Goal: Task Accomplishment & Management: Complete application form

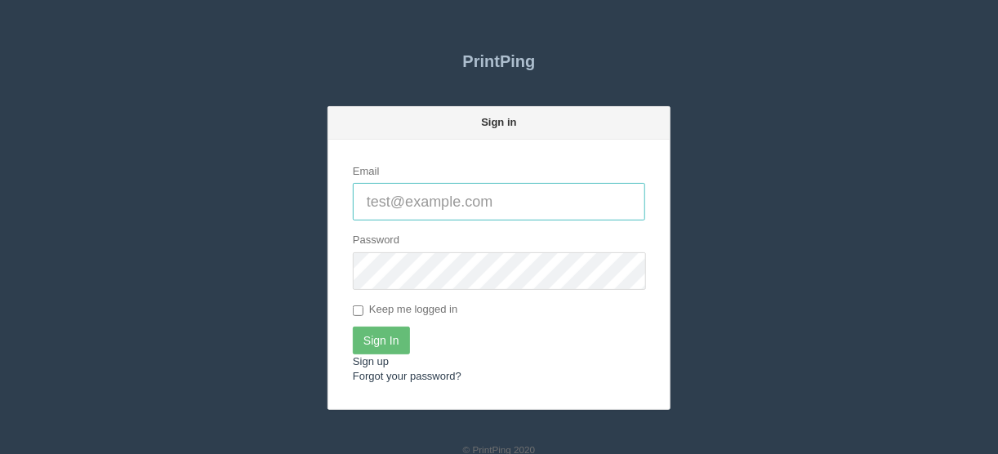
click at [376, 203] on input "Email" at bounding box center [499, 202] width 293 height 38
type input "[EMAIL_ADDRESS][DOMAIN_NAME]"
click at [381, 337] on input "Sign In" at bounding box center [381, 341] width 57 height 28
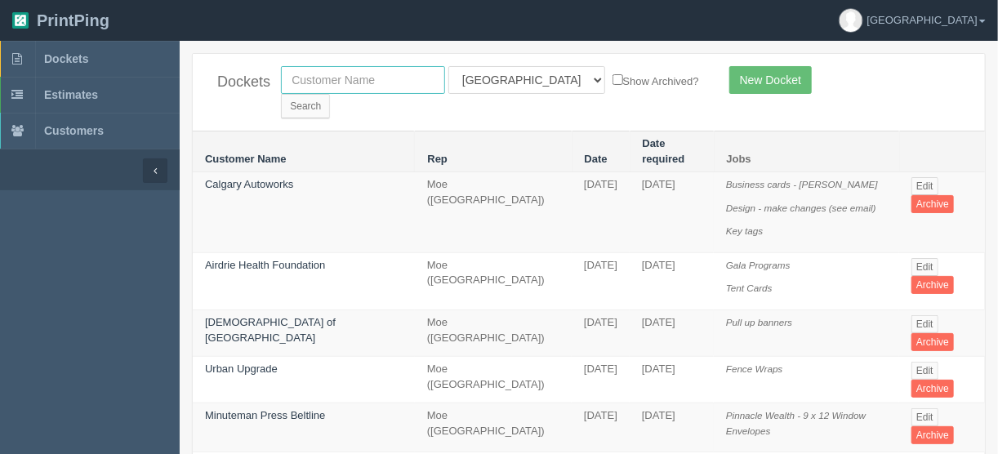
click at [342, 75] on input "text" at bounding box center [363, 80] width 164 height 28
type input "hope c"
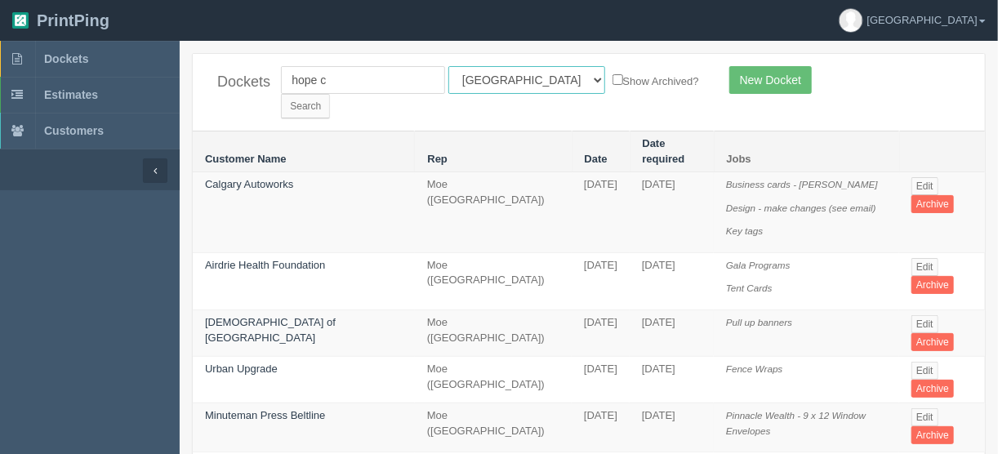
click at [522, 79] on select "All Users Ali Ali Test 1 Aly Amy Ankit Arif Brandon Dan France Greg Jim Mark Ma…" at bounding box center [527, 80] width 157 height 28
select select
click at [449, 66] on select "All Users Ali Ali Test 1 Aly Amy Ankit Arif Brandon Dan France Greg Jim Mark Ma…" at bounding box center [527, 80] width 157 height 28
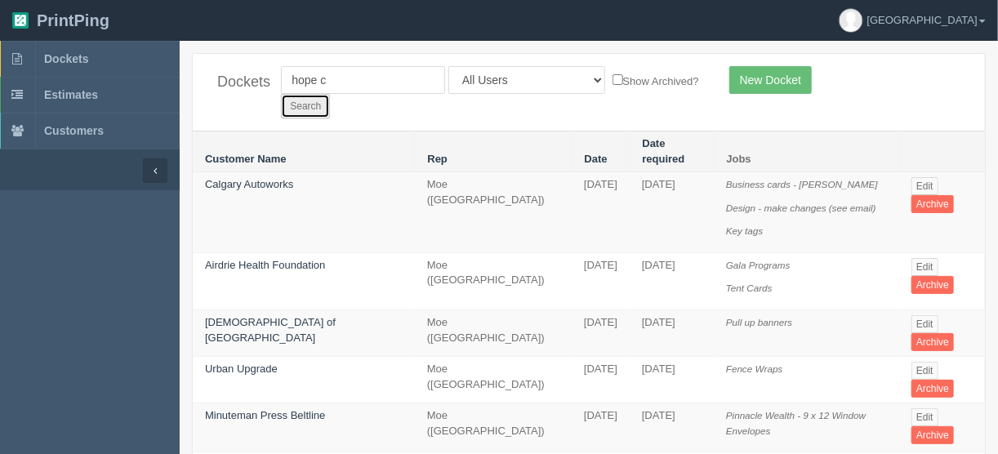
click at [330, 94] on input "Search" at bounding box center [305, 106] width 49 height 25
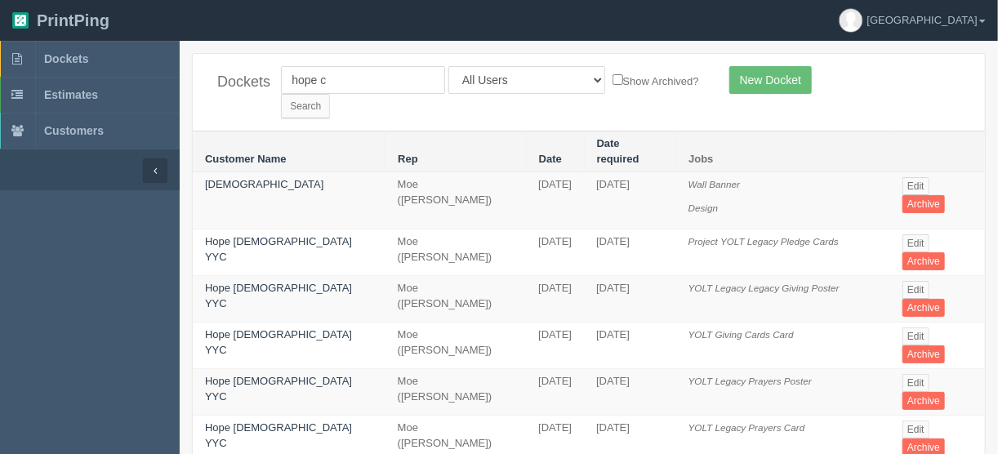
click at [926, 230] on td "Edit Archive" at bounding box center [938, 253] width 95 height 47
click at [904, 234] on link "Edit" at bounding box center [916, 243] width 27 height 18
click at [915, 177] on link "Edit" at bounding box center [916, 186] width 27 height 18
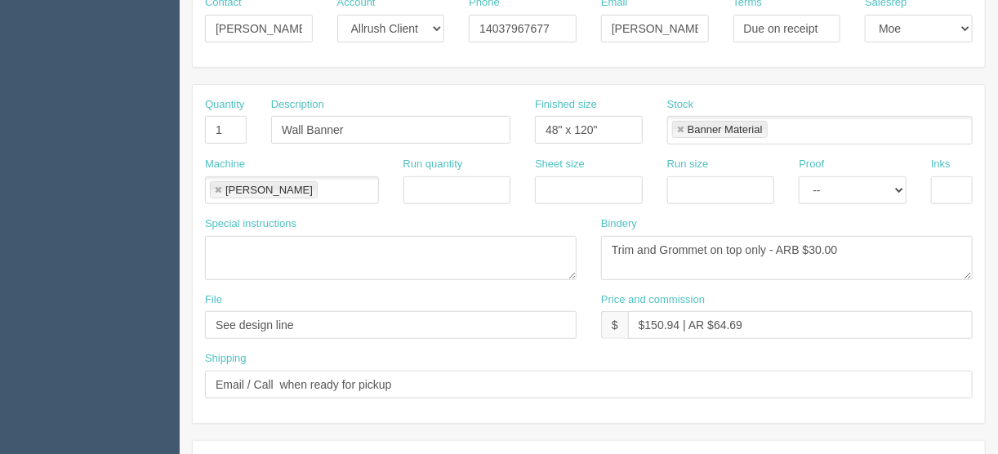
scroll to position [131, 0]
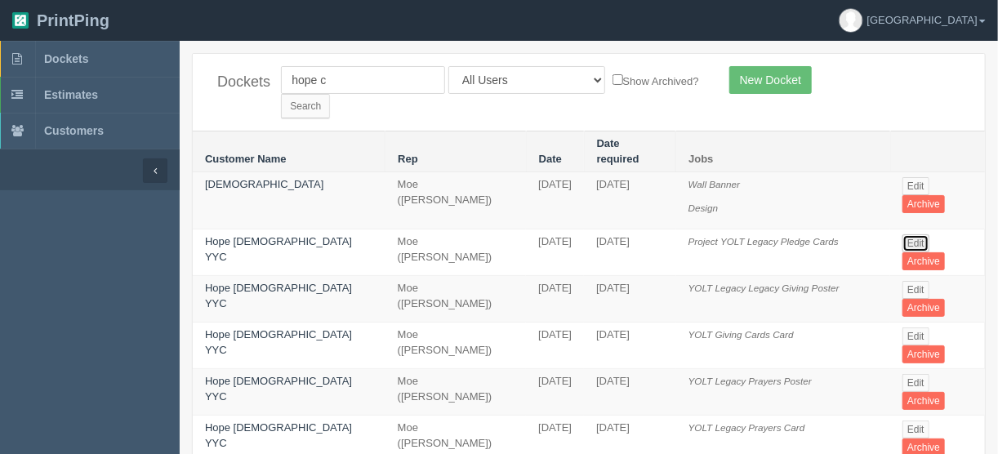
click at [915, 234] on link "Edit" at bounding box center [916, 243] width 27 height 18
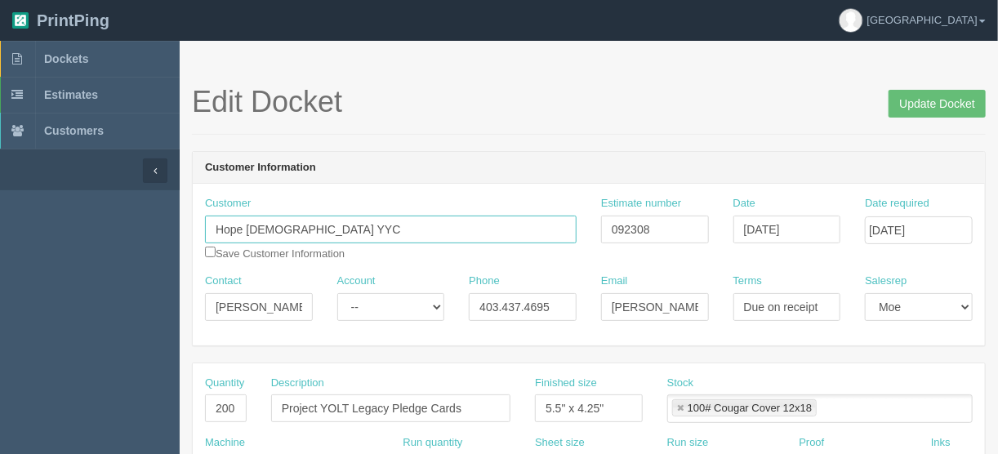
drag, startPoint x: 347, startPoint y: 233, endPoint x: 142, endPoint y: 208, distance: 206.5
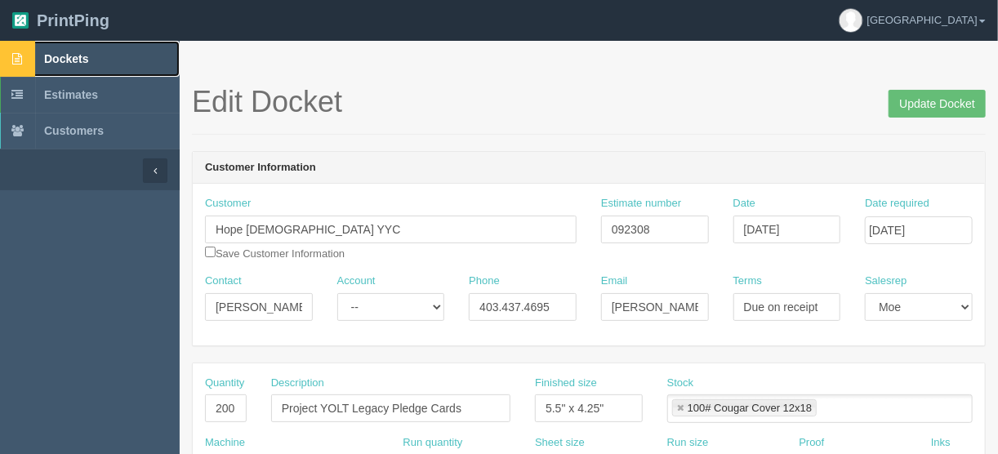
click at [71, 59] on span "Dockets" at bounding box center [66, 58] width 44 height 13
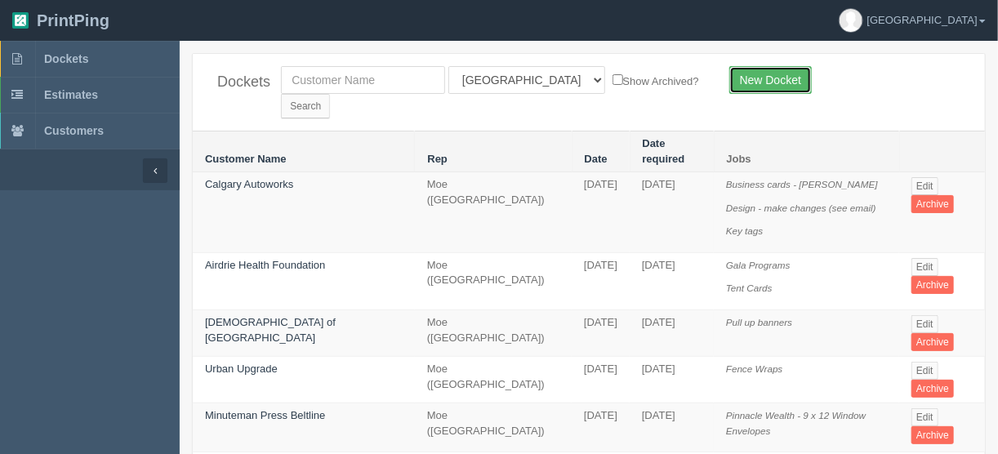
click at [761, 78] on link "New Docket" at bounding box center [771, 80] width 83 height 28
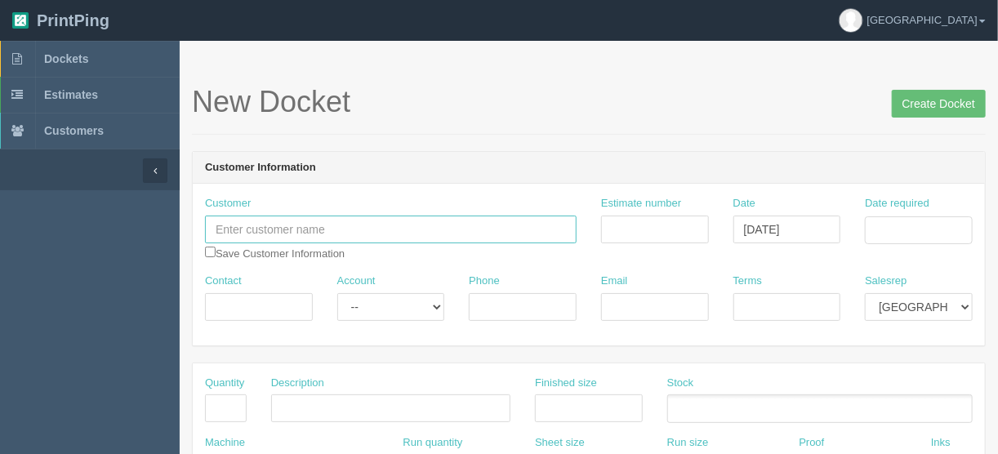
click at [255, 226] on input "text" at bounding box center [391, 230] width 372 height 28
paste input "Analog Universe Games"
type input "Analog Universe Games"
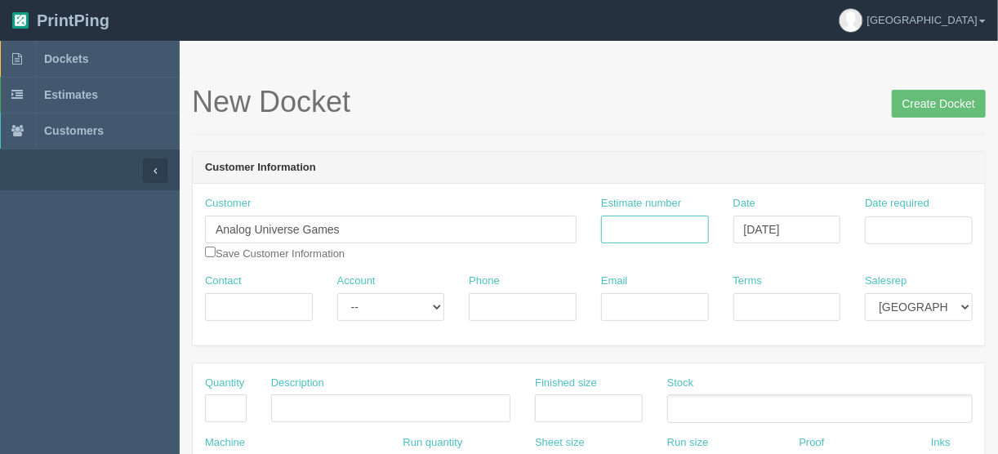
click at [641, 229] on input "Estimate number" at bounding box center [655, 230] width 108 height 28
type input "092863"
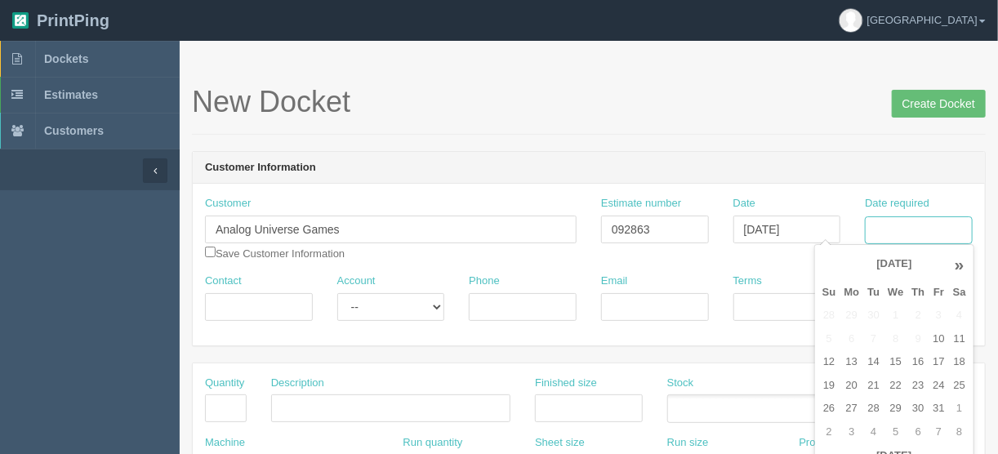
click at [884, 225] on input "Date required" at bounding box center [919, 231] width 108 height 28
click at [868, 358] on td "14" at bounding box center [874, 363] width 20 height 24
click at [944, 358] on td "17" at bounding box center [939, 363] width 20 height 24
type input "[DATE]"
drag, startPoint x: 221, startPoint y: 297, endPoint x: 314, endPoint y: 322, distance: 96.3
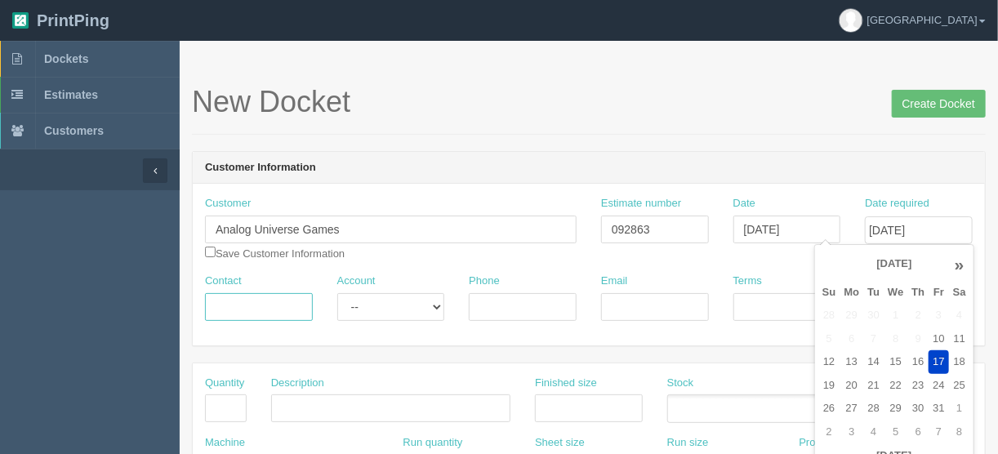
click at [221, 297] on input "Contact" at bounding box center [259, 307] width 108 height 28
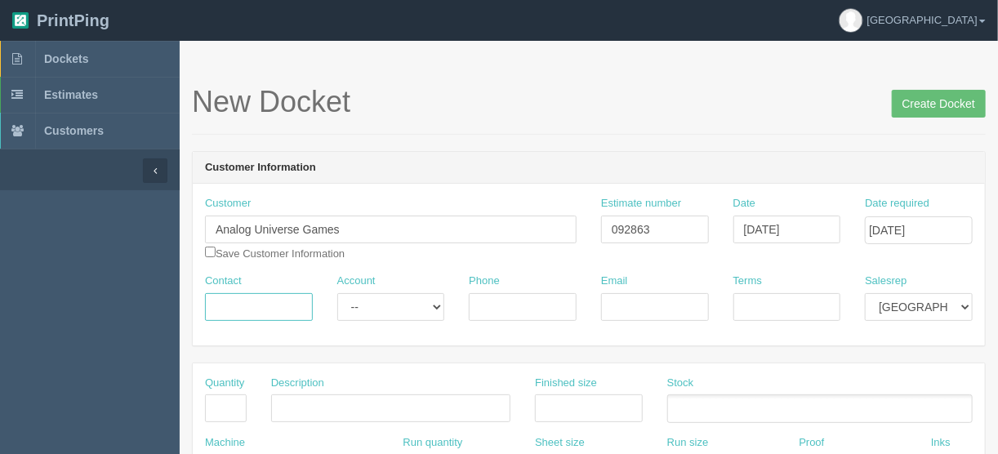
click at [240, 300] on input "Contact" at bounding box center [259, 307] width 108 height 28
paste input "Andrew Baldock"
type input "Andrew Baldock"
click at [502, 305] on input "Phone" at bounding box center [523, 307] width 108 height 28
paste input "403-966-0889"
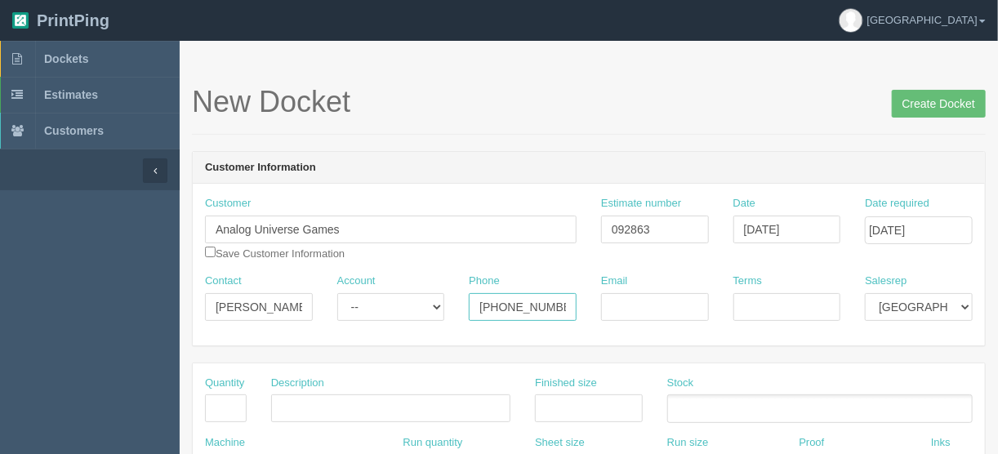
type input "403-966-0889"
click at [626, 308] on input "Email" at bounding box center [655, 307] width 108 height 28
paste input "a.baldock90@gmail.com"
type input "a.baldock90@gmail.com"
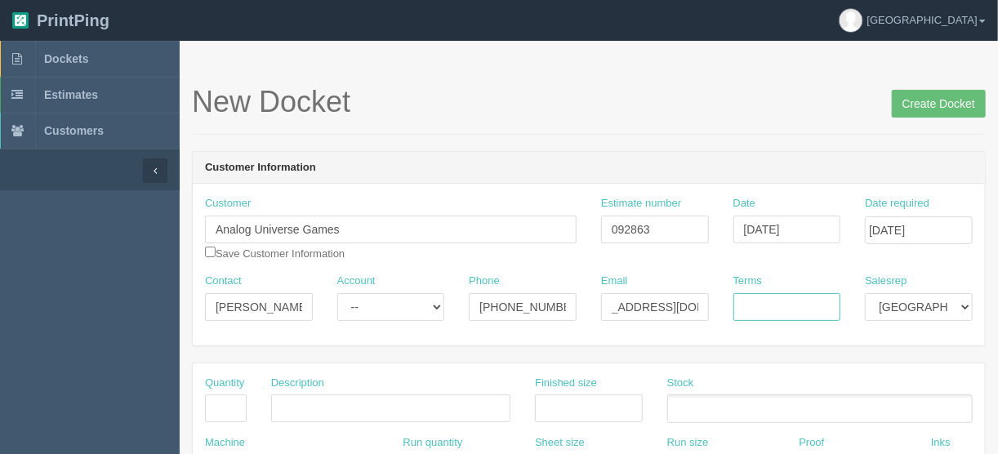
click at [775, 297] on input "Terms" at bounding box center [788, 307] width 108 height 28
type input "COD"
click at [236, 402] on input "text" at bounding box center [226, 409] width 42 height 28
type input "150"
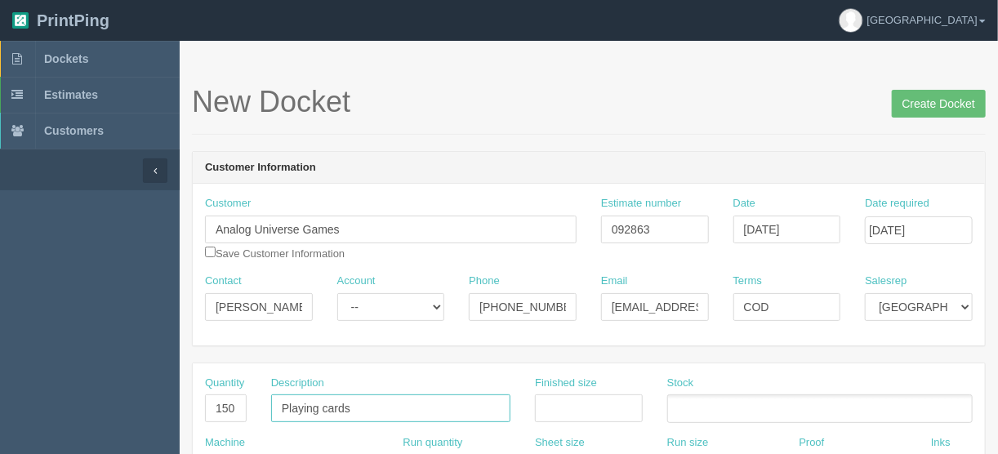
type input "Playing cards"
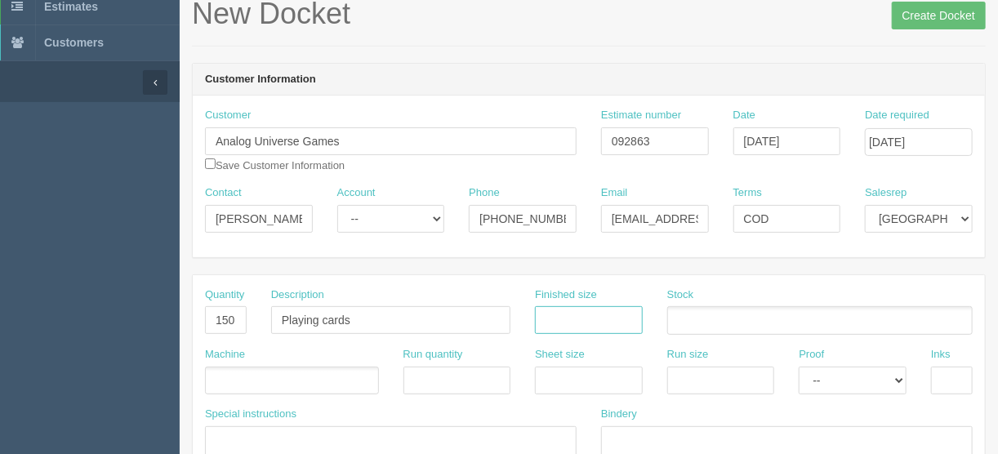
scroll to position [196, 0]
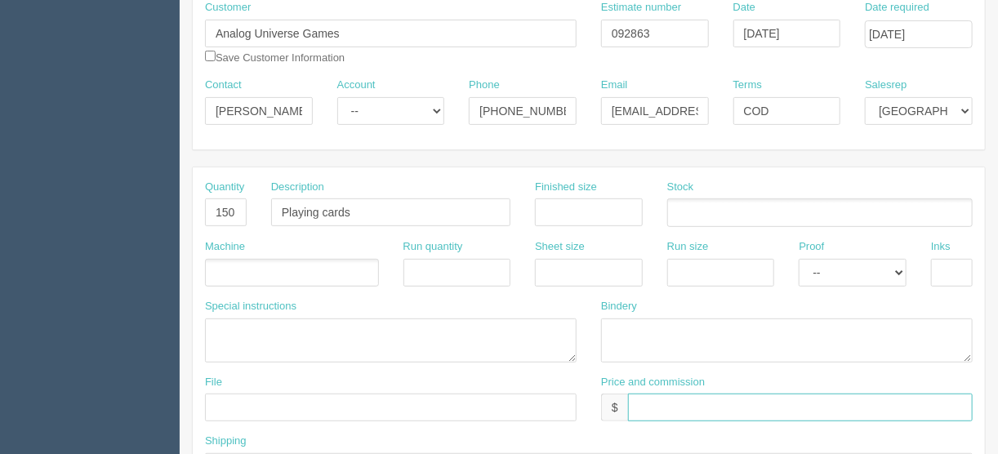
click at [646, 404] on input "text" at bounding box center [800, 408] width 345 height 28
type input "$140.60 | FL $ | AR $"
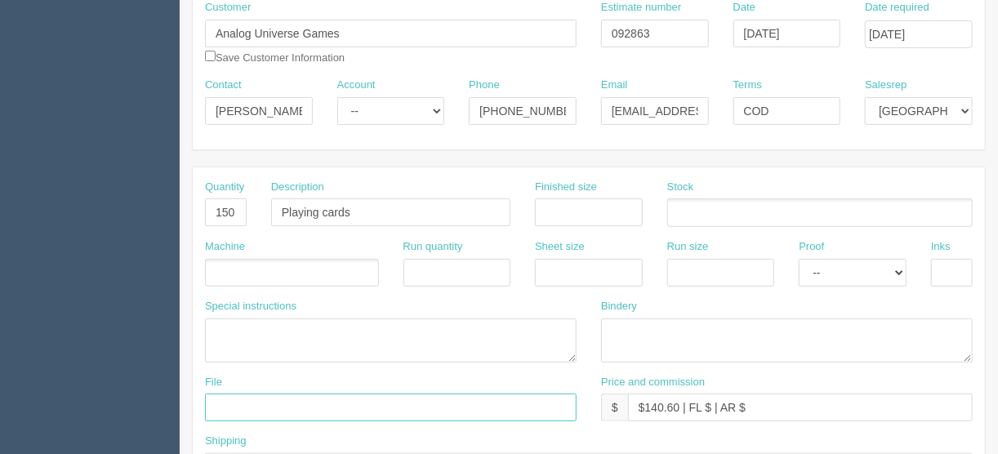
drag, startPoint x: 251, startPoint y: 397, endPoint x: 242, endPoint y: 395, distance: 9.1
click at [250, 397] on input "text" at bounding box center [391, 408] width 372 height 28
type input "files@allrush.ca"
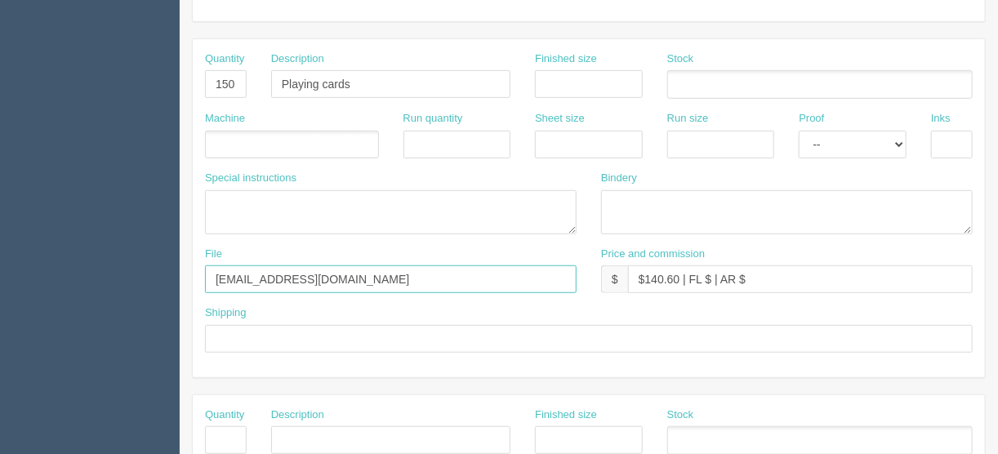
scroll to position [327, 0]
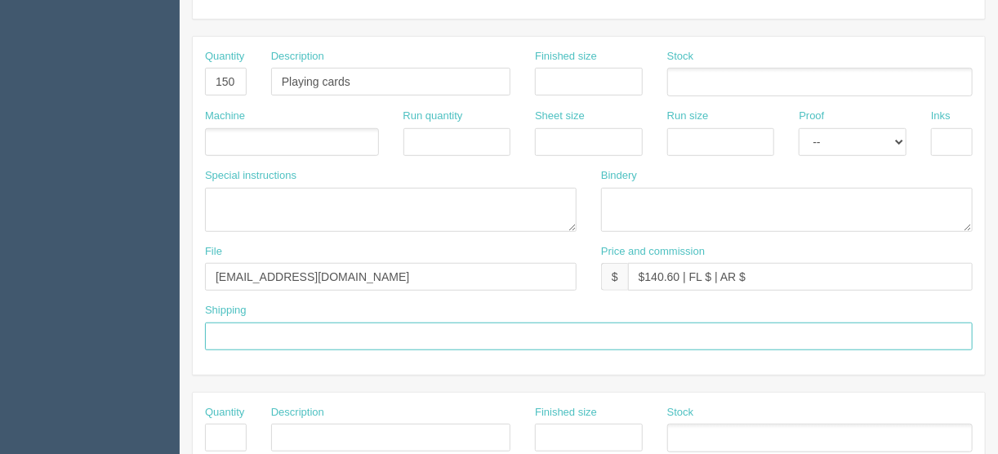
click at [257, 335] on input "text" at bounding box center [589, 337] width 768 height 28
type input "Call/email when ready"
click at [236, 137] on ul at bounding box center [292, 142] width 174 height 29
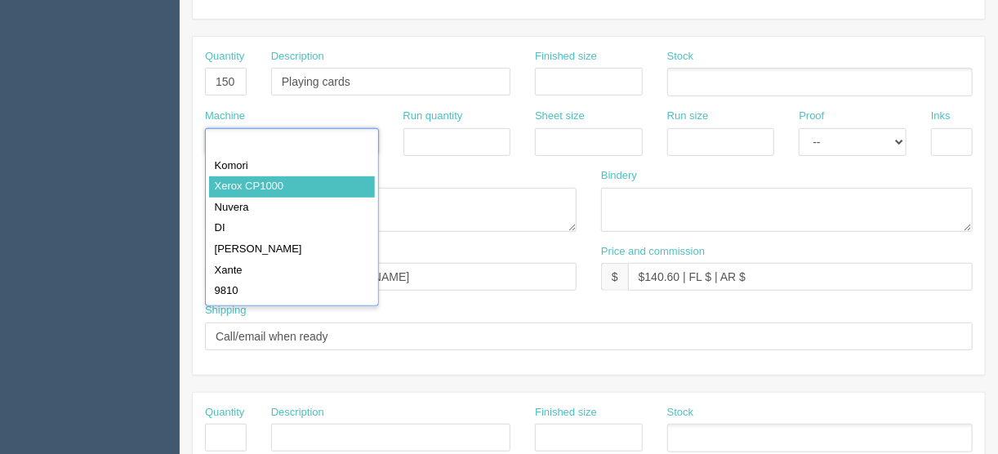
type input "Xerox CP1000"
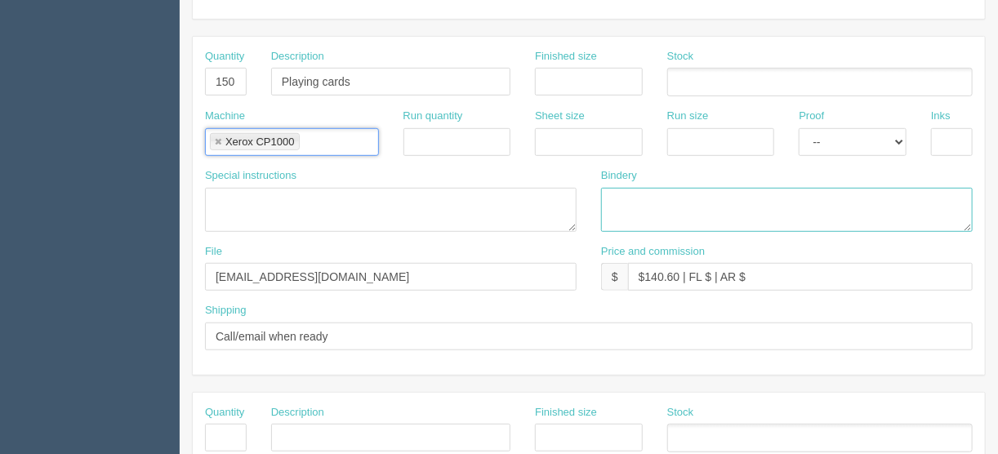
drag, startPoint x: 611, startPoint y: 199, endPoint x: 601, endPoint y: 199, distance: 9.8
click at [610, 199] on textarea at bounding box center [787, 210] width 372 height 44
type textarea "Trim and die-cut"
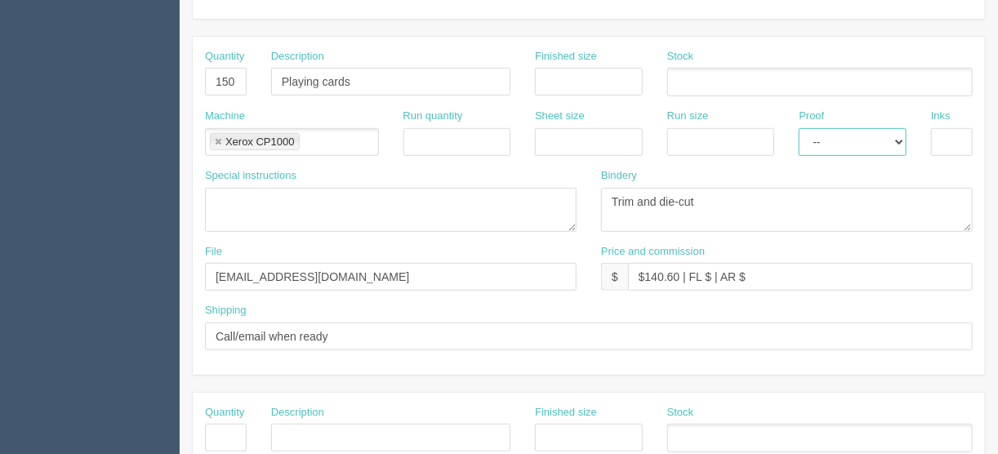
click at [900, 138] on select "-- Email Hard Copy" at bounding box center [853, 142] width 108 height 28
select select "Hard Copy"
click at [799, 128] on select "-- Email Hard Copy" at bounding box center [853, 142] width 108 height 28
click at [940, 137] on input "text" at bounding box center [952, 142] width 42 height 28
type input "4/4"
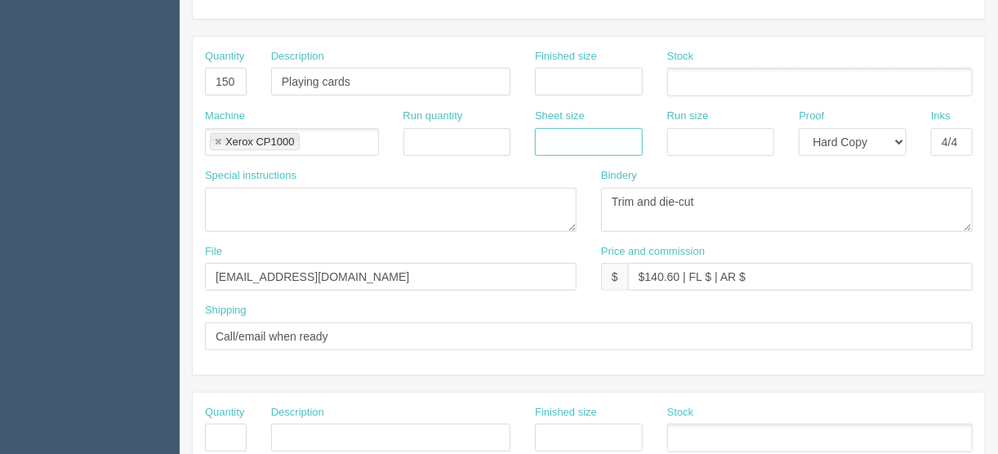
click at [569, 134] on input "text" at bounding box center [589, 142] width 108 height 28
type input "12" x 18""
drag, startPoint x: 707, startPoint y: 134, endPoint x: 707, endPoint y: 146, distance: 12.3
click at [707, 135] on input "text" at bounding box center [722, 142] width 108 height 28
type input "12" x 18""
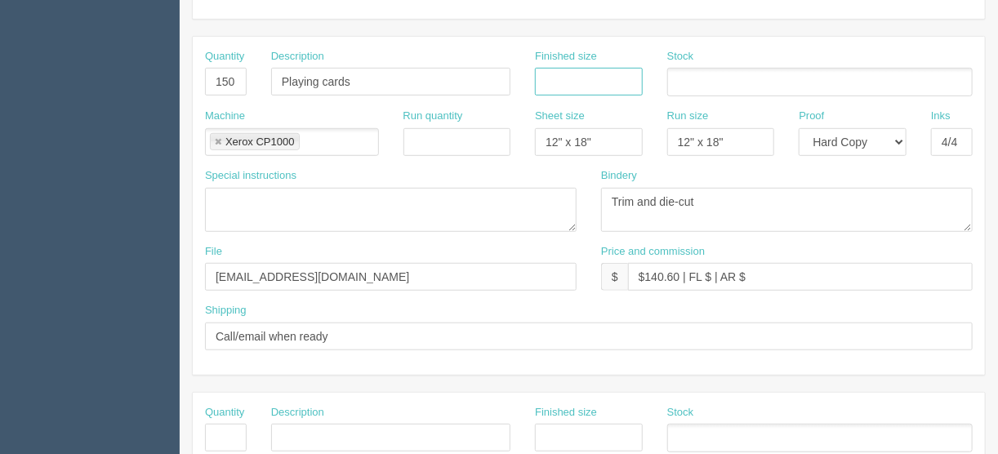
click at [584, 83] on input "text" at bounding box center [589, 82] width 108 height 28
type input "2.75" x 3.75""
click at [682, 78] on input "text" at bounding box center [676, 83] width 16 height 24
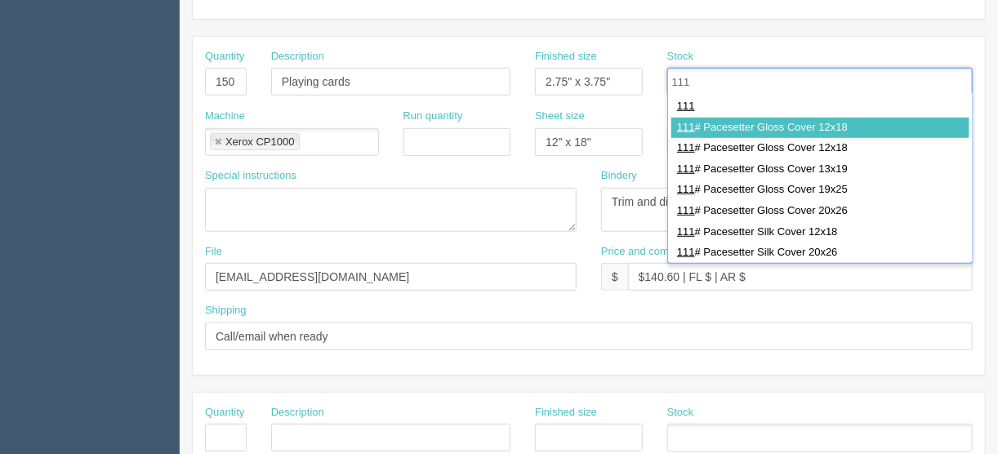
type input "111"
type input "111# Pacesetter Gloss Cover 12x18"
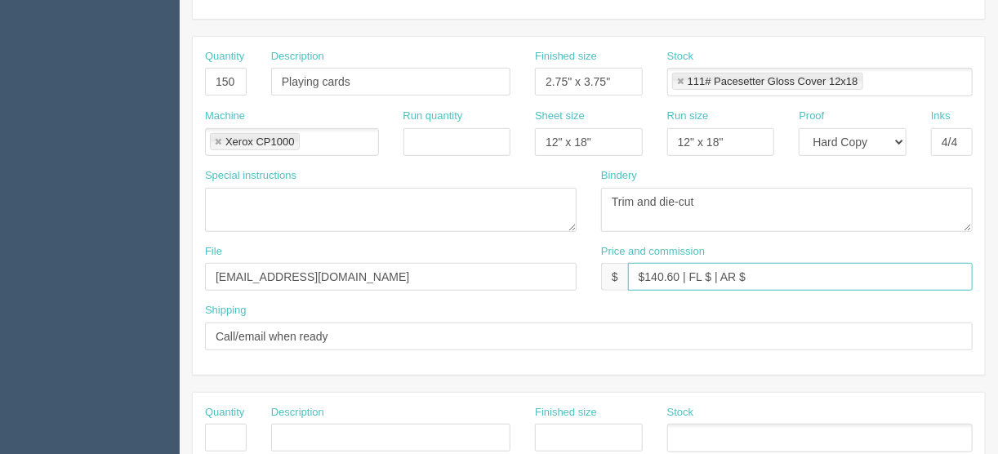
click at [708, 272] on input "$140.60 | FL $ | AR $" at bounding box center [800, 277] width 345 height 28
drag, startPoint x: 773, startPoint y: 275, endPoint x: 790, endPoint y: 274, distance: 17.2
click at [774, 275] on input "$140.60 | FL $7.03 | AR $" at bounding box center [800, 277] width 345 height 28
type input "$140.60 | FL $7.03 | AR $33.15"
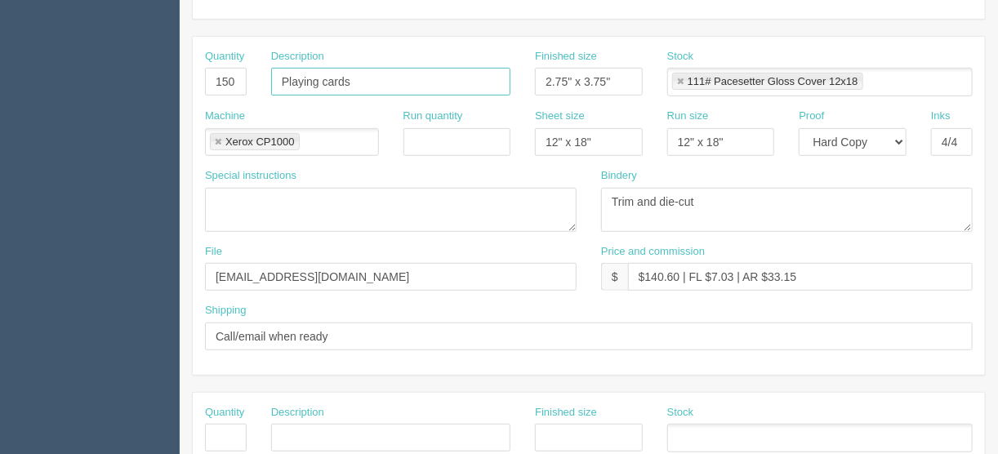
click at [399, 72] on input "Playing cards" at bounding box center [390, 82] width 239 height 28
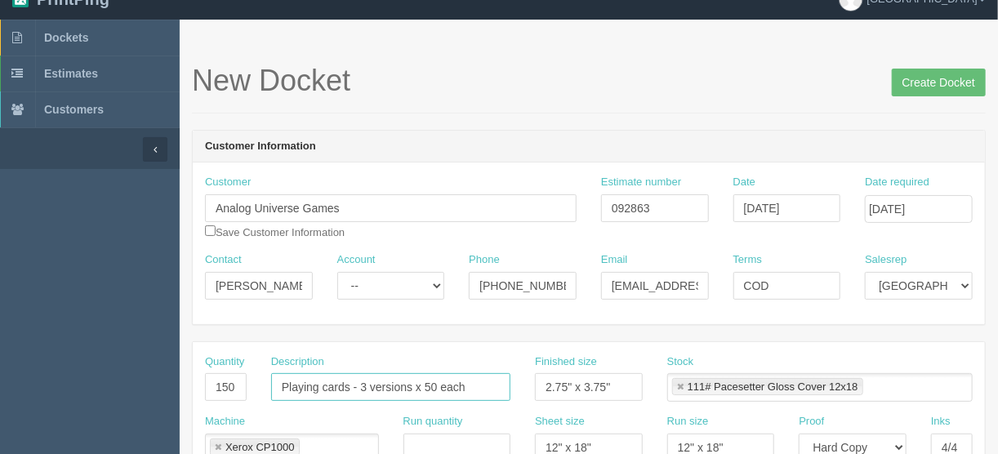
scroll to position [0, 0]
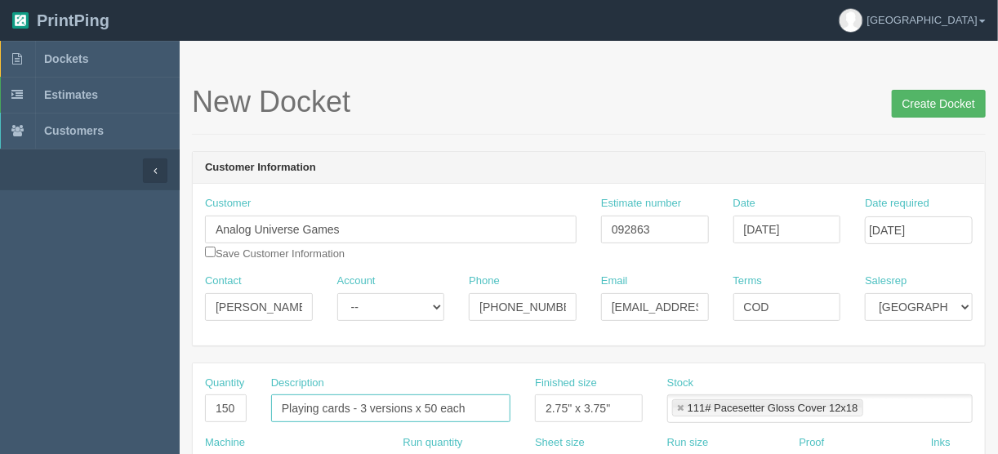
type input "Playing cards - 3 versions x 50 each"
click at [934, 101] on input "Create Docket" at bounding box center [939, 104] width 94 height 28
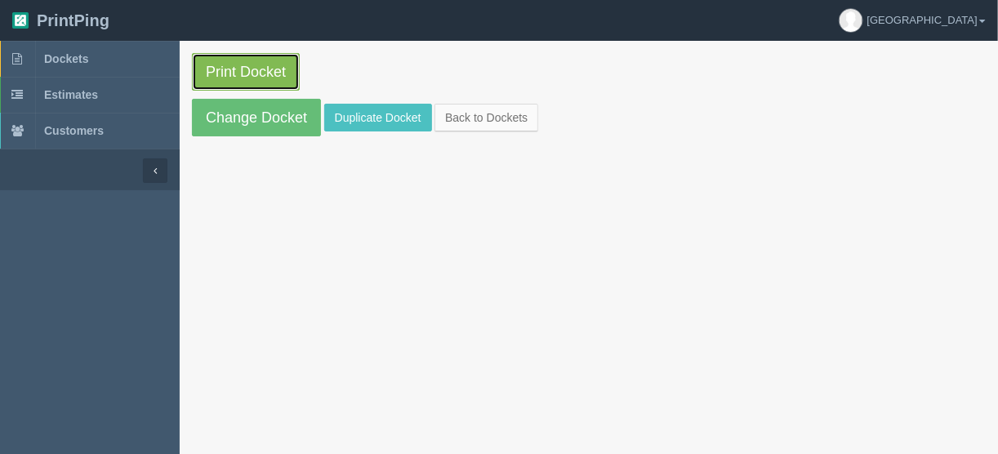
click at [264, 61] on link "Print Docket" at bounding box center [246, 72] width 108 height 38
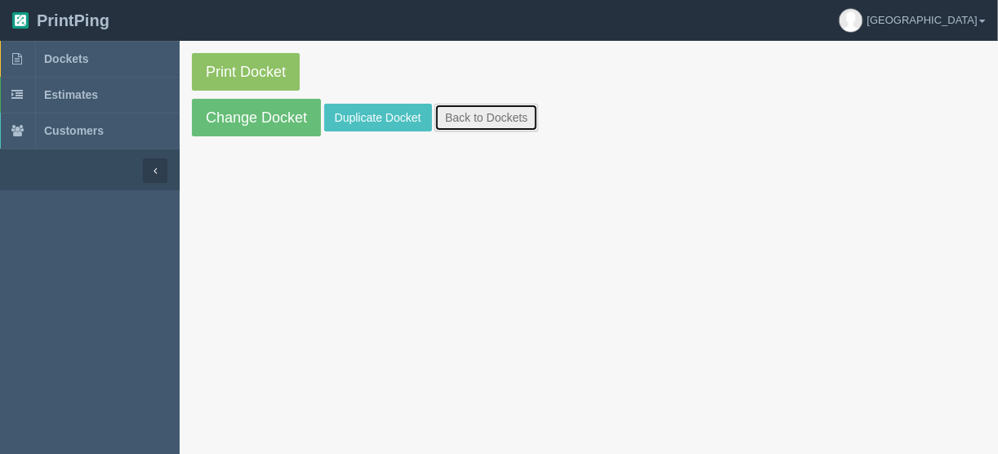
click at [507, 109] on link "Back to Dockets" at bounding box center [487, 118] width 104 height 28
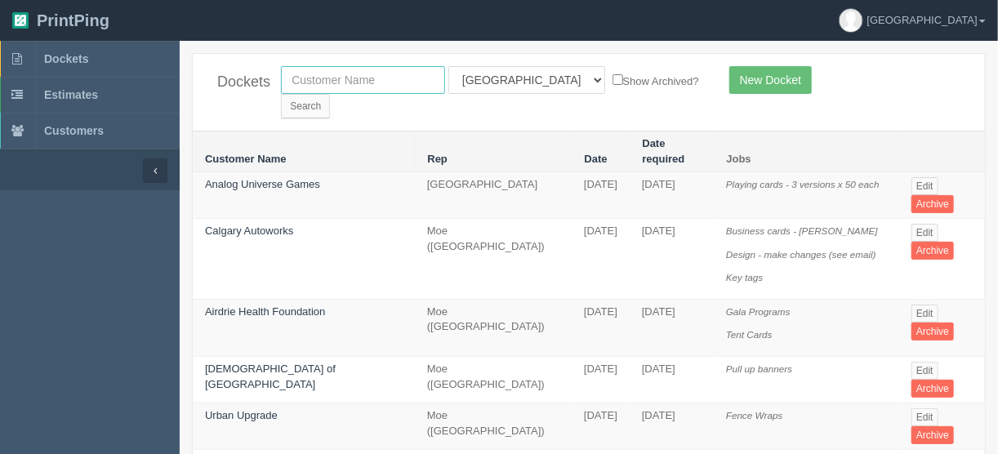
drag, startPoint x: 315, startPoint y: 83, endPoint x: 338, endPoint y: 96, distance: 27.5
click at [315, 83] on input "text" at bounding box center [363, 80] width 164 height 28
type input "downstage"
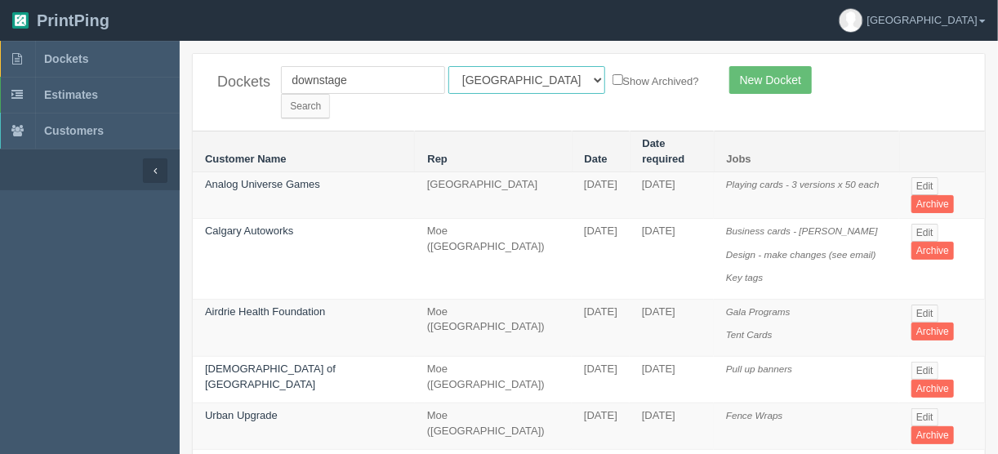
click at [523, 78] on select "All Users [PERSON_NAME] Test 1 [PERSON_NAME] [PERSON_NAME] [PERSON_NAME] France…" at bounding box center [527, 80] width 157 height 28
select select
click at [449, 66] on select "All Users [PERSON_NAME] Test 1 [PERSON_NAME] [PERSON_NAME] [PERSON_NAME] France…" at bounding box center [527, 80] width 157 height 28
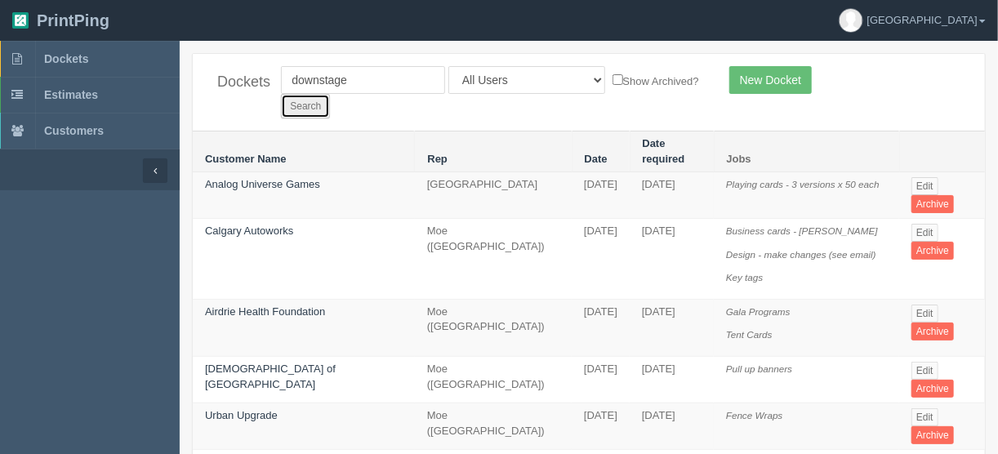
click at [330, 94] on input "Search" at bounding box center [305, 106] width 49 height 25
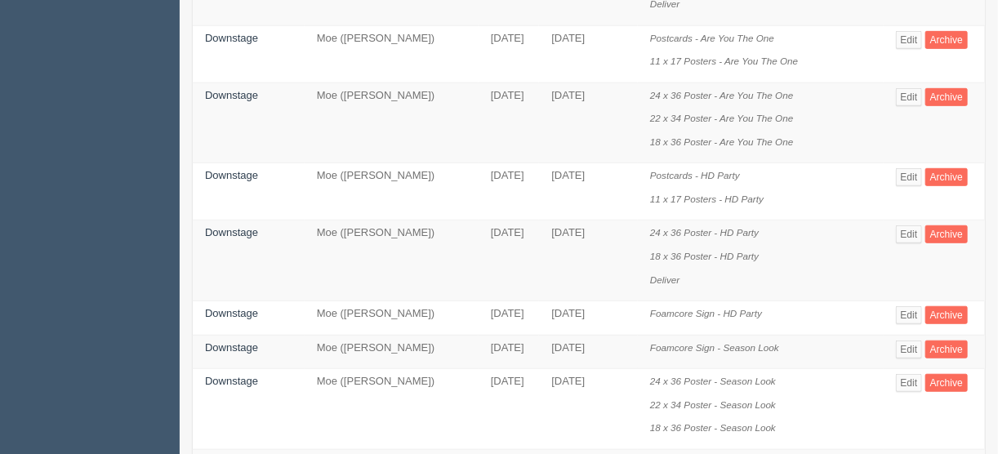
scroll to position [131, 0]
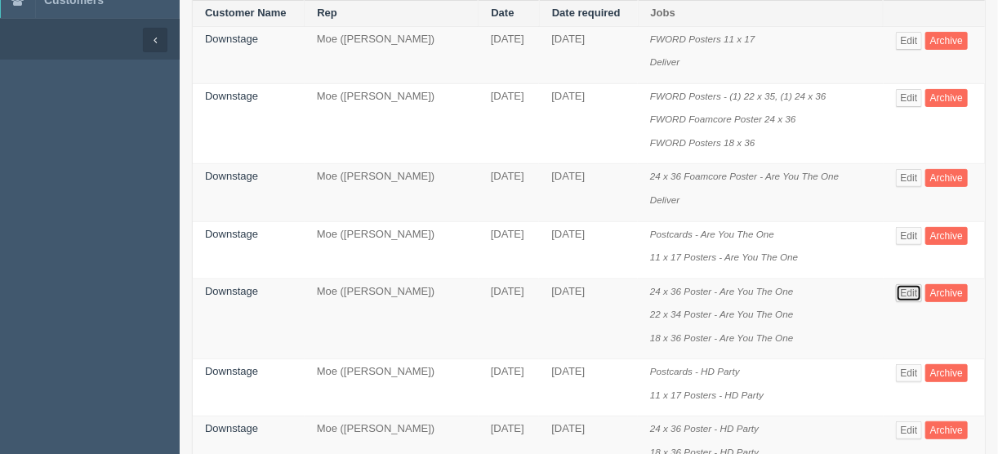
click at [911, 284] on link "Edit" at bounding box center [909, 293] width 27 height 18
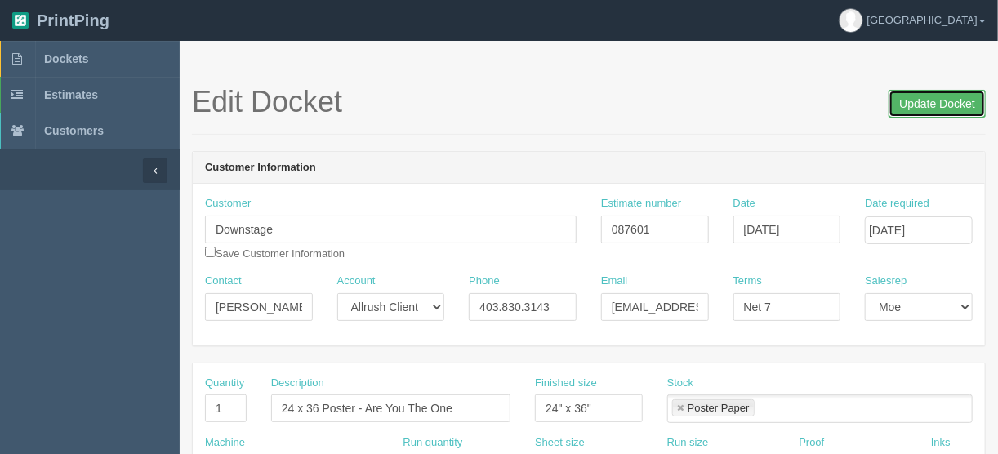
click at [928, 103] on input "Update Docket" at bounding box center [937, 104] width 97 height 28
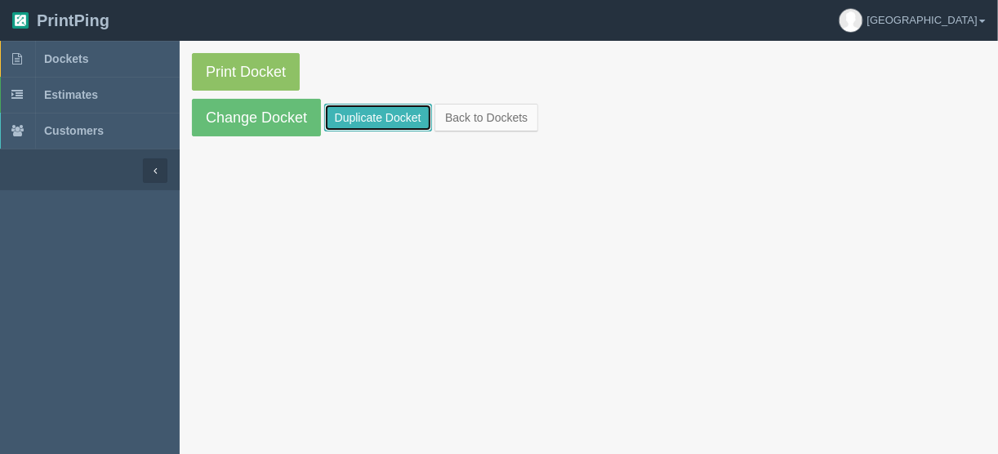
click at [371, 117] on link "Duplicate Docket" at bounding box center [378, 118] width 108 height 28
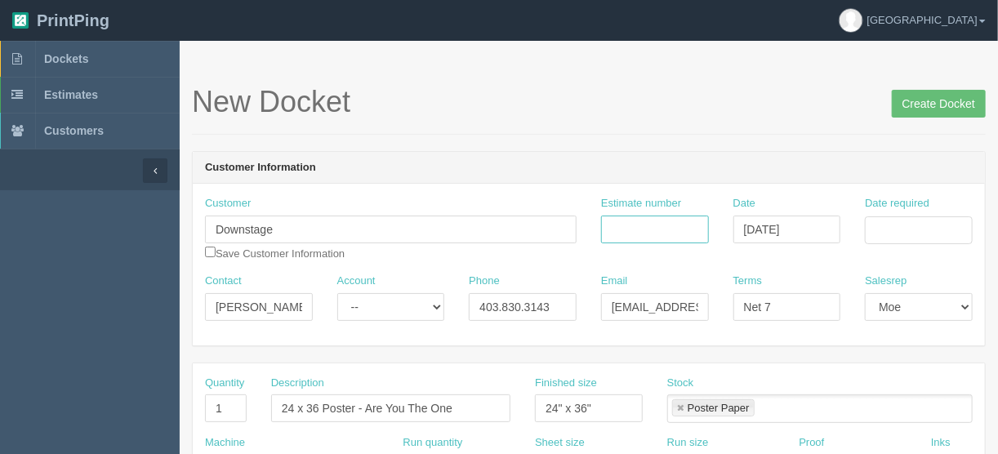
click at [656, 228] on input "Estimate number" at bounding box center [655, 230] width 108 height 28
type input "092459"
click at [918, 226] on input "Date required" at bounding box center [919, 231] width 108 height 28
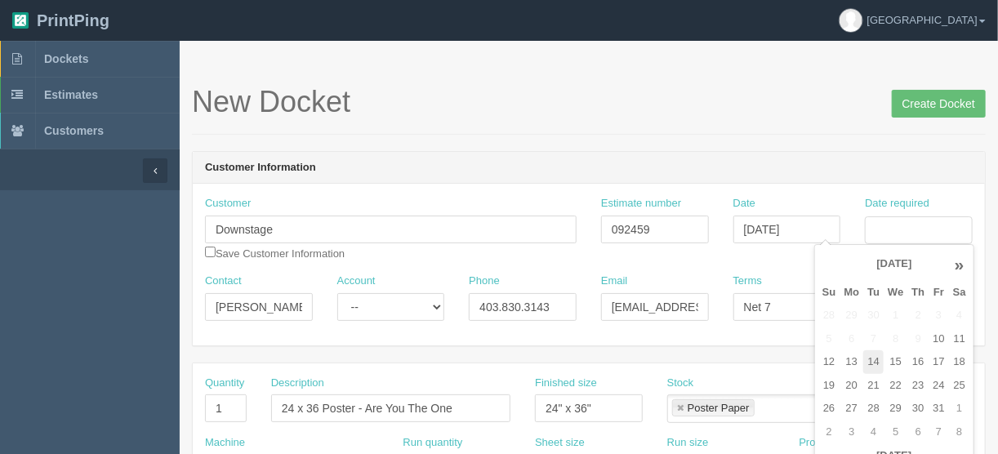
click at [871, 360] on td "14" at bounding box center [874, 363] width 20 height 24
click at [940, 355] on td "17" at bounding box center [939, 363] width 20 height 24
type input "October 17, 2025"
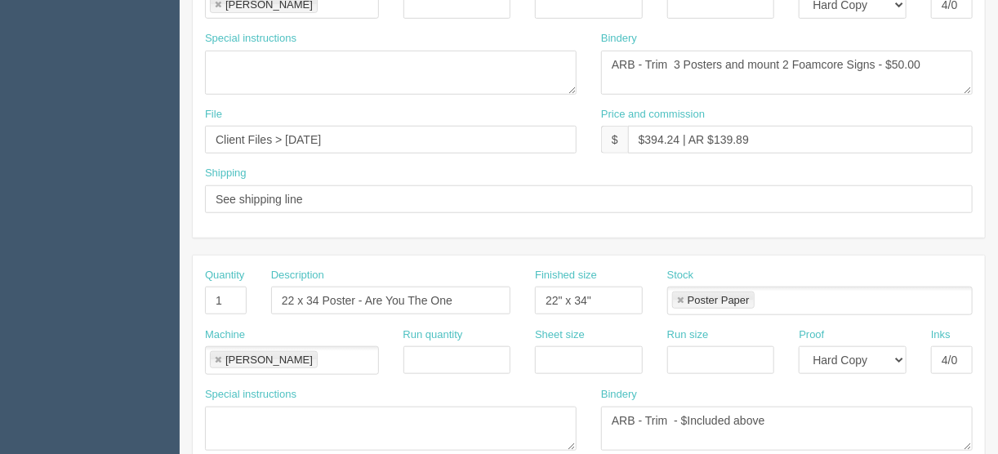
scroll to position [367, 0]
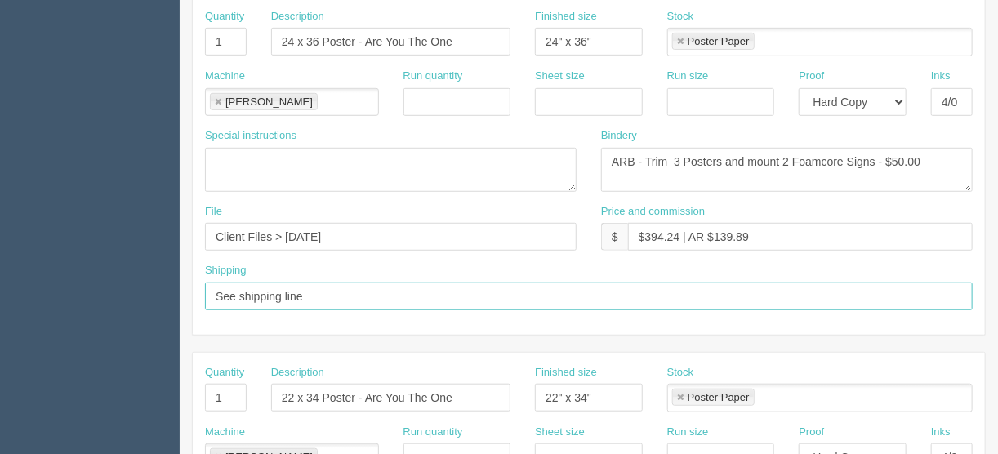
drag, startPoint x: 314, startPoint y: 285, endPoint x: 322, endPoint y: 284, distance: 8.2
click at [315, 284] on input "See shipping line" at bounding box center [589, 297] width 768 height 28
type input "See shipping line on other docket"
drag, startPoint x: 399, startPoint y: 290, endPoint x: 155, endPoint y: 300, distance: 243.7
click at [157, 301] on section "Dockets Estimates Customers" at bounding box center [499, 395] width 998 height 1443
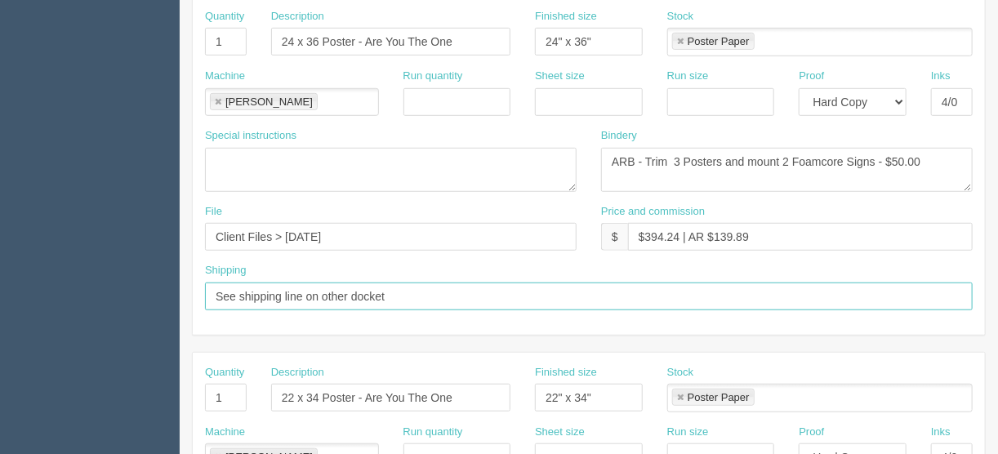
scroll to position [628, 0]
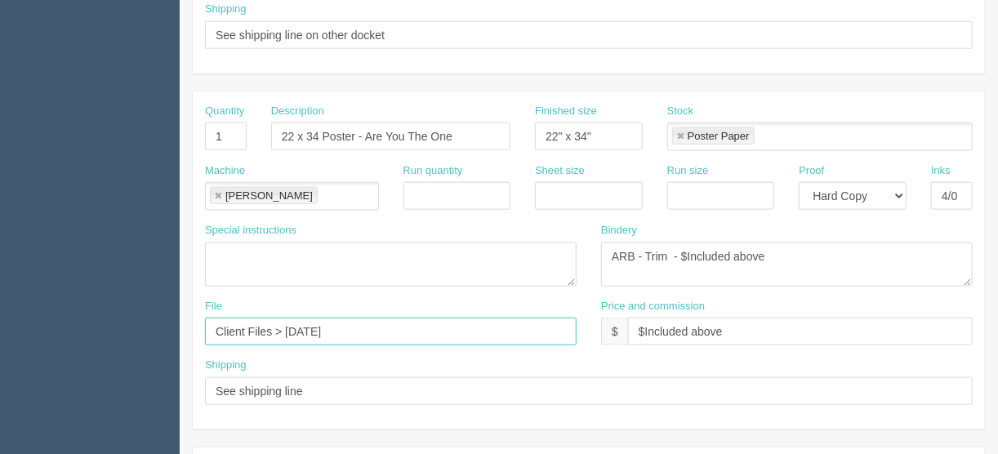
drag, startPoint x: 373, startPoint y: 328, endPoint x: 353, endPoint y: 329, distance: 19.6
click at [353, 329] on input "Client Files > January 2025" at bounding box center [391, 332] width 372 height 28
type input "Client files > January 2025 + see email"
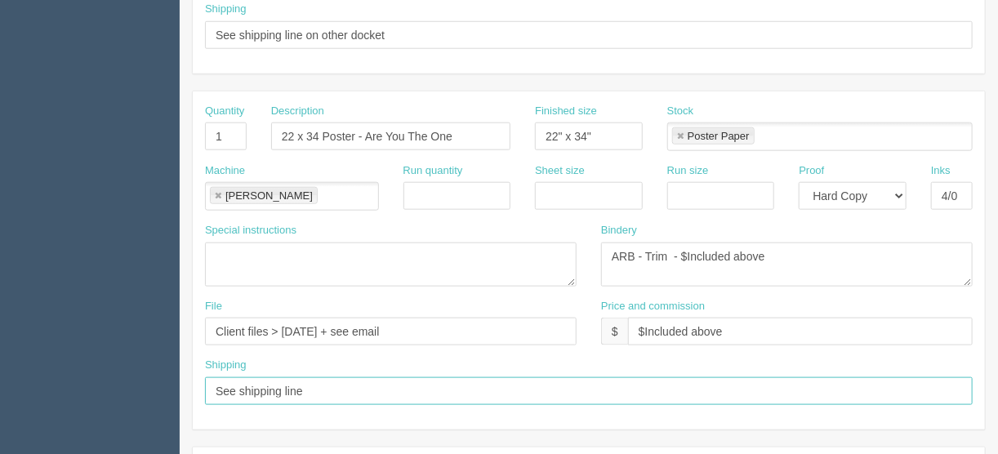
drag, startPoint x: 438, startPoint y: 386, endPoint x: 145, endPoint y: 382, distance: 293.4
click at [146, 382] on section "Dockets Estimates Customers" at bounding box center [499, 134] width 998 height 1443
paste input "on other docket"
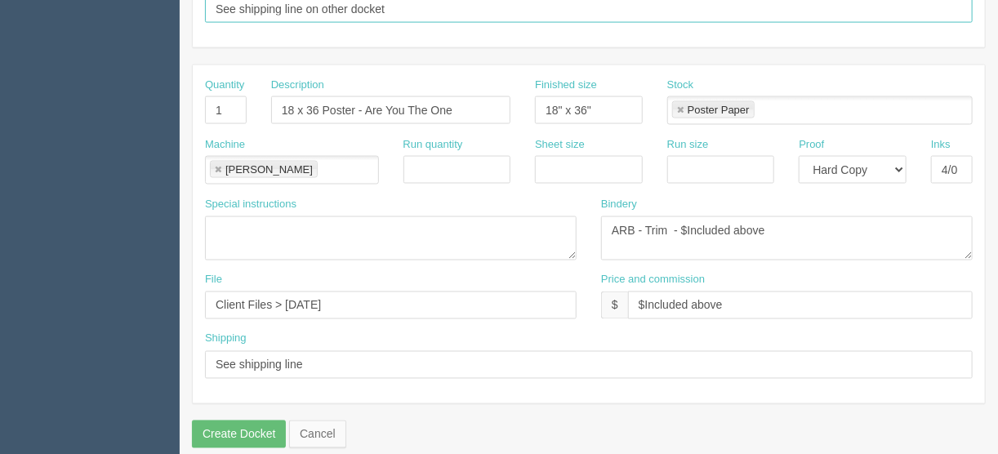
scroll to position [1020, 0]
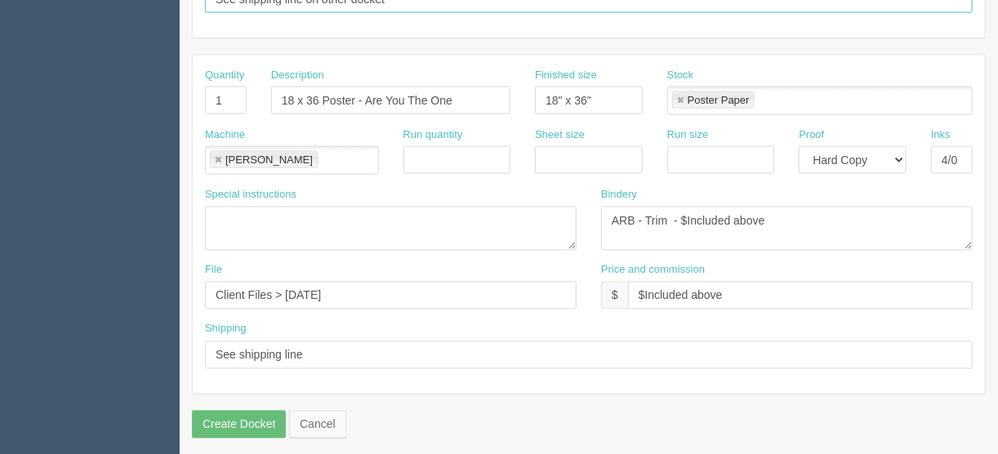
type input "See shipping line on other docket"
drag, startPoint x: 315, startPoint y: 340, endPoint x: 132, endPoint y: 352, distance: 183.4
paste input "on other docket"
type input "See shipping line on other docket"
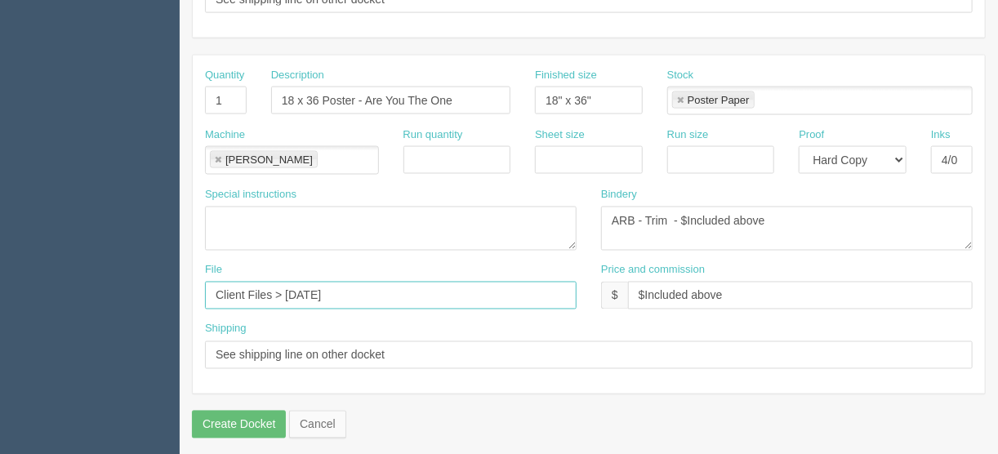
drag, startPoint x: 359, startPoint y: 286, endPoint x: 287, endPoint y: 288, distance: 71.9
click at [287, 288] on input "Client Files > January 2025" at bounding box center [391, 296] width 372 height 28
drag, startPoint x: 458, startPoint y: 292, endPoint x: 123, endPoint y: 306, distance: 334.5
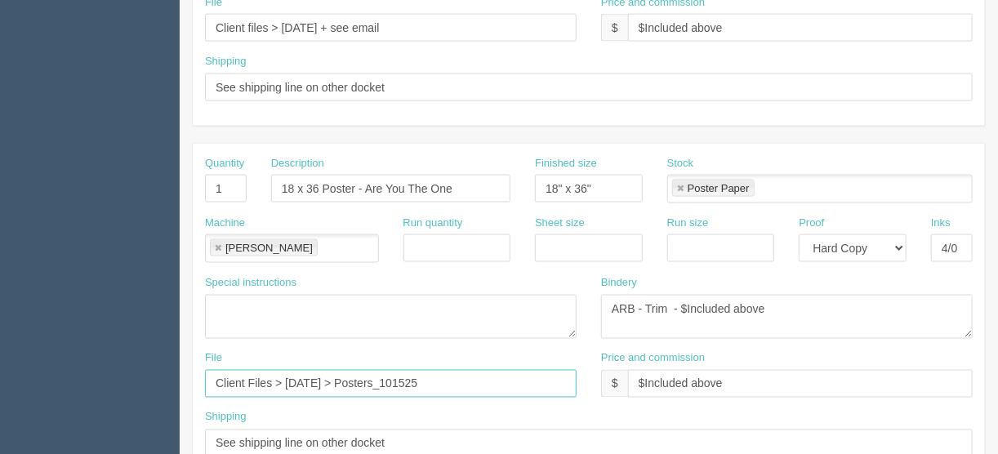
scroll to position [824, 0]
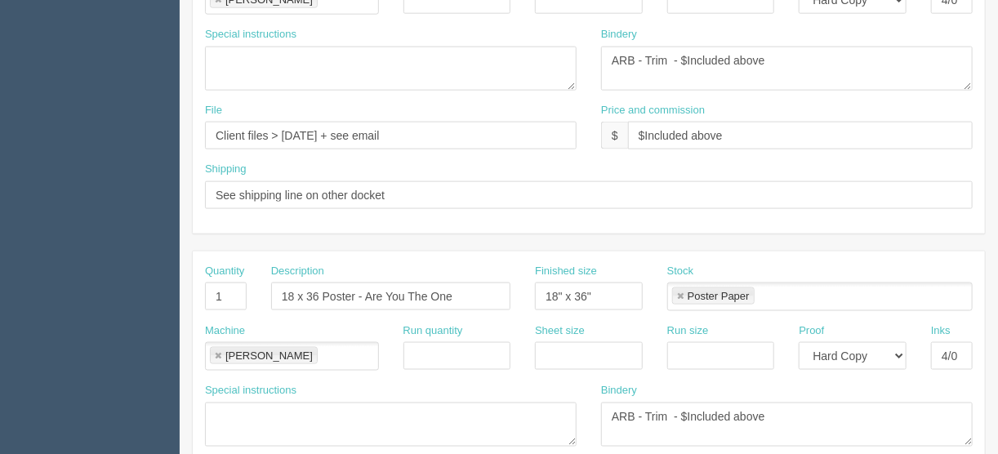
type input "Client Files > [DATE] > Posters_101525"
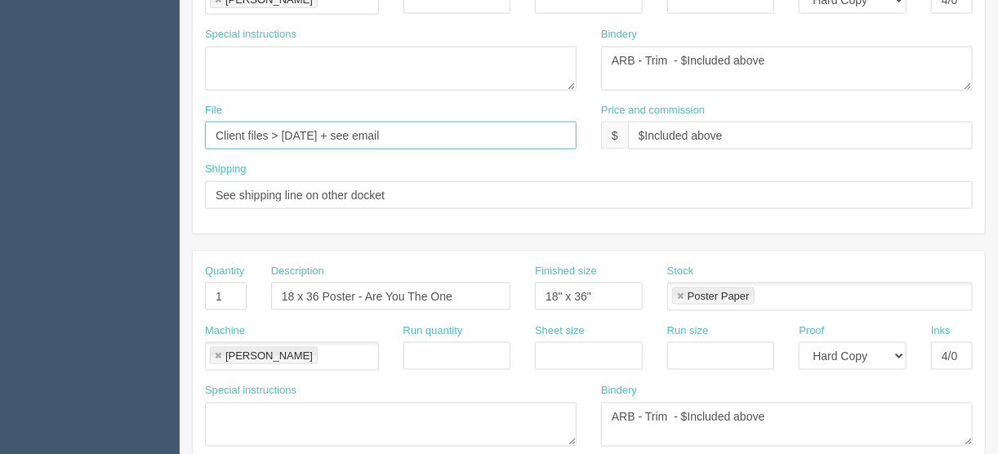
drag, startPoint x: 417, startPoint y: 133, endPoint x: 157, endPoint y: 134, distance: 259.8
paste input "Files > October 2025 > Posters_101525"
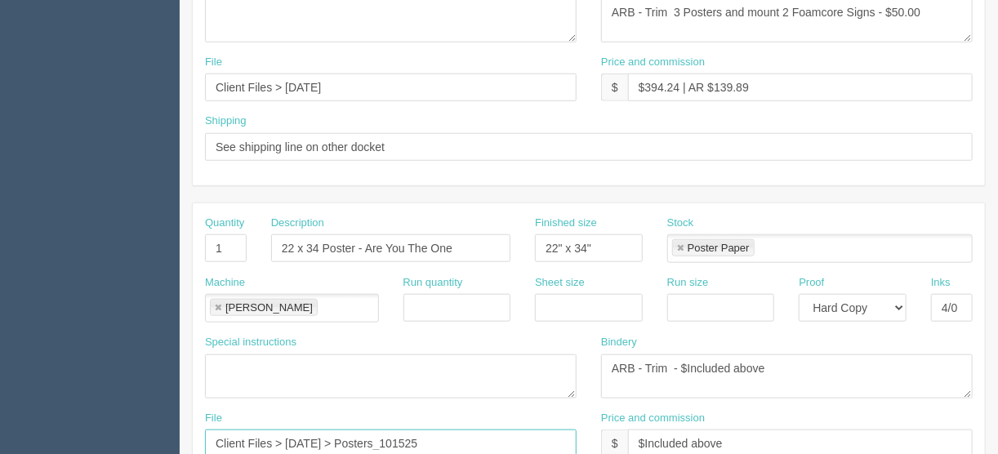
scroll to position [498, 0]
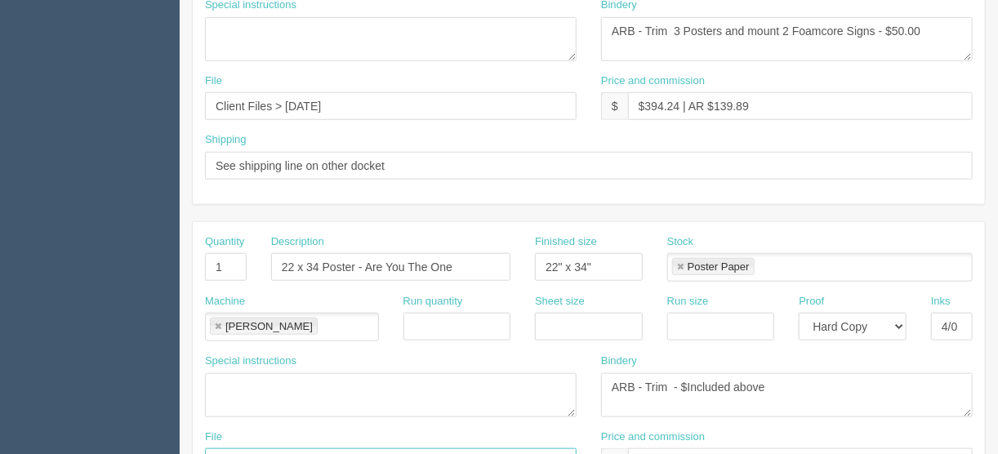
type input "Client Files > [DATE] > Posters_101525"
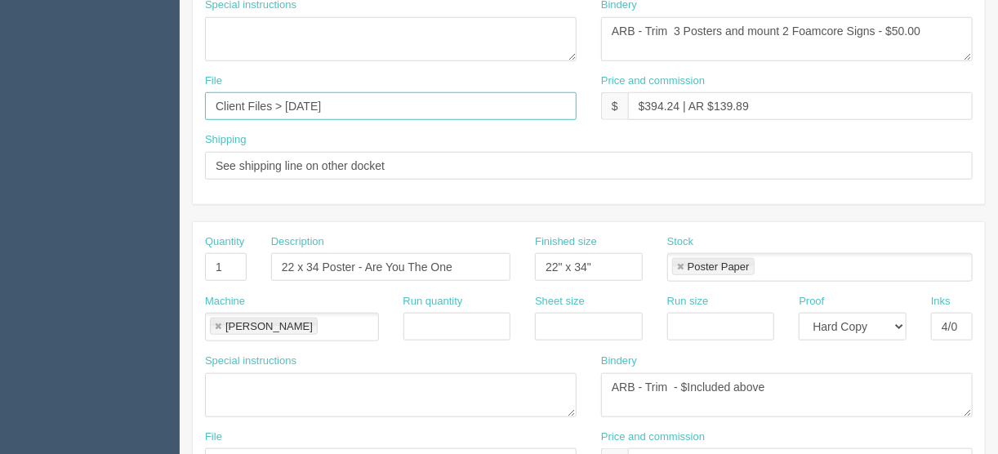
drag, startPoint x: 377, startPoint y: 95, endPoint x: 174, endPoint y: 109, distance: 203.2
click at [176, 109] on section "Dockets Estimates Customers" at bounding box center [499, 264] width 998 height 1443
paste input "October 2025 > Posters_1015"
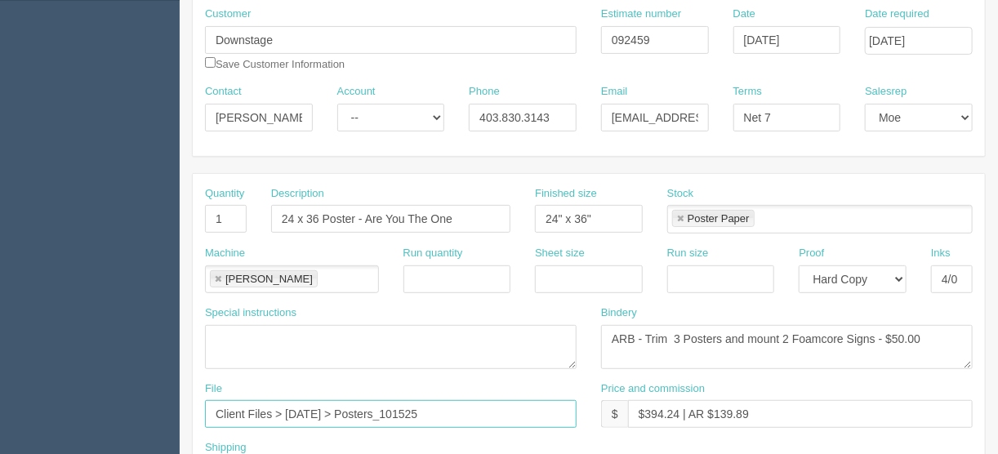
scroll to position [171, 0]
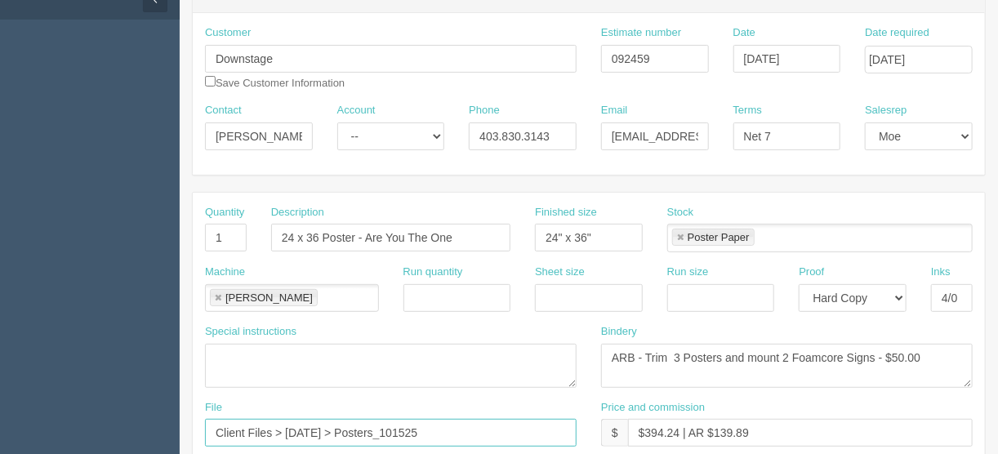
type input "Client Files > [DATE] > Posters_101525"
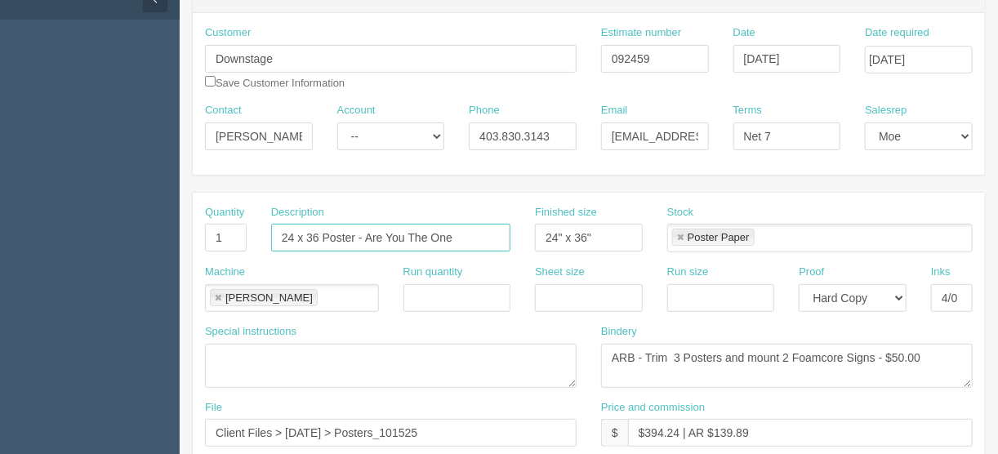
drag, startPoint x: 316, startPoint y: 232, endPoint x: 257, endPoint y: 232, distance: 59.6
click at [257, 232] on div "Quantity 1 Description 24 x 36 Poster - Are You The One Finished size 24" x 36"…" at bounding box center [589, 235] width 793 height 60
drag, startPoint x: 415, startPoint y: 238, endPoint x: 542, endPoint y: 240, distance: 126.7
click at [534, 233] on div "Quantity 1 Description 2025/2026 Season Poster - Are You The One Finished size …" at bounding box center [589, 235] width 793 height 60
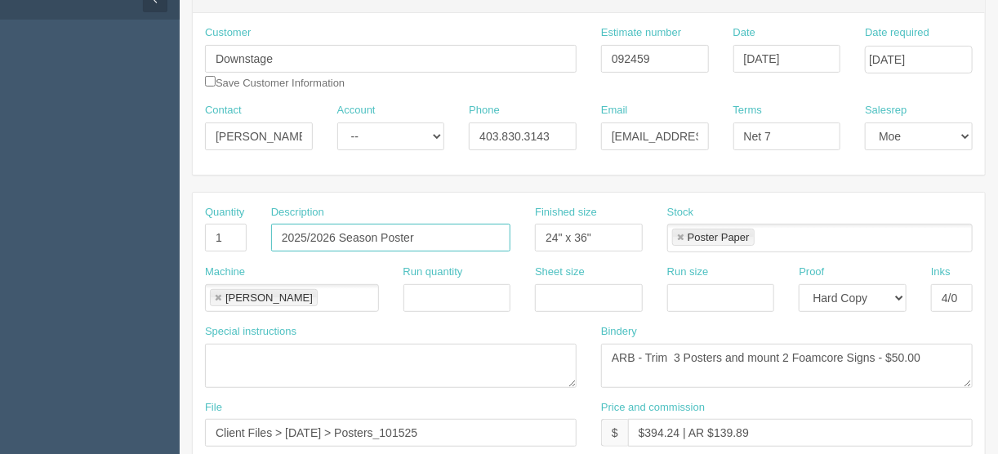
scroll to position [0, 0]
click at [386, 231] on input "2025/2026 Season Poster" at bounding box center [390, 238] width 239 height 28
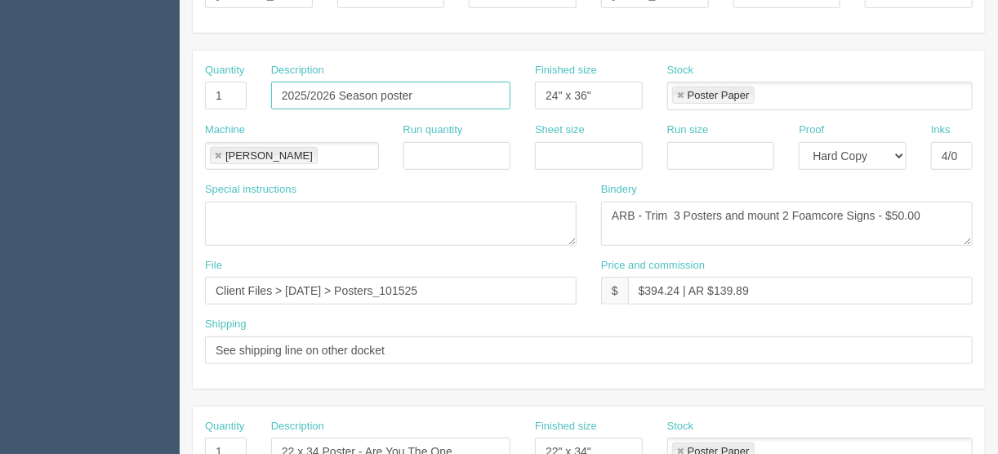
scroll to position [301, 0]
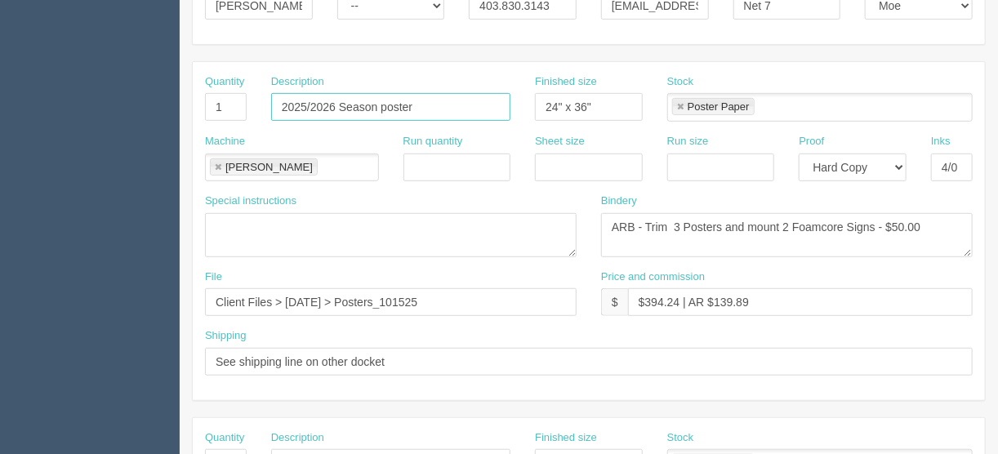
click at [379, 101] on input "2025/2026 Season poster" at bounding box center [390, 107] width 239 height 28
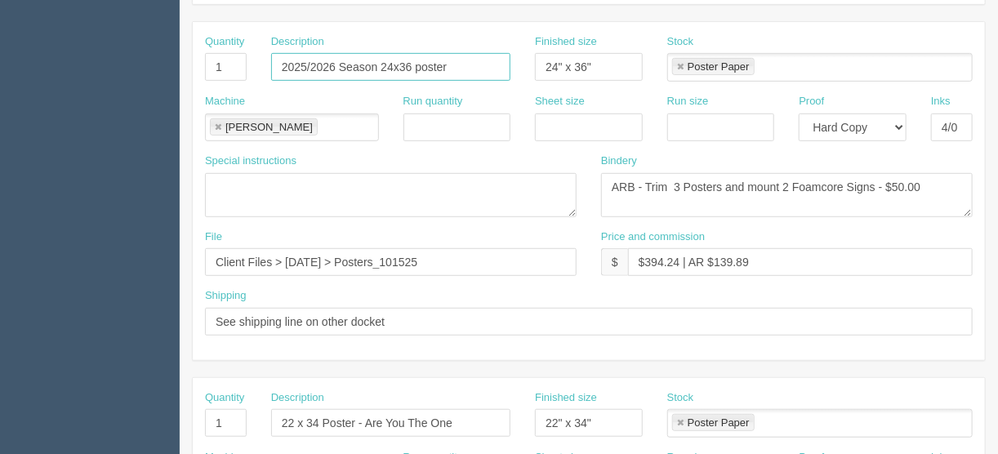
scroll to position [236, 0]
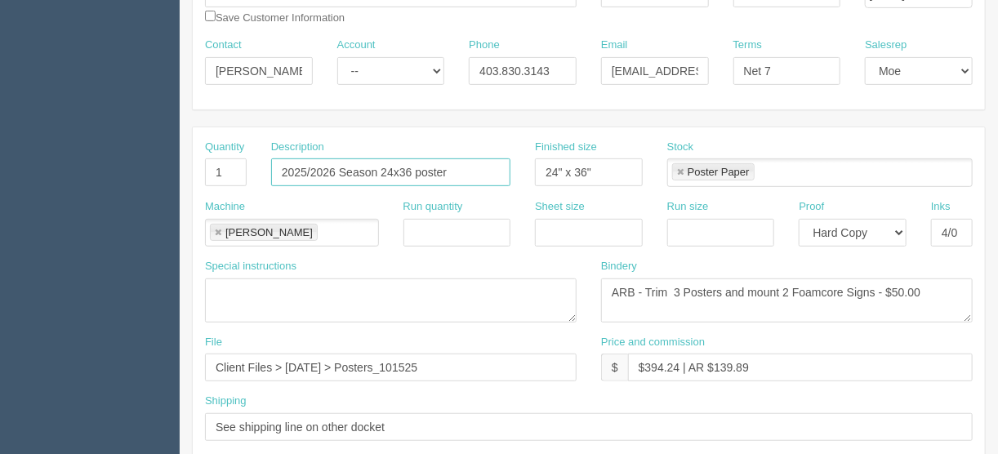
drag, startPoint x: 460, startPoint y: 171, endPoint x: 235, endPoint y: 143, distance: 226.4
click at [235, 143] on div "Quantity 1 Description 2025/2026 Season 24x36 poster Finished size 24" x 36" St…" at bounding box center [589, 170] width 793 height 60
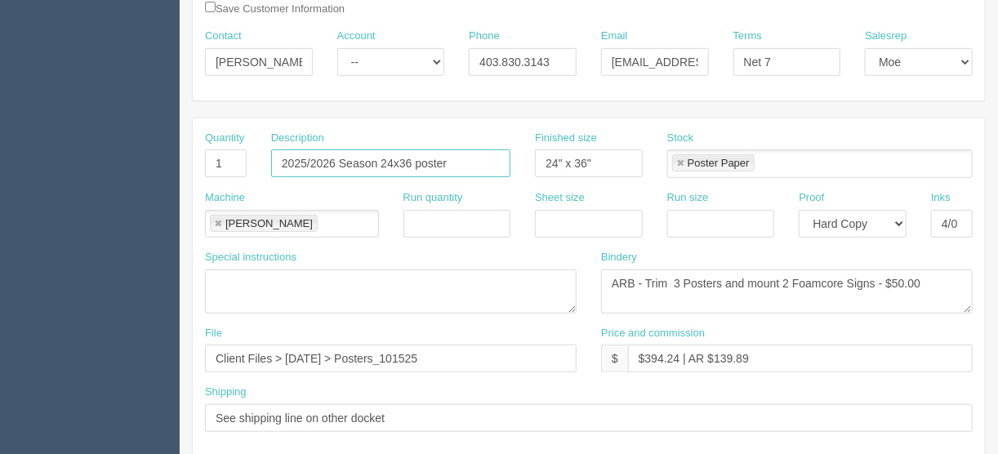
scroll to position [367, 0]
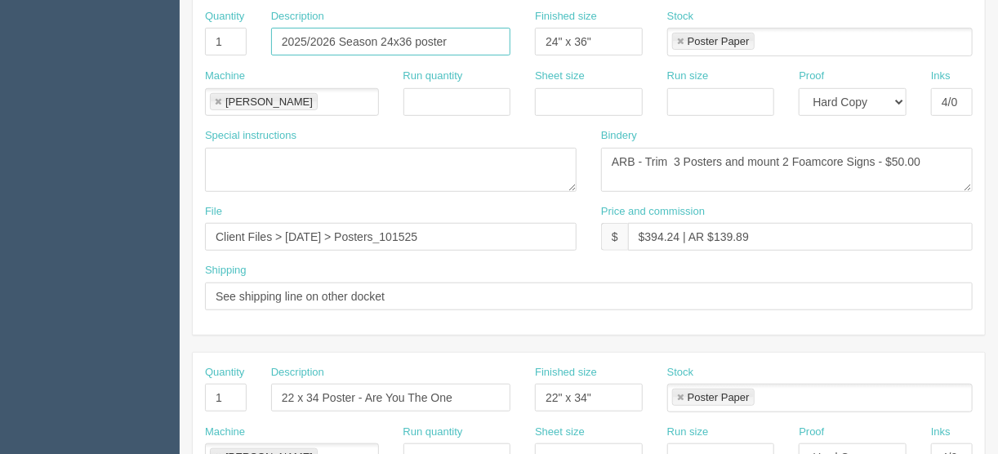
type input "2025/2026 Season 24x36 poster"
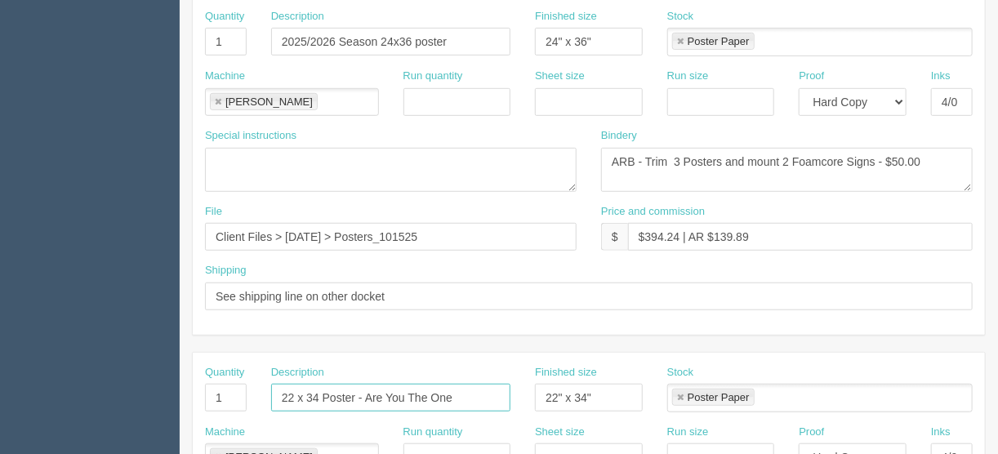
drag, startPoint x: 465, startPoint y: 396, endPoint x: 152, endPoint y: 390, distance: 313.0
click at [158, 392] on section "Dockets Estimates Customers" at bounding box center [499, 395] width 998 height 1443
paste input "025/2026 Season 24x36 poster"
type input "2025/2026 Season 24x36 poster on foamcore"
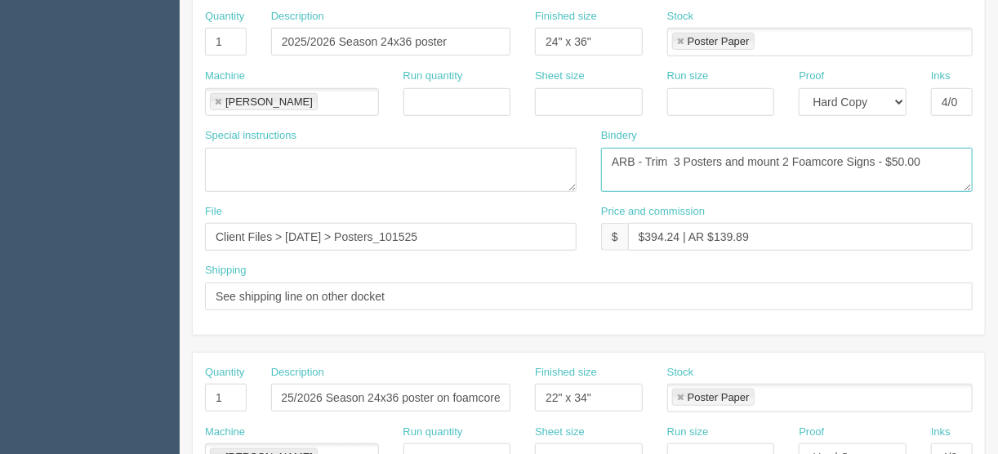
scroll to position [0, 0]
drag, startPoint x: 934, startPoint y: 160, endPoint x: 563, endPoint y: 171, distance: 371.1
click at [572, 172] on div "Special instructions Bindery ARB - Trim 3 Posters and mount 2 Foamcore Signs - …" at bounding box center [589, 166] width 793 height 76
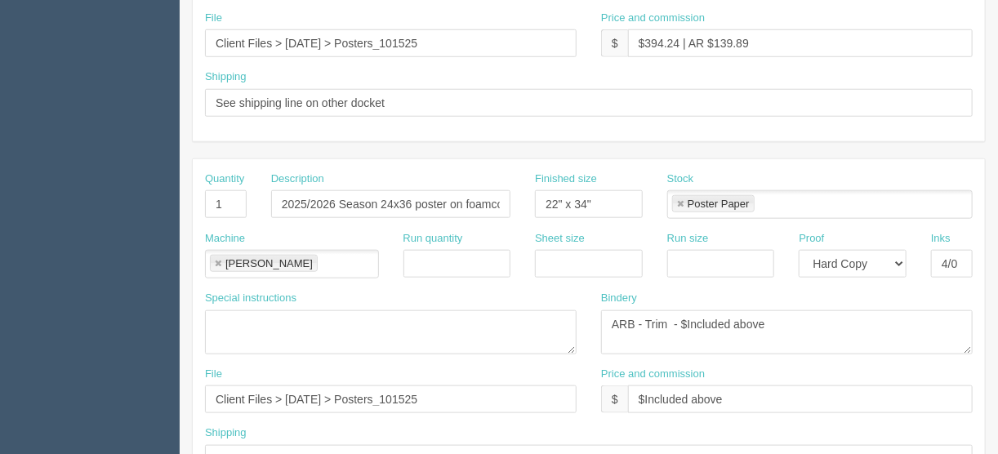
scroll to position [563, 0]
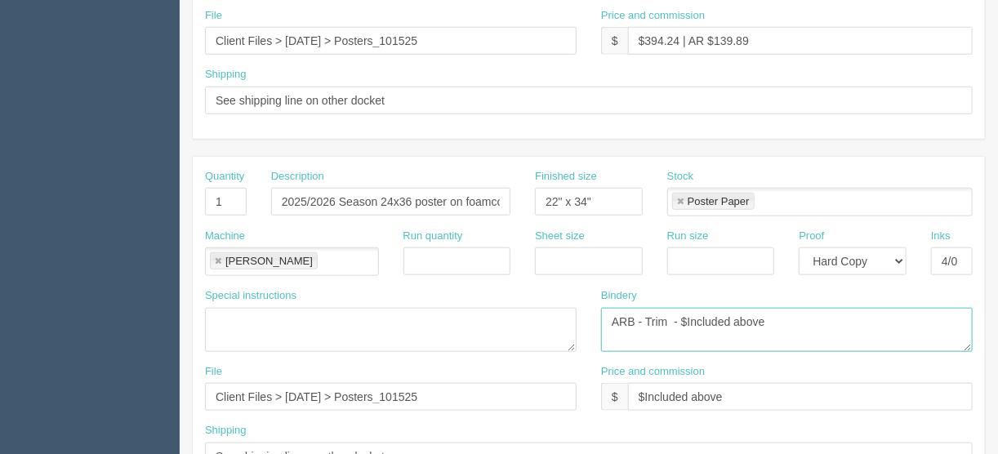
drag, startPoint x: 773, startPoint y: 313, endPoint x: 555, endPoint y: 314, distance: 218.2
click at [554, 315] on div "Special instructions Bindery ARB - Trim - $Included above" at bounding box center [589, 326] width 793 height 76
paste textarea "3 Posters and mount 2 Foamcore Signs - $50.00"
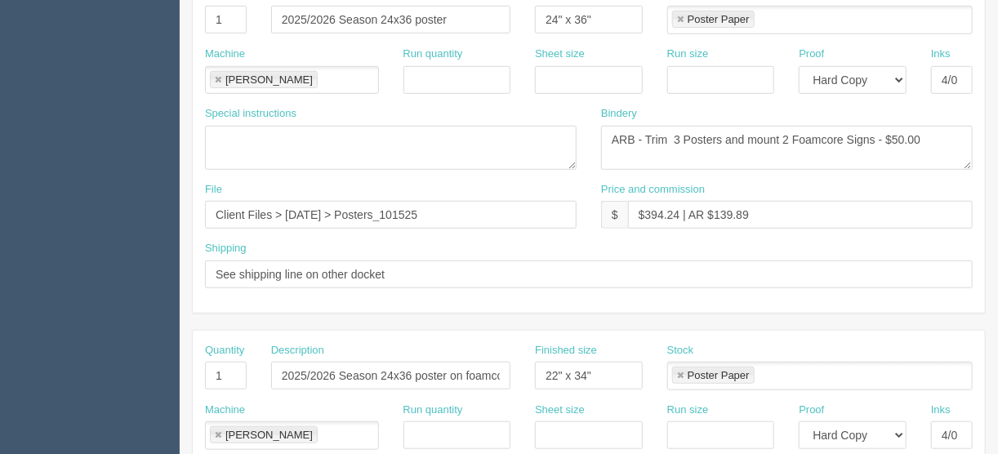
scroll to position [301, 0]
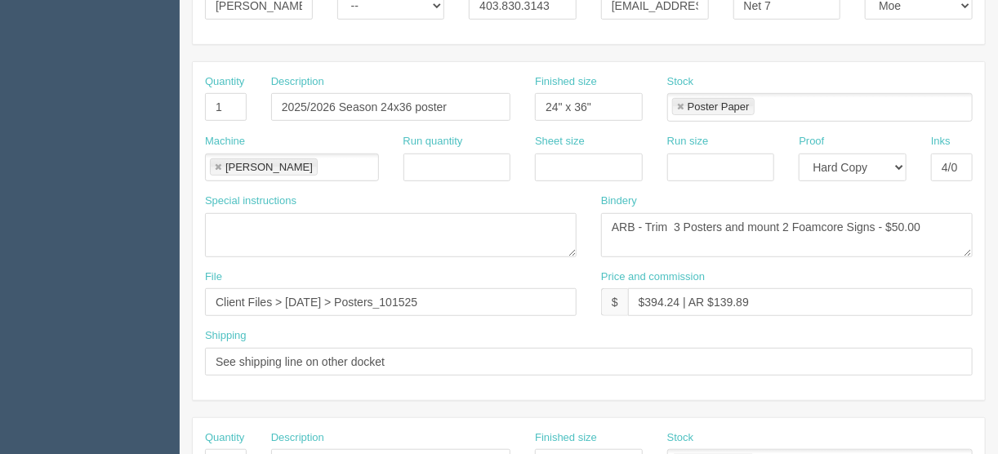
type textarea "ARB - Trim 3 Posters and mount 2 Foamcore Signs - $50.00"
drag, startPoint x: 874, startPoint y: 223, endPoint x: 669, endPoint y: 229, distance: 205.2
click at [669, 229] on textarea "ARB - Trim 3 Posters and mount 2 Foamcore Signs - $50.00" at bounding box center [787, 235] width 372 height 44
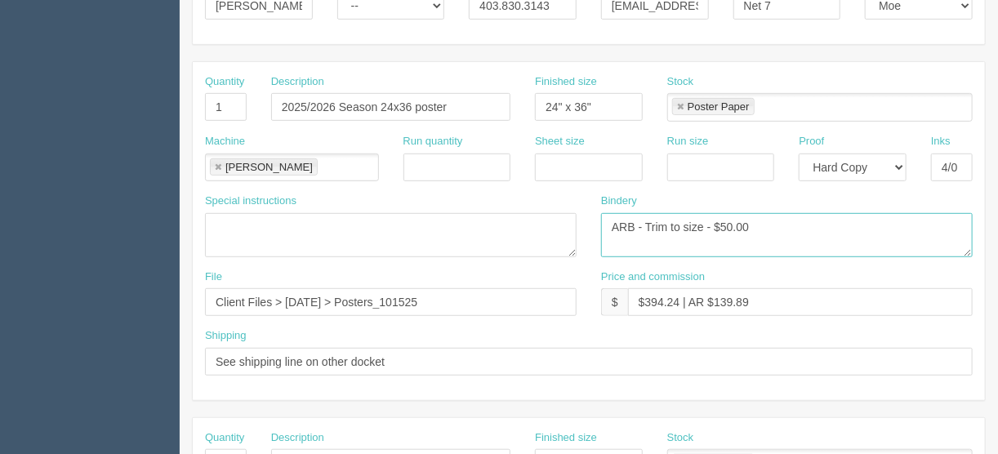
type textarea "ARB - Trim to size - $50.00"
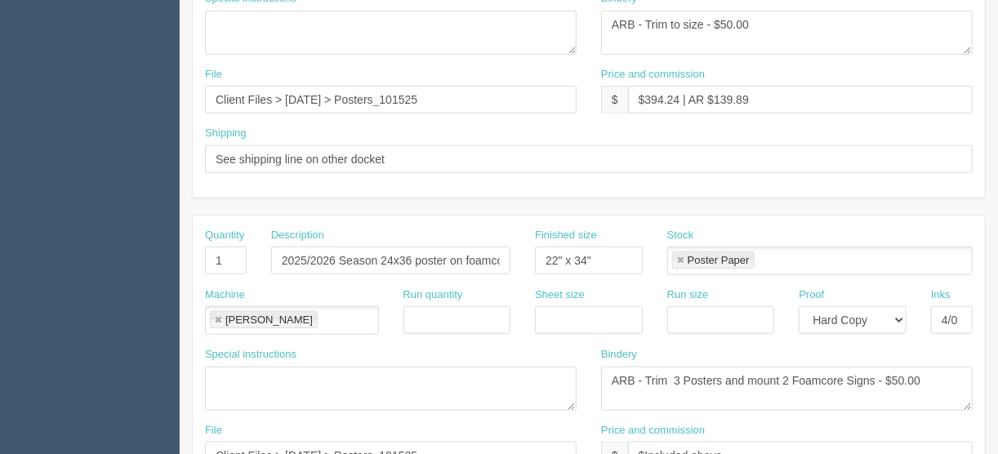
scroll to position [563, 0]
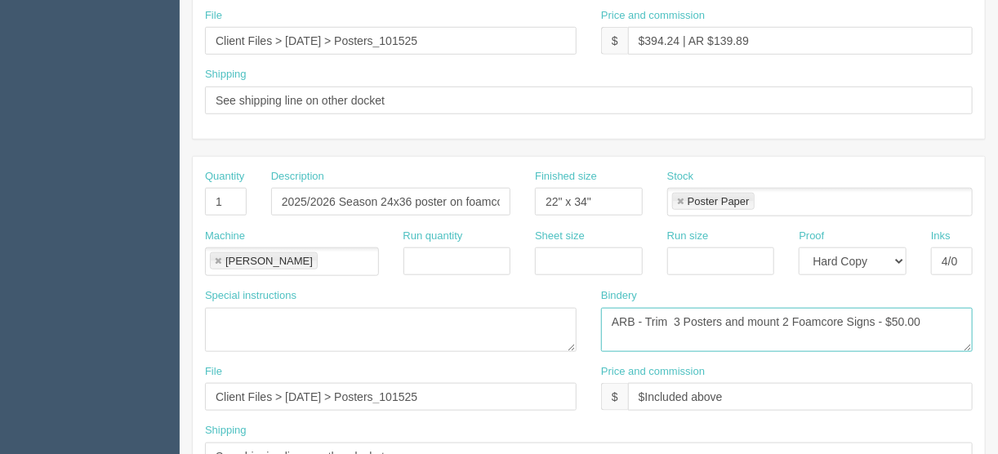
drag, startPoint x: 744, startPoint y: 316, endPoint x: 670, endPoint y: 319, distance: 73.6
click at [670, 319] on textarea "ARB - Trim - $Included above" at bounding box center [787, 330] width 372 height 44
click at [735, 313] on textarea "ARB - Trim - $Included above" at bounding box center [787, 330] width 372 height 44
drag, startPoint x: 865, startPoint y: 315, endPoint x: 842, endPoint y: 317, distance: 23.8
click at [841, 315] on textarea "ARB - Trim - $Included above" at bounding box center [787, 330] width 372 height 44
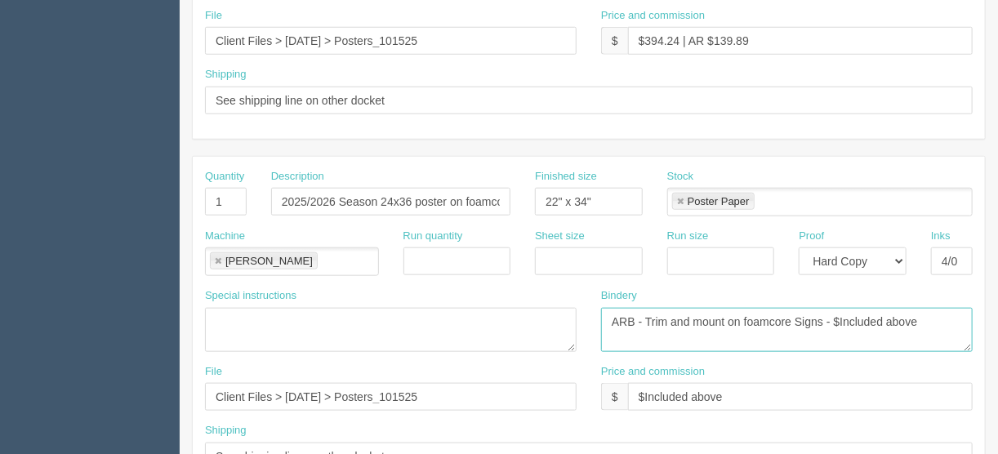
click at [827, 314] on textarea "ARB - Trim - $Included above" at bounding box center [787, 330] width 372 height 44
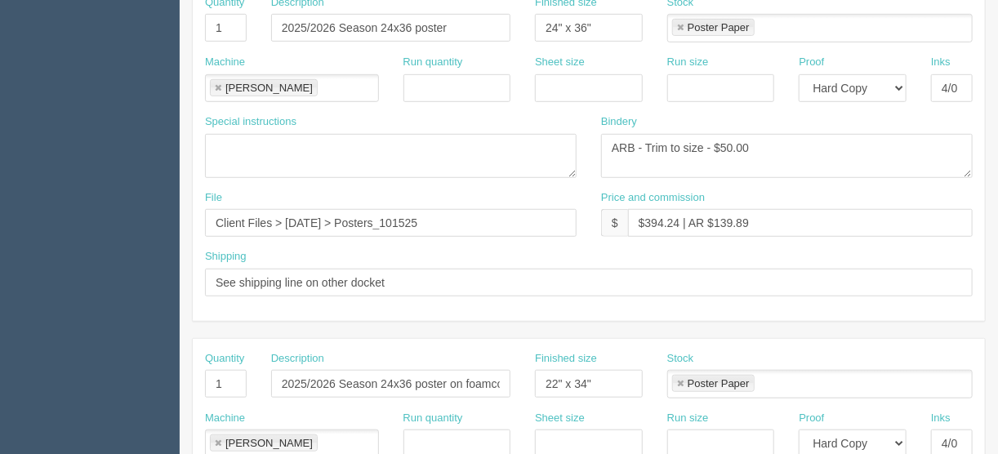
scroll to position [301, 0]
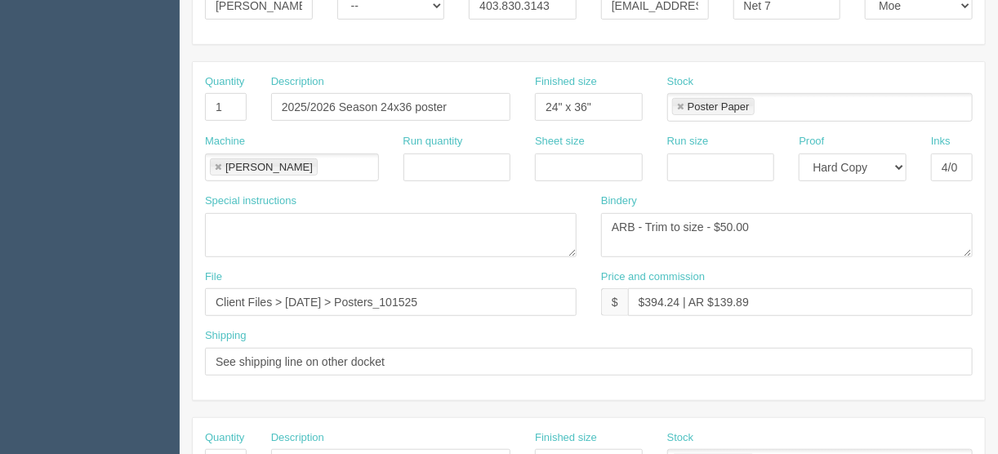
type textarea "ARB - Trim and mount on foamcore - $Included above"
drag, startPoint x: 455, startPoint y: 99, endPoint x: 272, endPoint y: 96, distance: 183.0
click at [272, 96] on input "2025/2026 Season 24x36 poster" at bounding box center [390, 107] width 239 height 28
drag, startPoint x: 602, startPoint y: 104, endPoint x: 451, endPoint y: 87, distance: 152.0
click at [468, 104] on div "Quantity 1 Description 2025/2026 Season 24x36 poster Finished size 24" x 36" St…" at bounding box center [589, 104] width 793 height 60
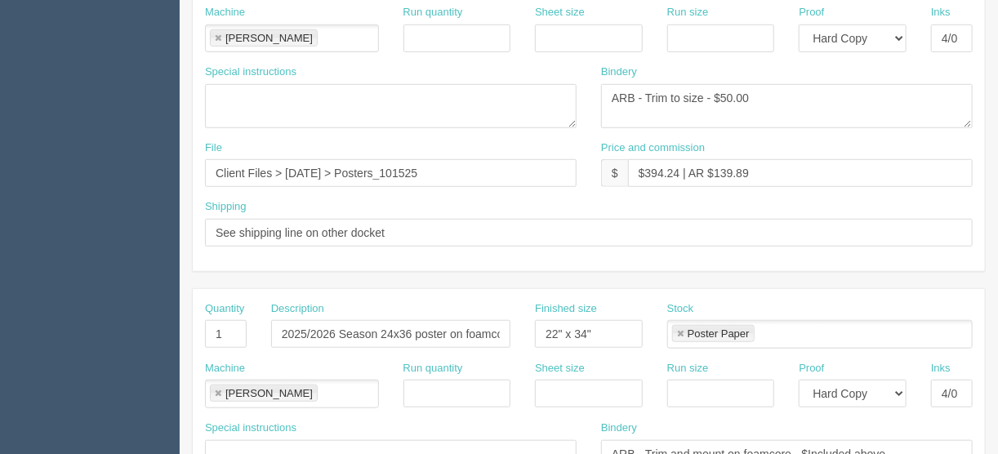
scroll to position [432, 0]
drag, startPoint x: 594, startPoint y: 322, endPoint x: 480, endPoint y: 328, distance: 114.5
click at [486, 328] on div "Quantity 1 Description 2025/2026 Season 24x36 poster on foamcore Finished size …" at bounding box center [589, 330] width 793 height 60
paste input "4" x 36"
type input "24" x 36""
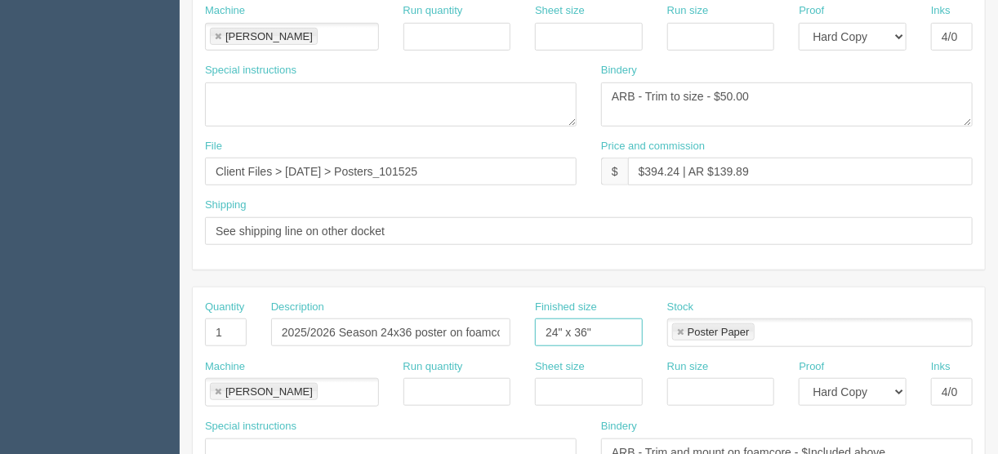
click at [682, 328] on link at bounding box center [681, 333] width 10 height 11
type input "24" x 36""
drag, startPoint x: 598, startPoint y: 387, endPoint x: 626, endPoint y: 377, distance: 29.7
click at [598, 387] on input "text" at bounding box center [589, 392] width 108 height 28
click at [699, 325] on ul at bounding box center [821, 333] width 306 height 29
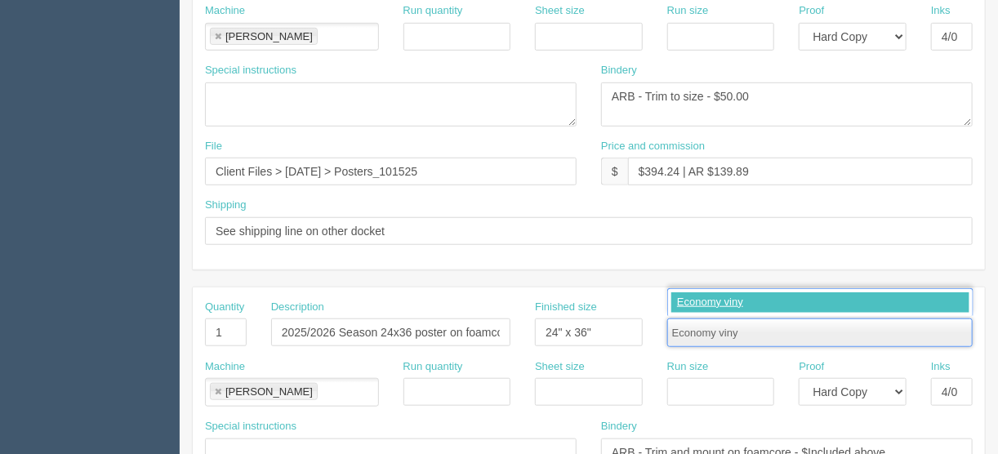
type input "Economy vinyl"
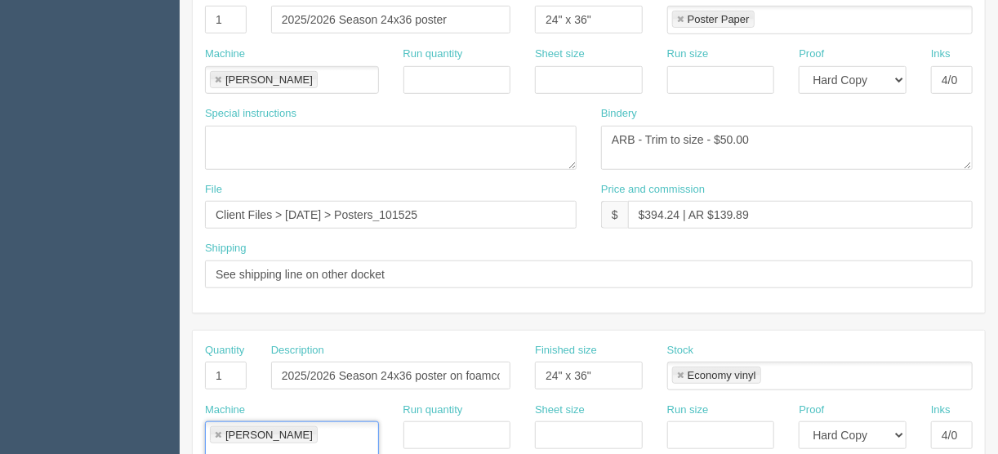
scroll to position [367, 0]
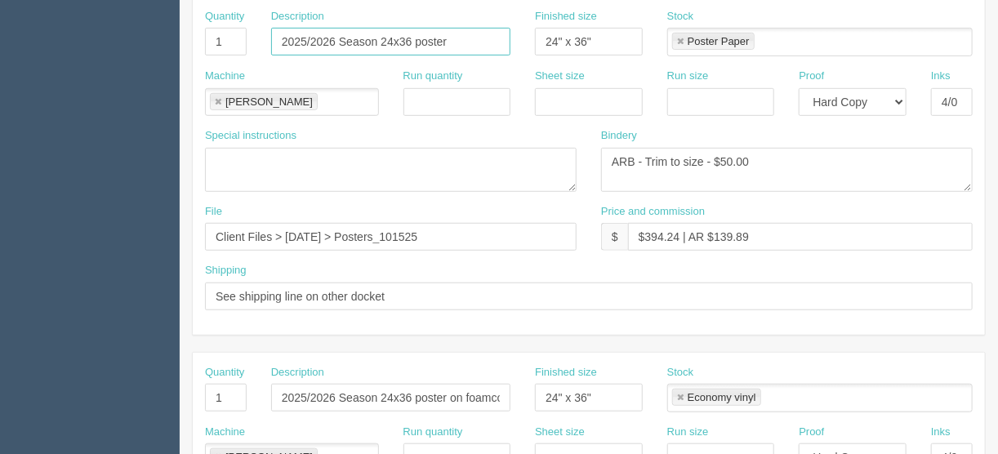
drag, startPoint x: 455, startPoint y: 42, endPoint x: 176, endPoint y: 8, distance: 280.6
click at [174, 36] on section "Dockets Estimates Customers" at bounding box center [499, 395] width 998 height 1443
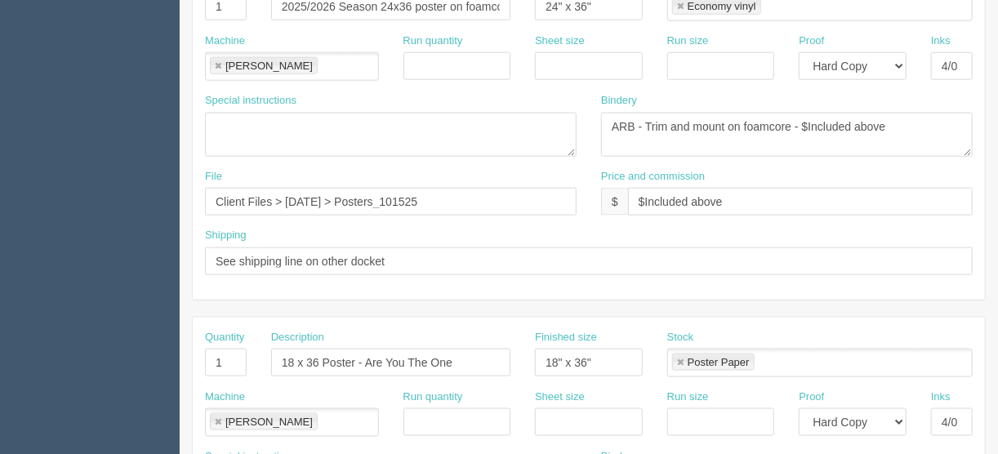
scroll to position [759, 0]
drag, startPoint x: 273, startPoint y: 352, endPoint x: 529, endPoint y: 345, distance: 255.8
click at [529, 345] on div "Quantity 1 Description 18 x 36 Poster - Are You The One Finished size 18" x 36"…" at bounding box center [589, 359] width 793 height 60
paste input "2025/2026 Season 24x36 poster"
click at [391, 352] on input "2025/2026 Season 24x36 poster" at bounding box center [390, 362] width 239 height 28
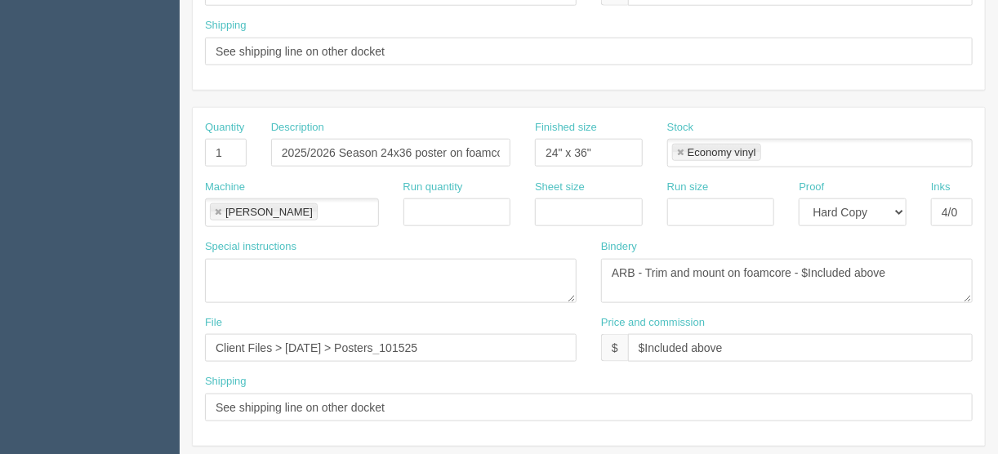
scroll to position [498, 0]
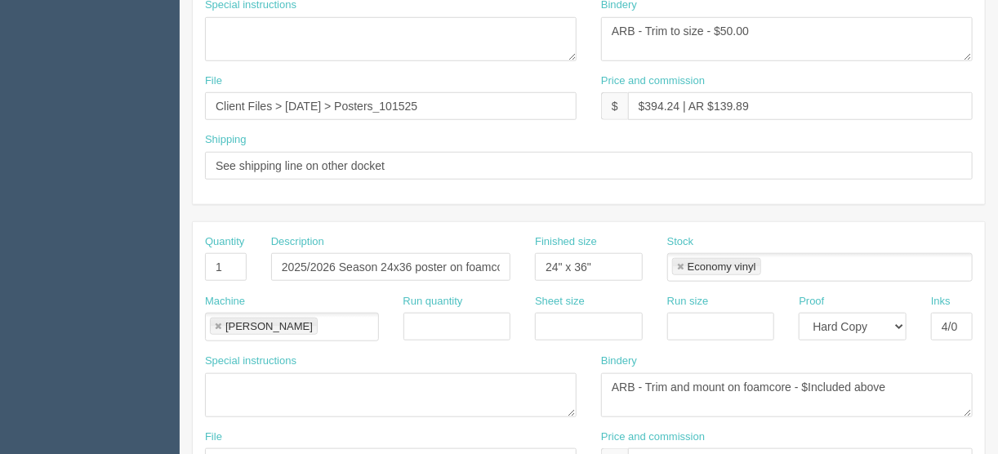
type input "2025/2026 Season 18x36 poster"
click at [210, 261] on input "1" at bounding box center [226, 267] width 42 height 28
click at [176, 264] on section "Dockets Estimates Customers" at bounding box center [499, 264] width 998 height 1443
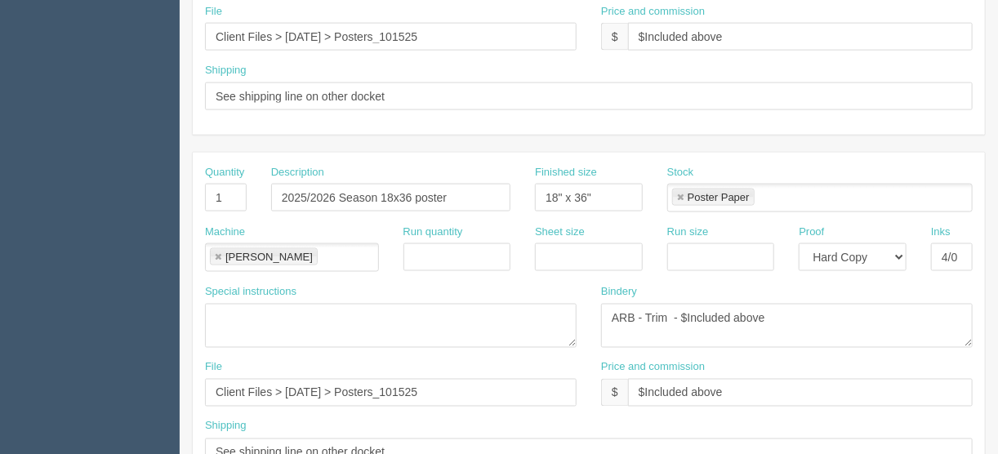
scroll to position [955, 0]
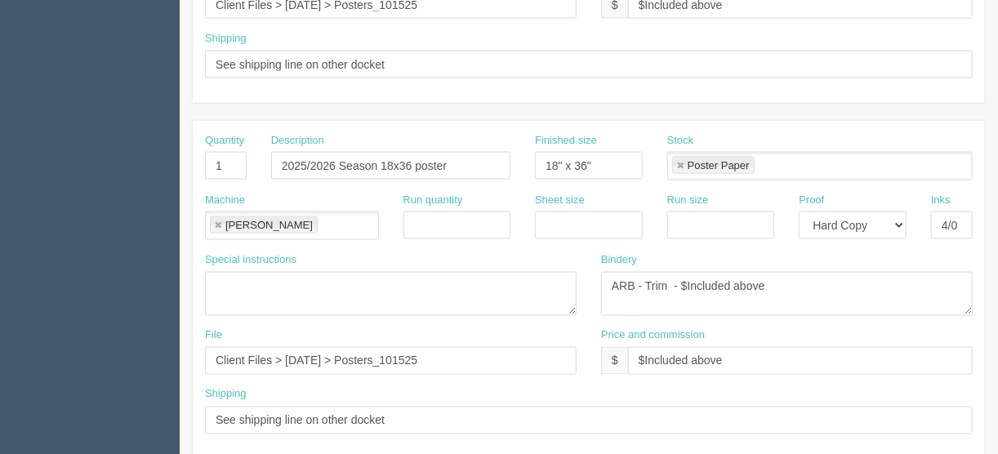
type input "2"
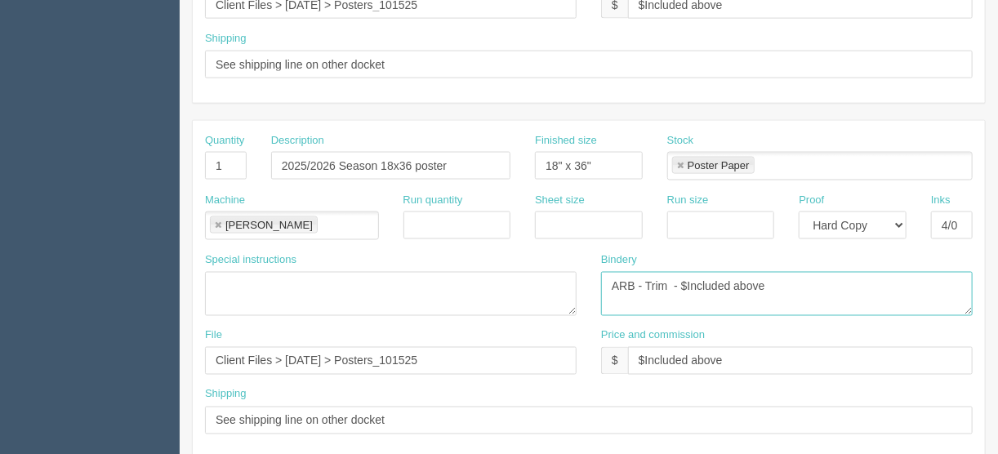
click at [666, 281] on textarea "ARB - Trim - $Included above" at bounding box center [787, 294] width 372 height 44
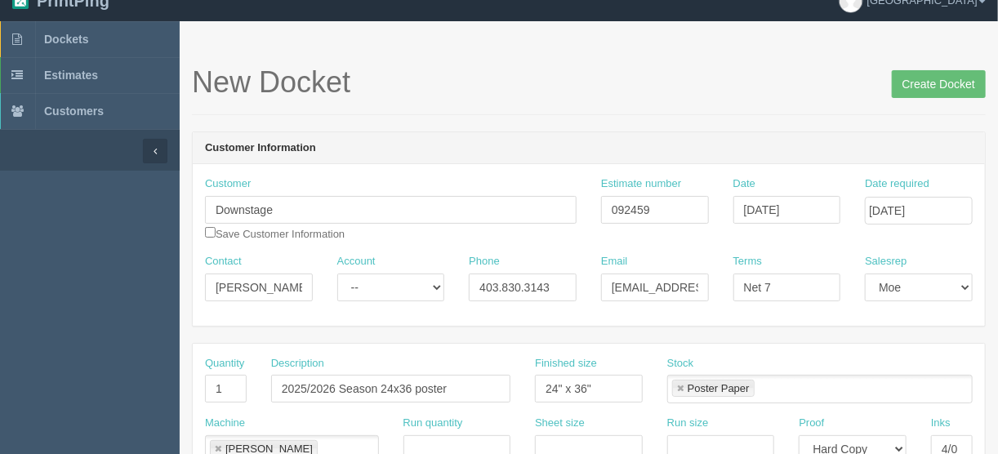
scroll to position [0, 0]
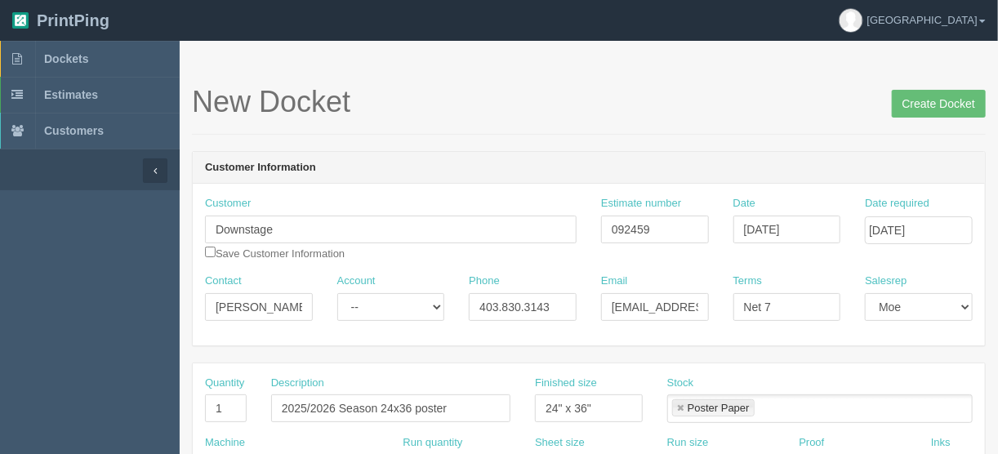
type textarea "ARB - Trim to size - $Included above"
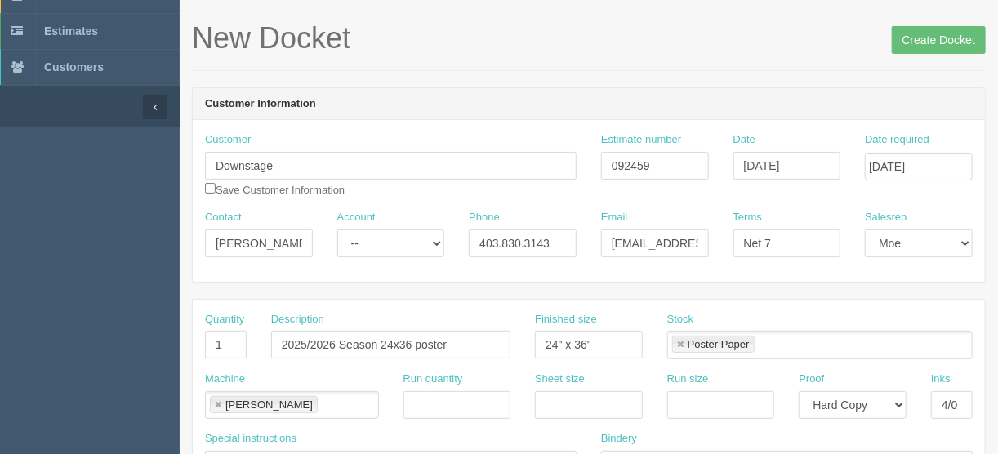
scroll to position [196, 0]
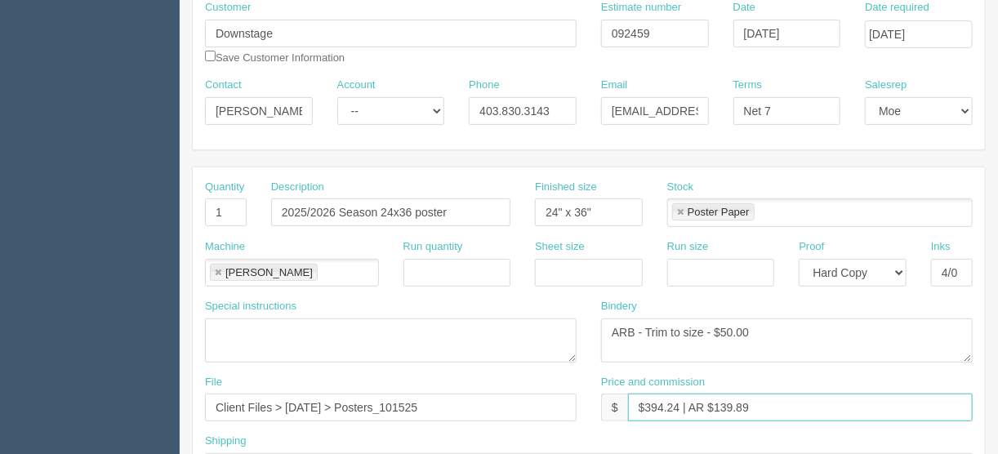
drag, startPoint x: 678, startPoint y: 406, endPoint x: 654, endPoint y: 408, distance: 24.6
click at [654, 408] on input "$394.24 | AR $139.89" at bounding box center [800, 408] width 345 height 28
drag, startPoint x: 755, startPoint y: 400, endPoint x: 719, endPoint y: 402, distance: 36.0
click at [719, 400] on input "$327.78 | AR $139.89" at bounding box center [800, 408] width 345 height 28
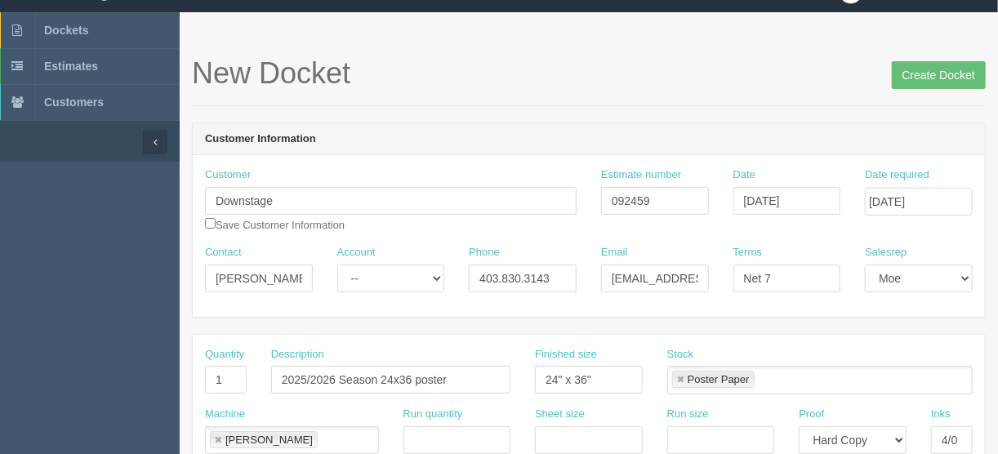
scroll to position [0, 0]
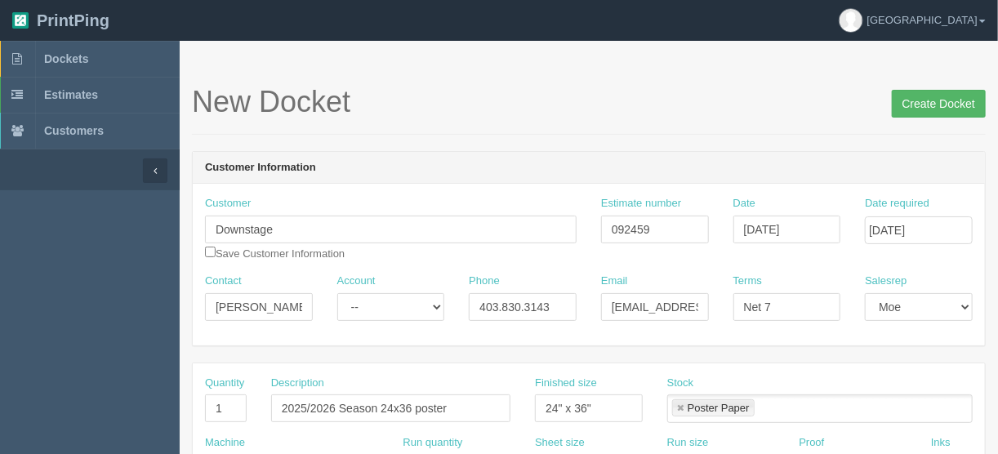
type input "$327.78 | AR $120.43"
drag, startPoint x: 930, startPoint y: 95, endPoint x: 918, endPoint y: 101, distance: 13.9
click at [928, 96] on input "Create Docket" at bounding box center [939, 104] width 94 height 28
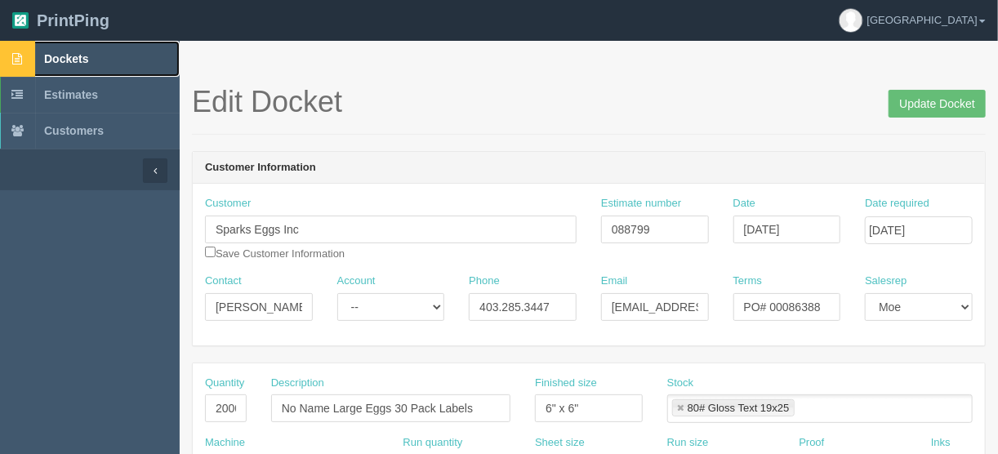
click at [71, 53] on span "Dockets" at bounding box center [66, 58] width 44 height 13
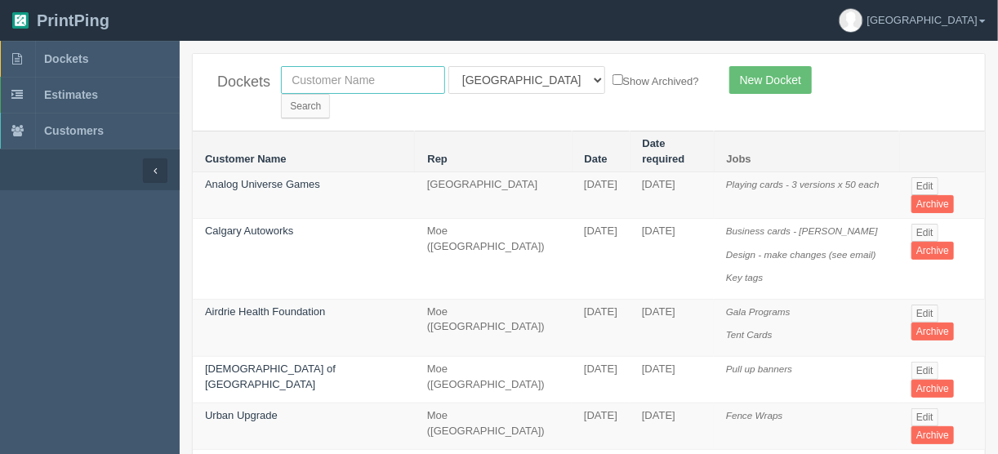
click at [329, 73] on input "text" at bounding box center [363, 80] width 164 height 28
type input "downstage"
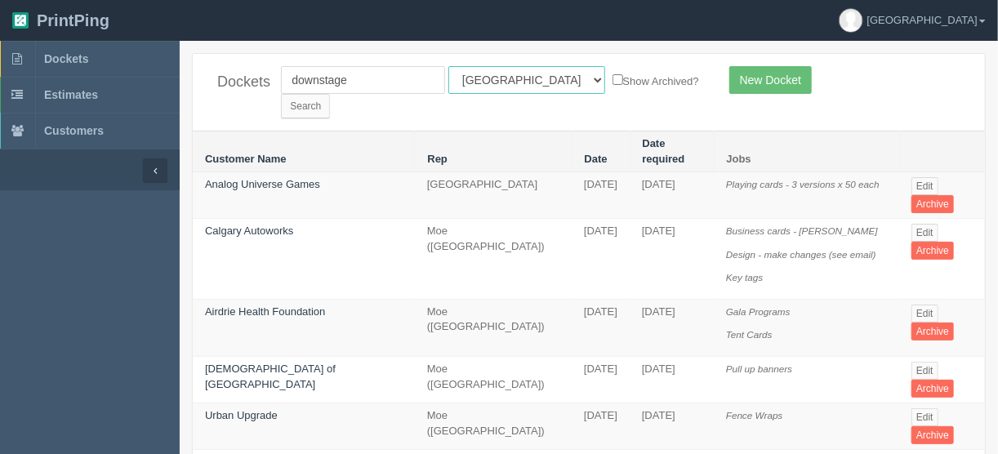
click at [520, 81] on select "All Users Ali Ali Test 1 Aly Amy Ankit Arif Brandon Dan France Greg Jim Mark Ma…" at bounding box center [527, 80] width 157 height 28
select select
click at [449, 66] on select "All Users Ali Ali Test 1 Aly Amy Ankit Arif Brandon Dan France Greg Jim Mark Ma…" at bounding box center [527, 80] width 157 height 28
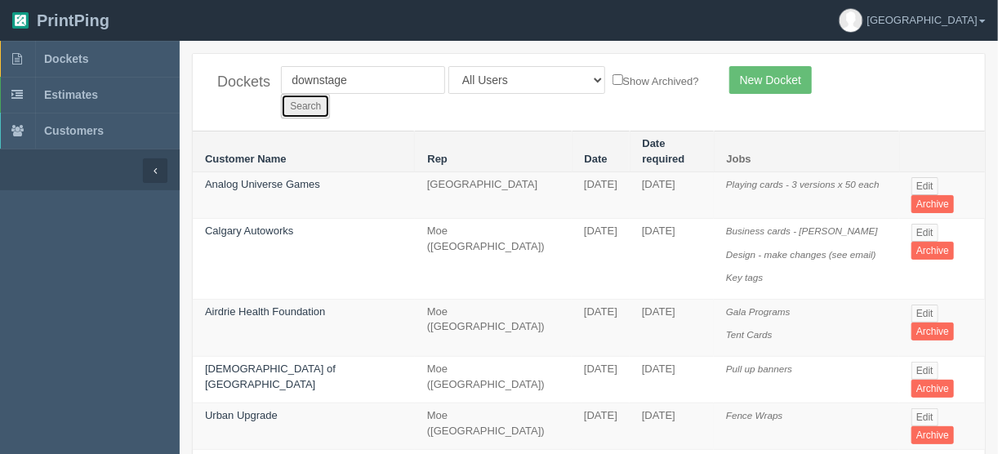
click at [330, 94] on input "Search" at bounding box center [305, 106] width 49 height 25
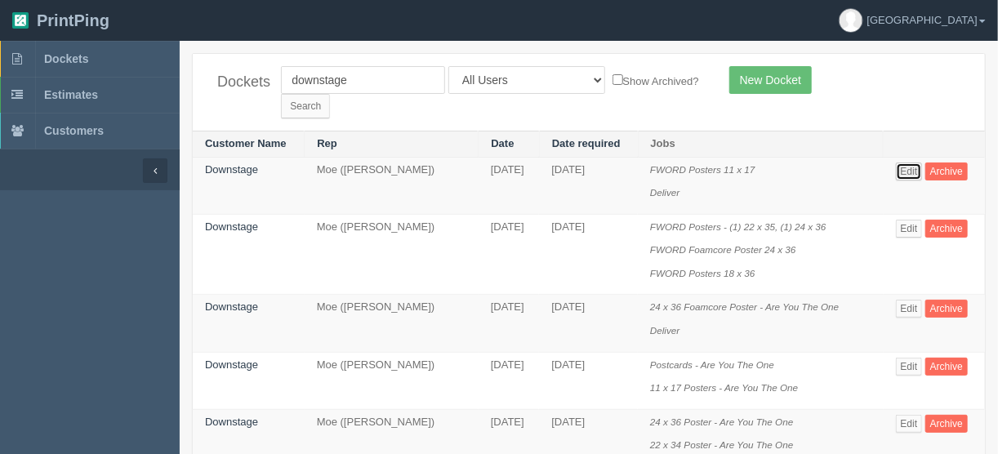
click at [913, 163] on link "Edit" at bounding box center [909, 172] width 27 height 18
click at [909, 220] on link "Edit" at bounding box center [909, 229] width 27 height 18
click at [330, 94] on input "Search" at bounding box center [305, 106] width 49 height 25
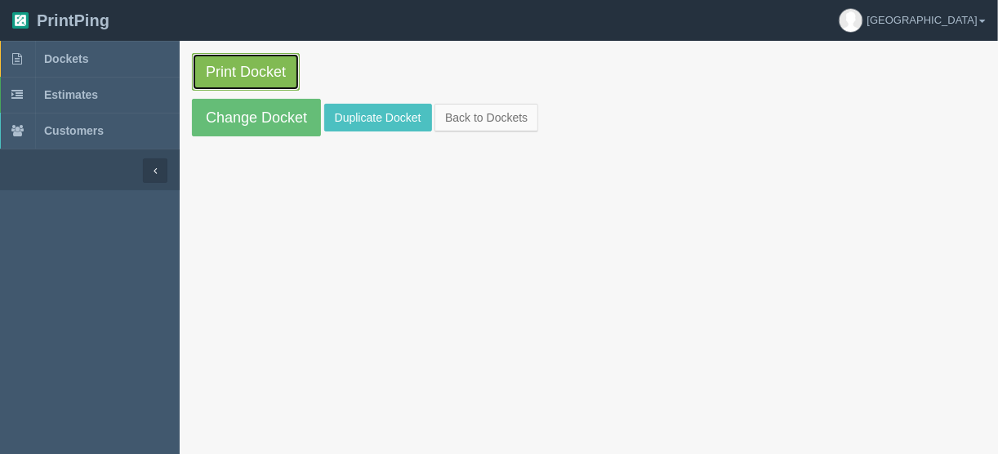
click at [247, 66] on link "Print Docket" at bounding box center [246, 72] width 108 height 38
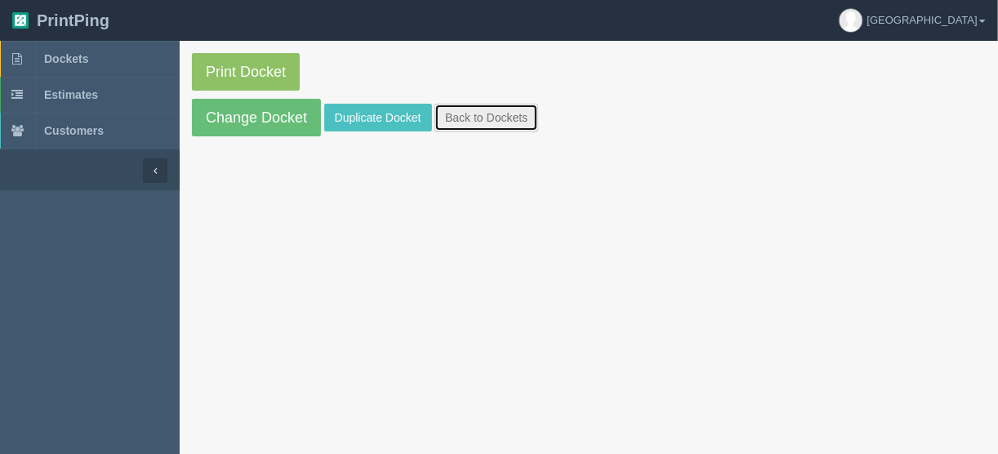
click at [478, 118] on link "Back to Dockets" at bounding box center [487, 118] width 104 height 28
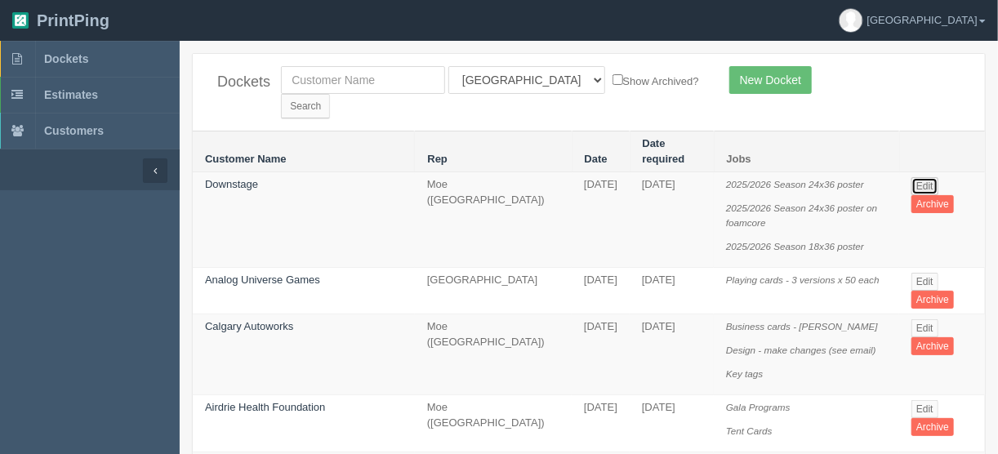
click at [918, 177] on link "Edit" at bounding box center [925, 186] width 27 height 18
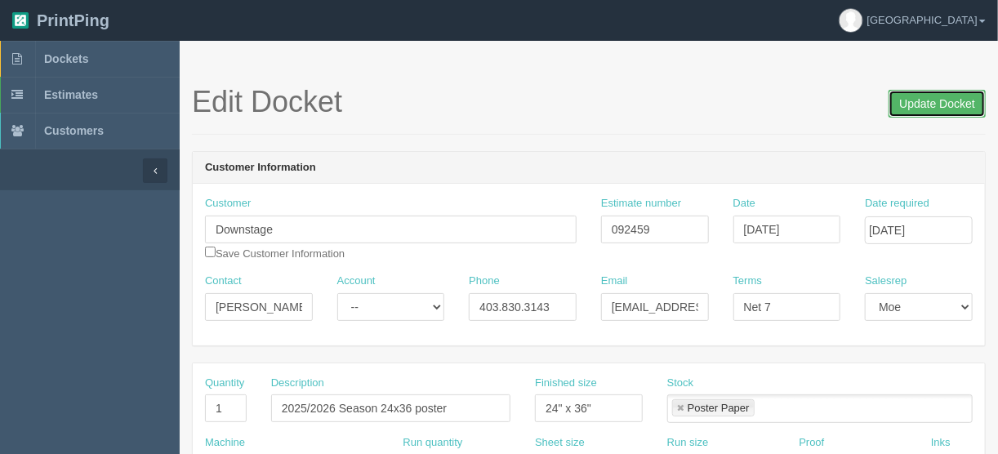
drag, startPoint x: 925, startPoint y: 102, endPoint x: 909, endPoint y: 105, distance: 16.7
click at [924, 102] on input "Update Docket" at bounding box center [937, 104] width 97 height 28
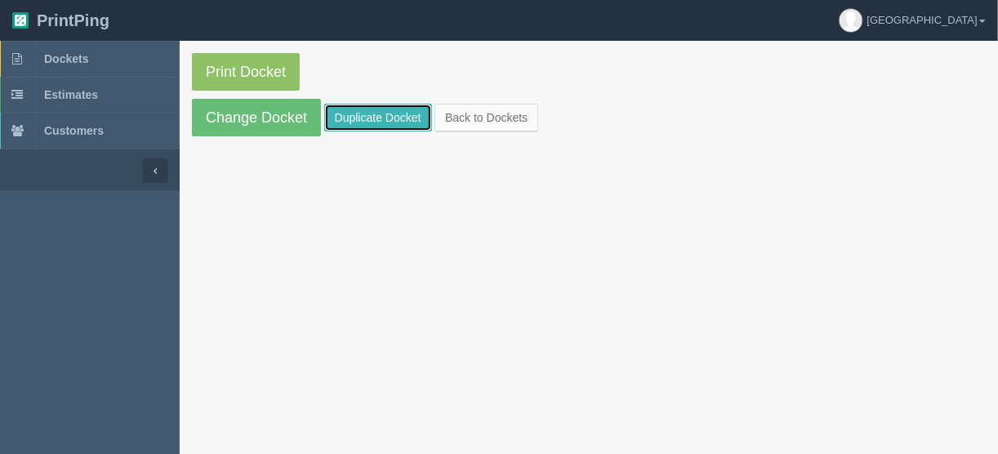
click at [367, 114] on link "Duplicate Docket" at bounding box center [378, 118] width 108 height 28
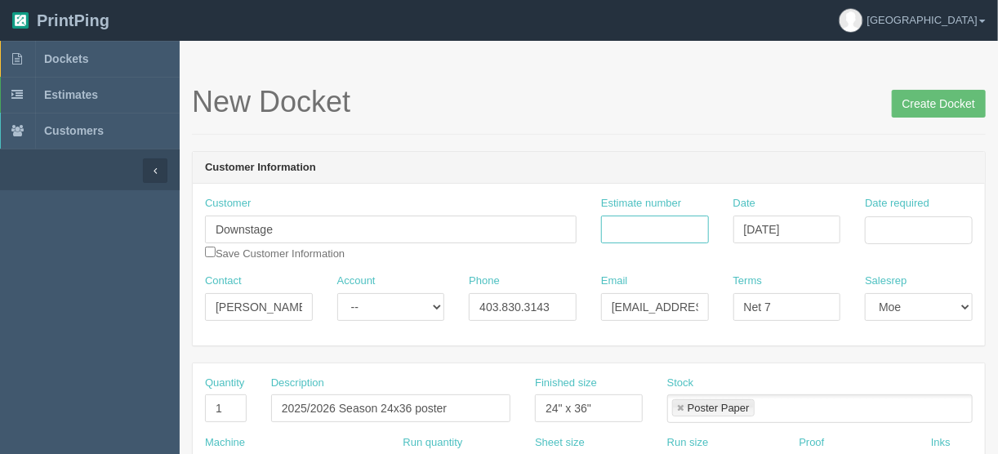
drag, startPoint x: 675, startPoint y: 226, endPoint x: 645, endPoint y: 219, distance: 31.1
click at [675, 226] on input "Estimate number" at bounding box center [655, 230] width 108 height 28
type input "092459"
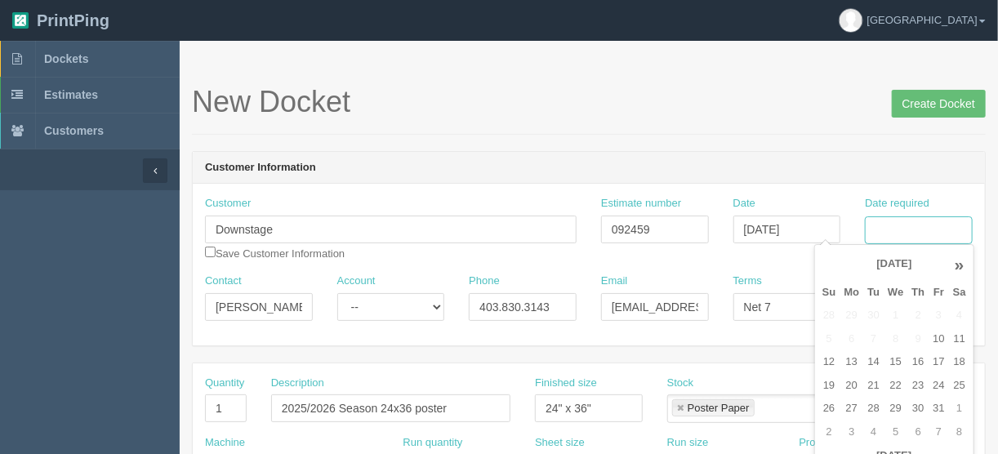
click at [897, 227] on input "Date required" at bounding box center [919, 231] width 108 height 28
click at [877, 360] on td "14" at bounding box center [874, 363] width 20 height 24
click at [936, 361] on td "17" at bounding box center [939, 363] width 20 height 24
type input "[DATE]"
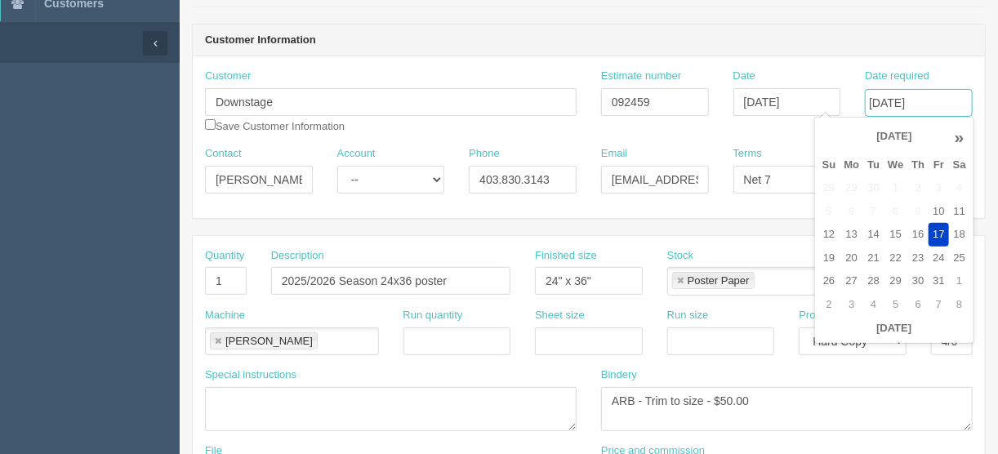
scroll to position [131, 0]
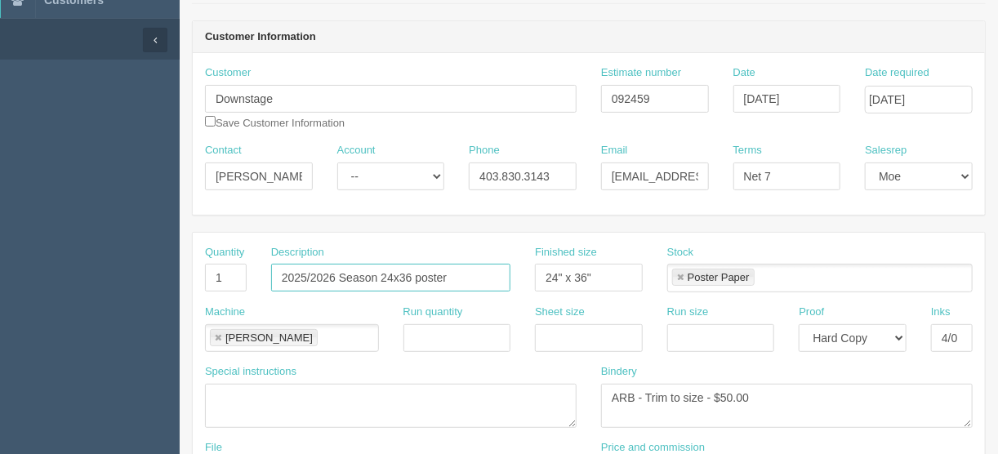
click at [391, 273] on input "2025/2026 Season 24x36 poster" at bounding box center [390, 278] width 239 height 28
type input "2025/2026 Season 22x365 poster"
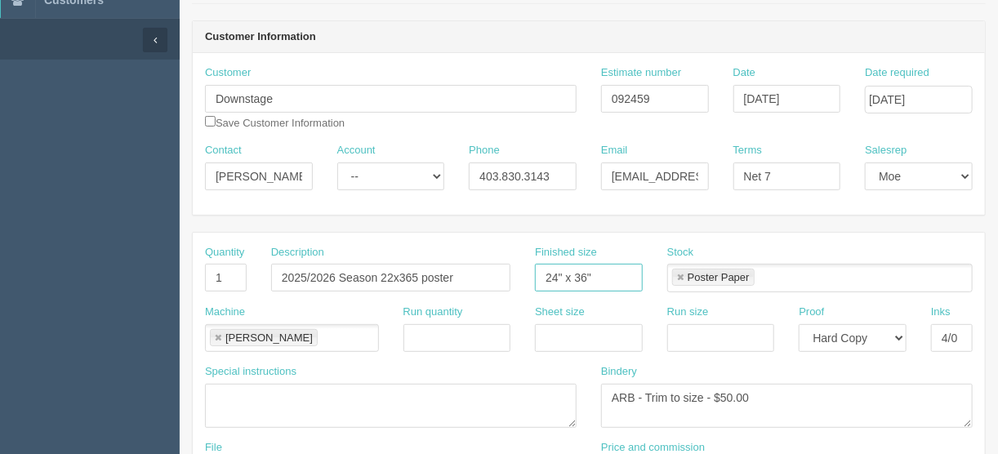
click at [557, 279] on input "24" x 36"" at bounding box center [589, 278] width 108 height 28
click at [586, 275] on input "22" x 36"" at bounding box center [589, 278] width 108 height 28
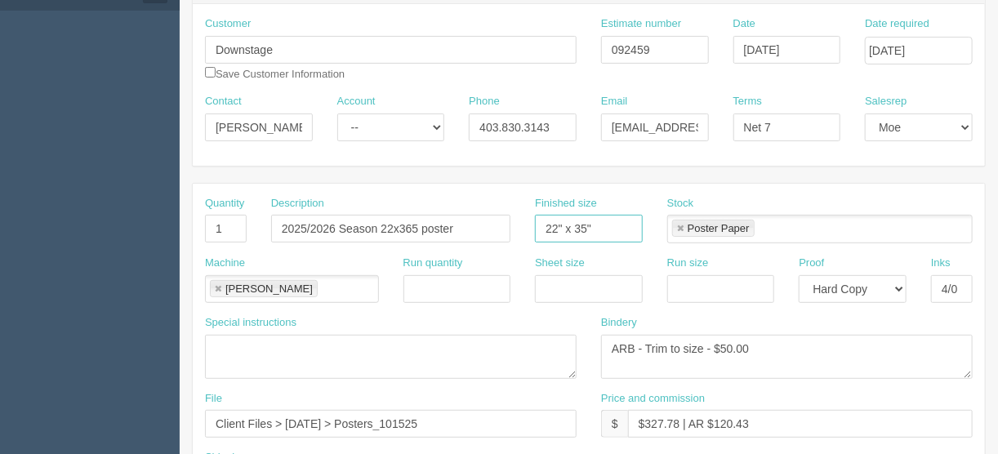
scroll to position [261, 0]
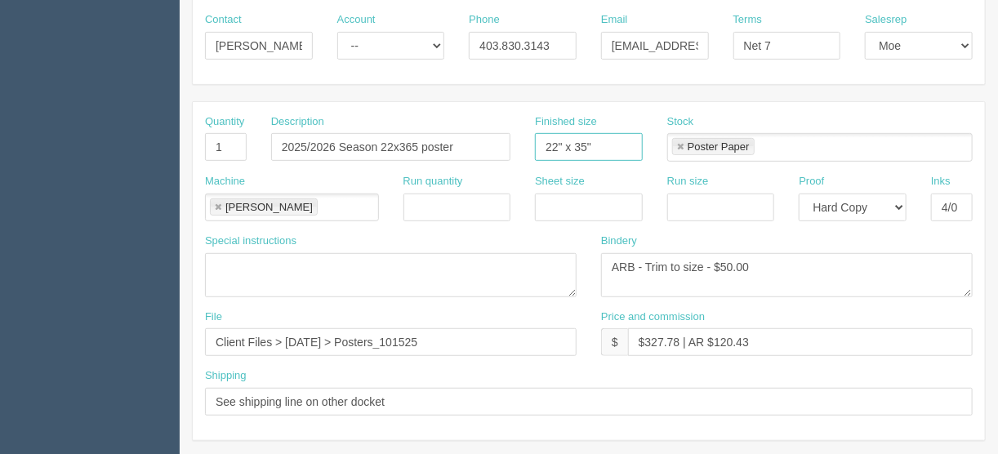
type input "22" x 35""
drag, startPoint x: 772, startPoint y: 335, endPoint x: 680, endPoint y: 356, distance: 94.7
click at [649, 342] on input "$327.78 | AR $120.43" at bounding box center [800, 342] width 345 height 28
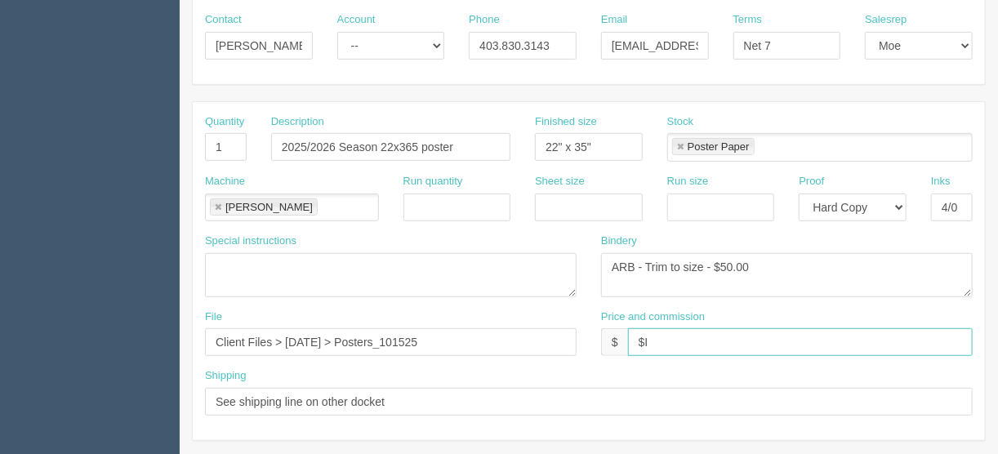
type input "$Included in other docket"
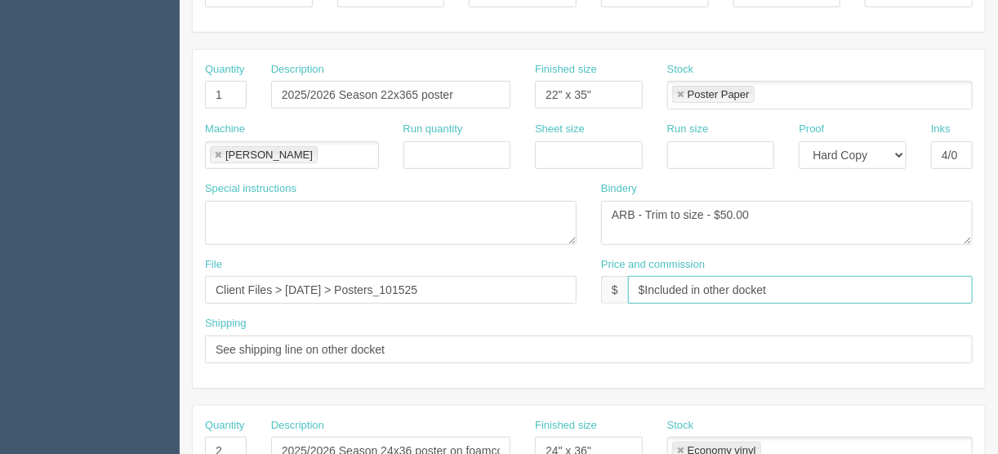
scroll to position [523, 0]
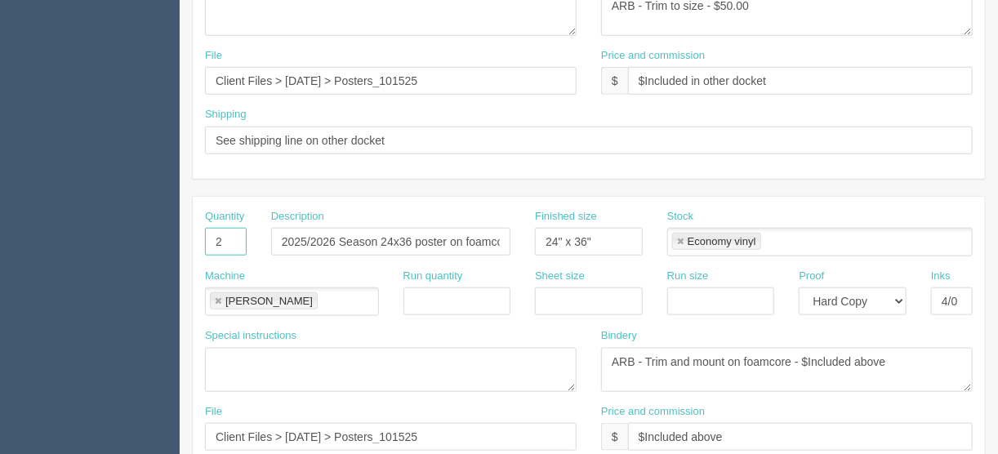
drag, startPoint x: 228, startPoint y: 234, endPoint x: 167, endPoint y: 242, distance: 61.8
click at [167, 242] on section "Dockets Estimates Customers" at bounding box center [499, 239] width 998 height 1443
drag, startPoint x: 275, startPoint y: 239, endPoint x: 564, endPoint y: 245, distance: 289.3
click at [564, 245] on div "Quantity Description 2025/2026 Season 24x36 poster on foamcore Finished size St…" at bounding box center [589, 239] width 793 height 60
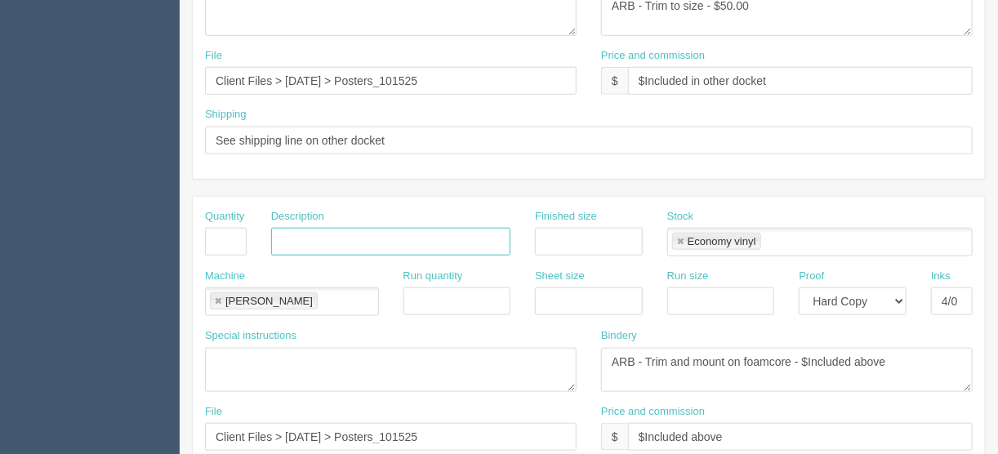
scroll to position [0, 0]
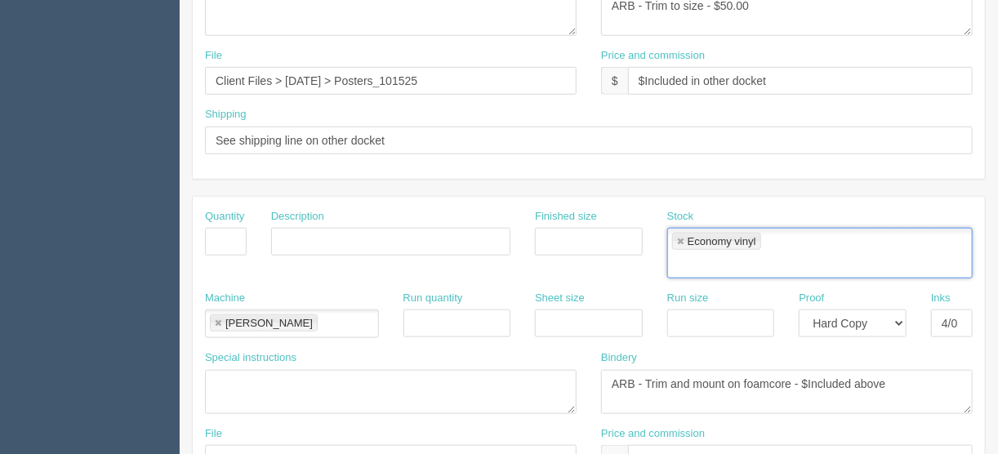
click at [680, 238] on link at bounding box center [681, 242] width 10 height 11
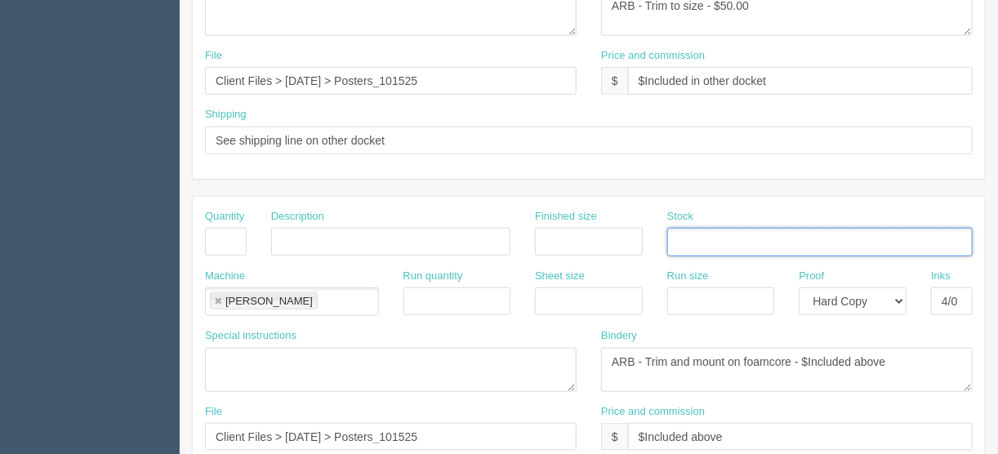
click at [217, 297] on link at bounding box center [218, 302] width 10 height 11
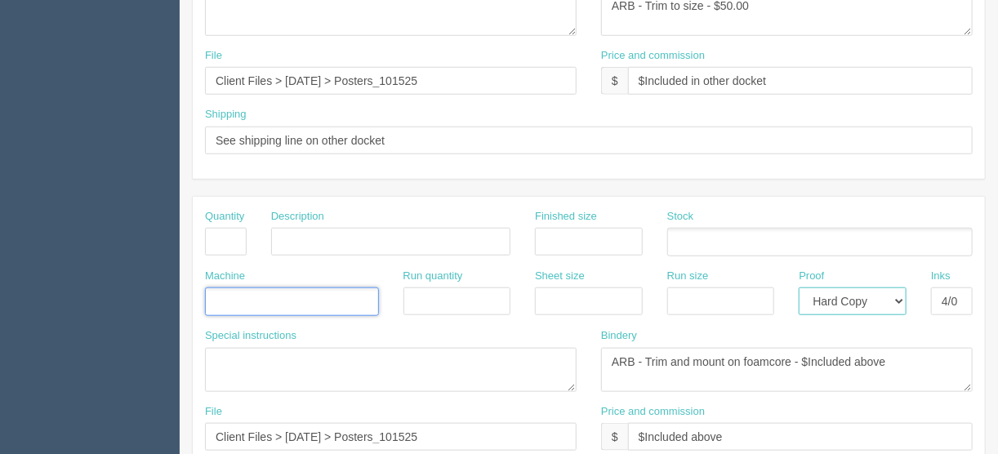
click at [899, 297] on select "-- Email Hard Copy" at bounding box center [853, 302] width 108 height 28
select select
click at [799, 288] on select "-- Email Hard Copy" at bounding box center [853, 302] width 108 height 28
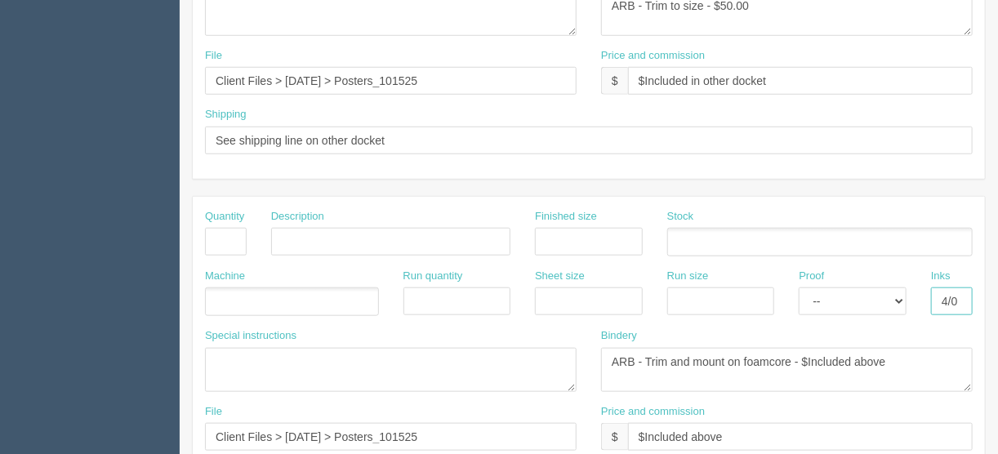
drag, startPoint x: 940, startPoint y: 295, endPoint x: 989, endPoint y: 287, distance: 50.5
click at [989, 287] on section "New Docket Create Docket Customer Information Customer Downstage Save Customer …" at bounding box center [589, 239] width 819 height 1443
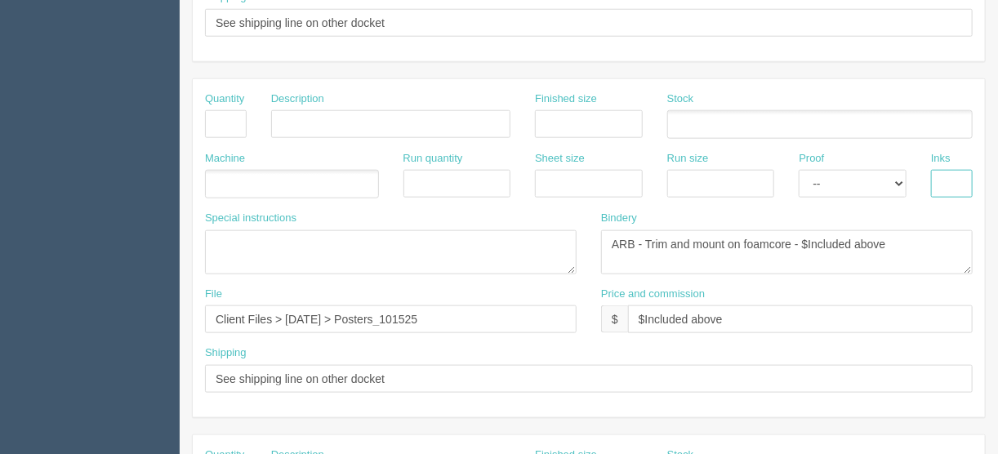
scroll to position [784, 0]
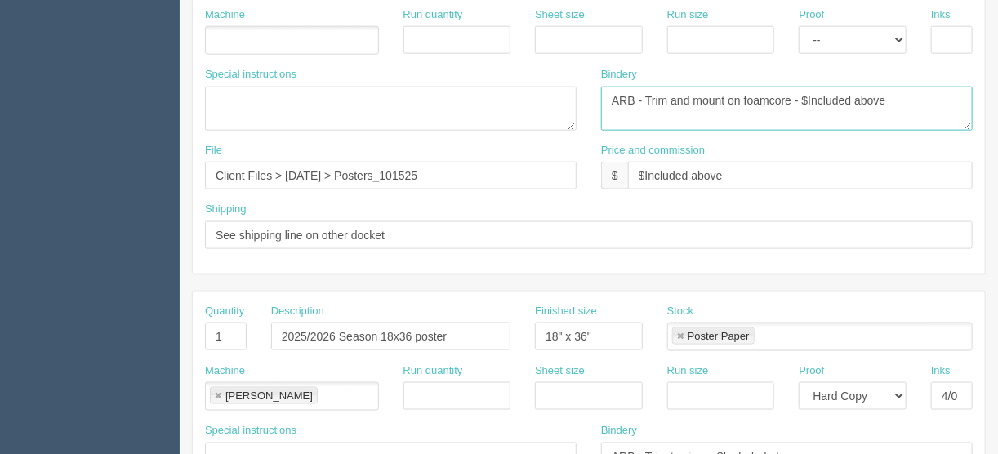
drag, startPoint x: 854, startPoint y: 96, endPoint x: 518, endPoint y: 68, distance: 337.0
click at [515, 100] on div "Special instructions Bindery ARB - Trim and mount on foamcore - $Included above" at bounding box center [589, 105] width 793 height 76
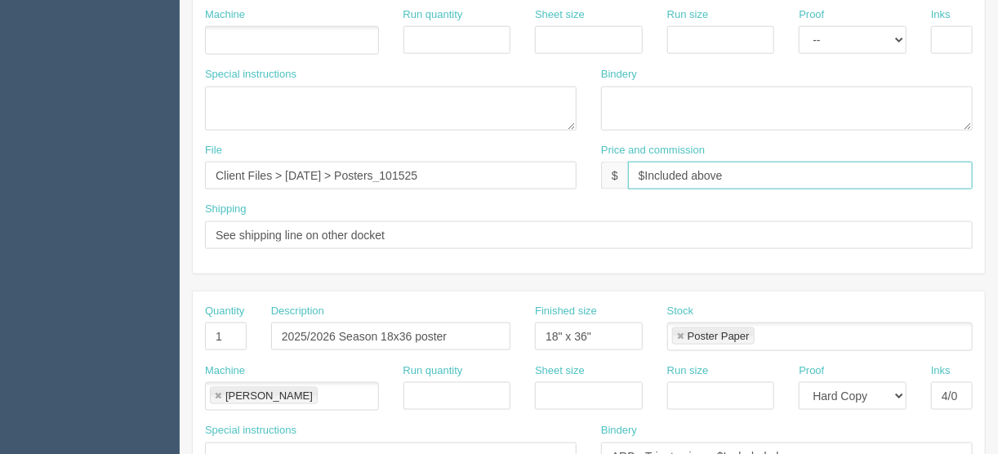
drag, startPoint x: 677, startPoint y: 171, endPoint x: 593, endPoint y: 181, distance: 84.8
click at [593, 181] on div "Price and commission $ $Included above" at bounding box center [787, 173] width 396 height 60
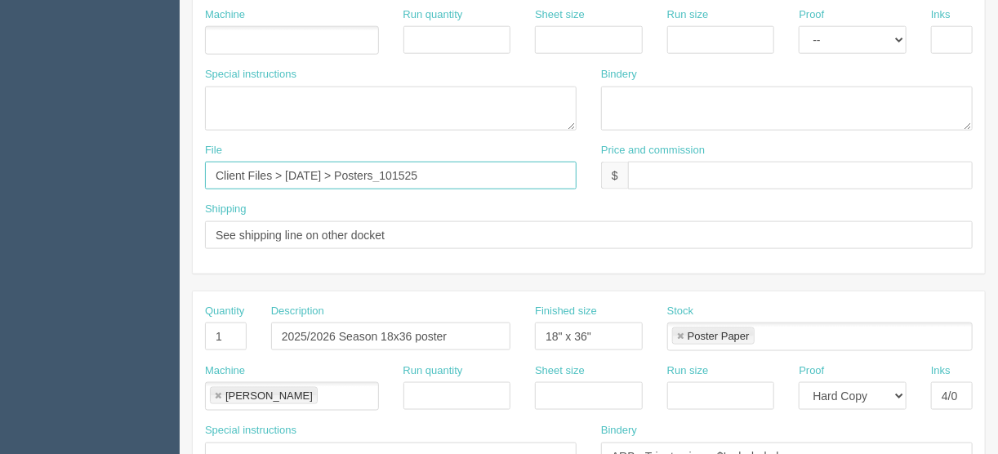
drag, startPoint x: 460, startPoint y: 166, endPoint x: 121, endPoint y: 182, distance: 339.5
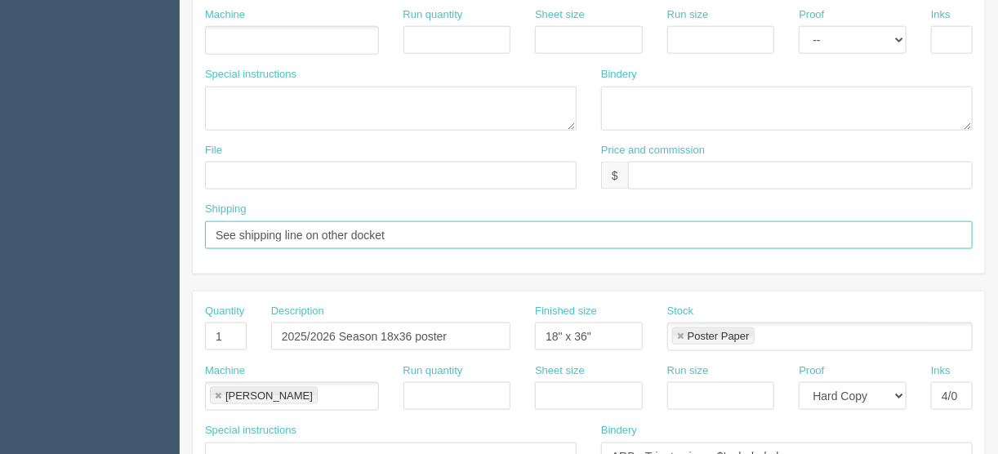
drag, startPoint x: 400, startPoint y: 229, endPoint x: 124, endPoint y: 230, distance: 276.2
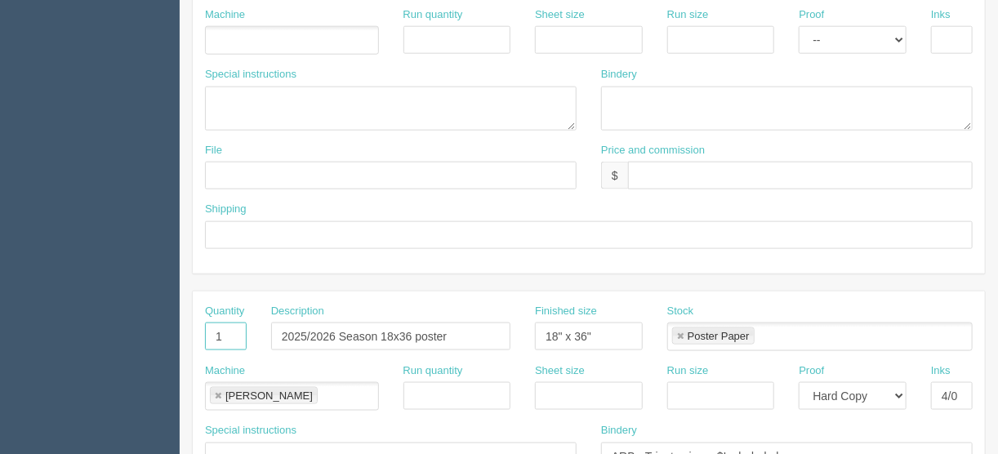
drag, startPoint x: 225, startPoint y: 328, endPoint x: 163, endPoint y: 328, distance: 61.3
drag, startPoint x: 485, startPoint y: 329, endPoint x: 114, endPoint y: 364, distance: 372.5
drag, startPoint x: 605, startPoint y: 325, endPoint x: 405, endPoint y: 351, distance: 201.8
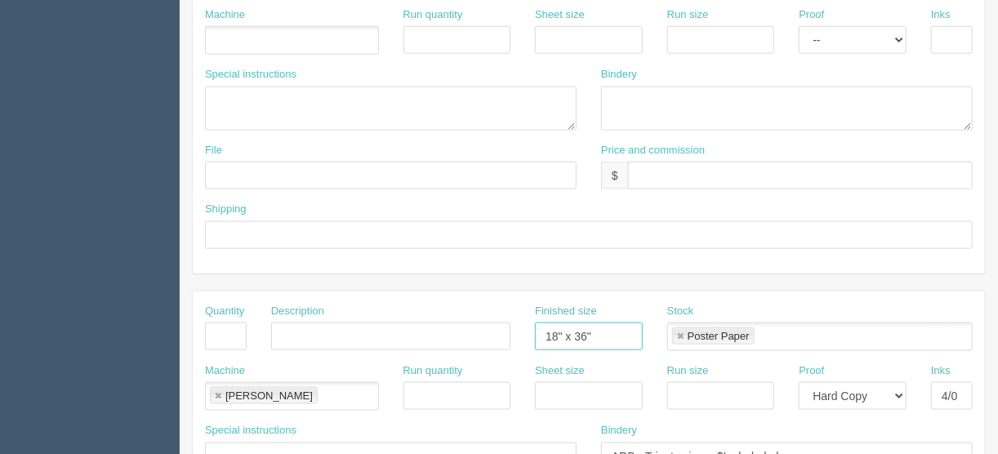
click at [405, 351] on div "Quantity Description Finished size 18" x 36" Stock Poster Paper Poster Paper" at bounding box center [589, 334] width 793 height 60
drag, startPoint x: 681, startPoint y: 326, endPoint x: 610, endPoint y: 351, distance: 75.2
click at [681, 332] on link at bounding box center [681, 337] width 10 height 11
click at [215, 391] on link at bounding box center [218, 396] width 10 height 11
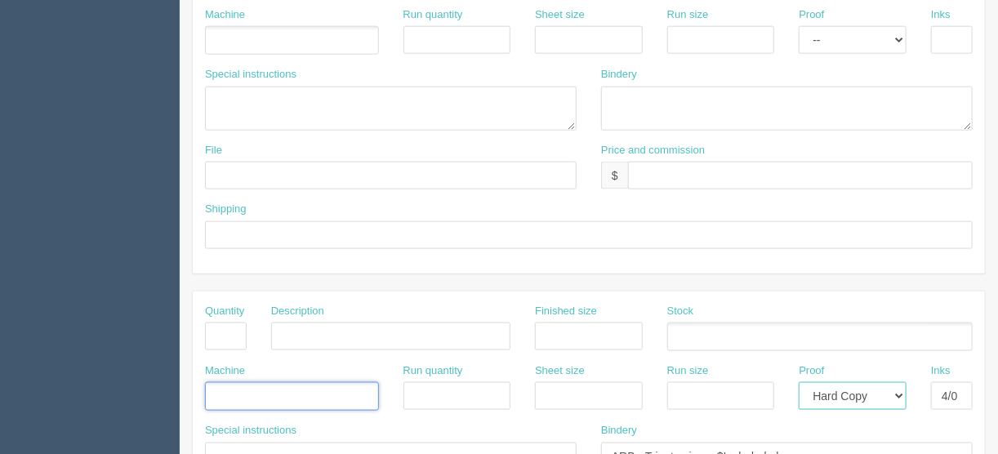
click at [906, 389] on select "-- Email Hard Copy" at bounding box center [853, 396] width 108 height 28
select select
click at [799, 382] on select "-- Email Hard Copy" at bounding box center [853, 396] width 108 height 28
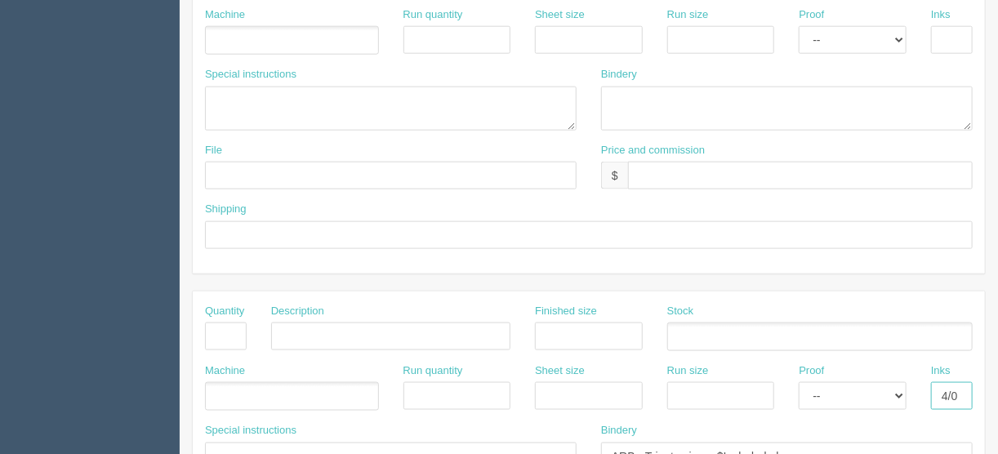
drag, startPoint x: 940, startPoint y: 389, endPoint x: 983, endPoint y: 378, distance: 44.6
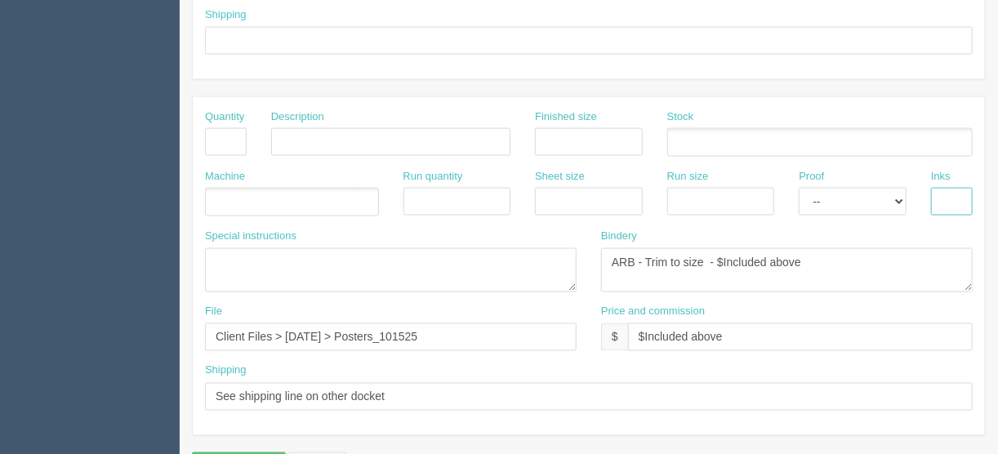
scroll to position [980, 0]
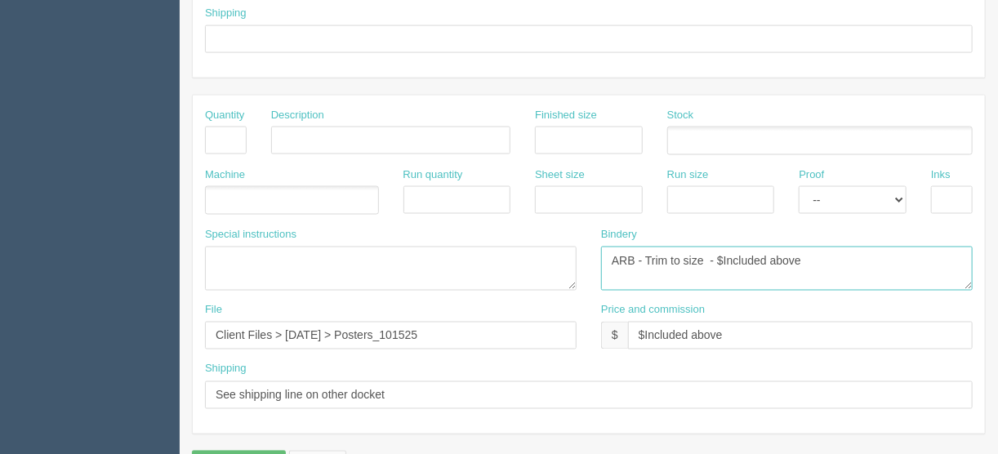
drag, startPoint x: 703, startPoint y: 261, endPoint x: 580, endPoint y: 285, distance: 125.8
click at [538, 261] on div "Special instructions Bindery ARB - Trim to size - $Included above" at bounding box center [589, 265] width 793 height 76
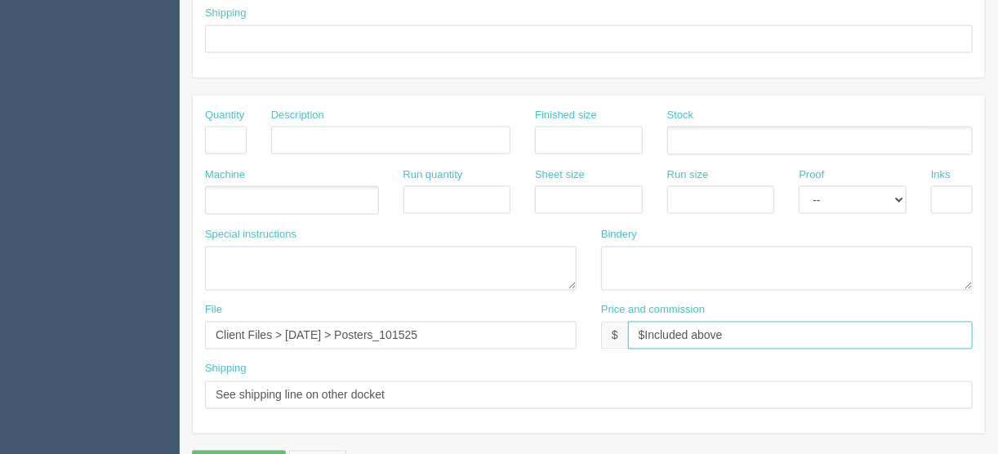
drag, startPoint x: 729, startPoint y: 326, endPoint x: 498, endPoint y: 366, distance: 234.7
click at [498, 366] on div "Quantity Description Finished size Stock Machine Run quantity Sheet size Run si…" at bounding box center [589, 265] width 793 height 338
drag, startPoint x: 456, startPoint y: 328, endPoint x: 111, endPoint y: 333, distance: 344.8
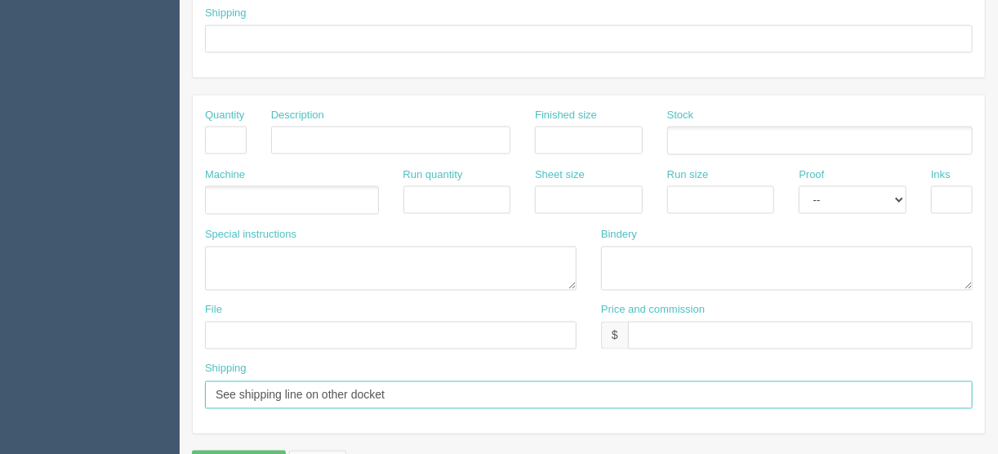
drag, startPoint x: 395, startPoint y: 387, endPoint x: 97, endPoint y: 393, distance: 298.3
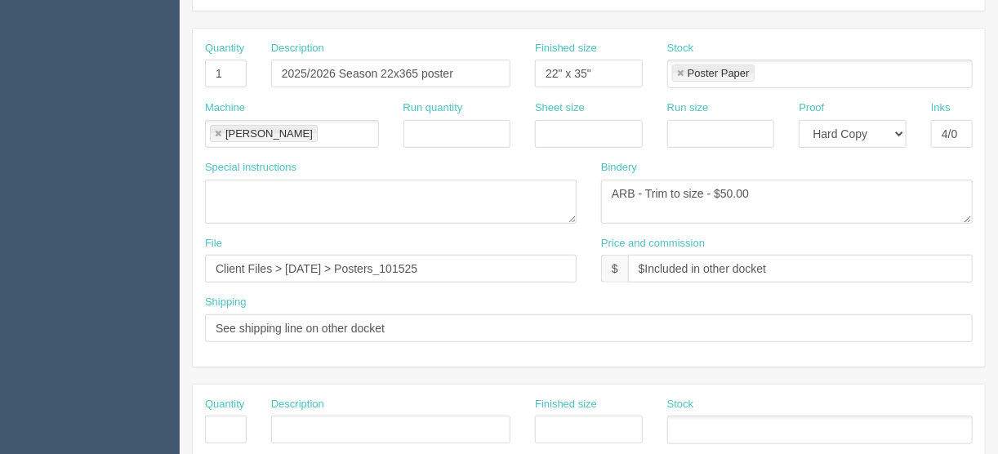
scroll to position [327, 0]
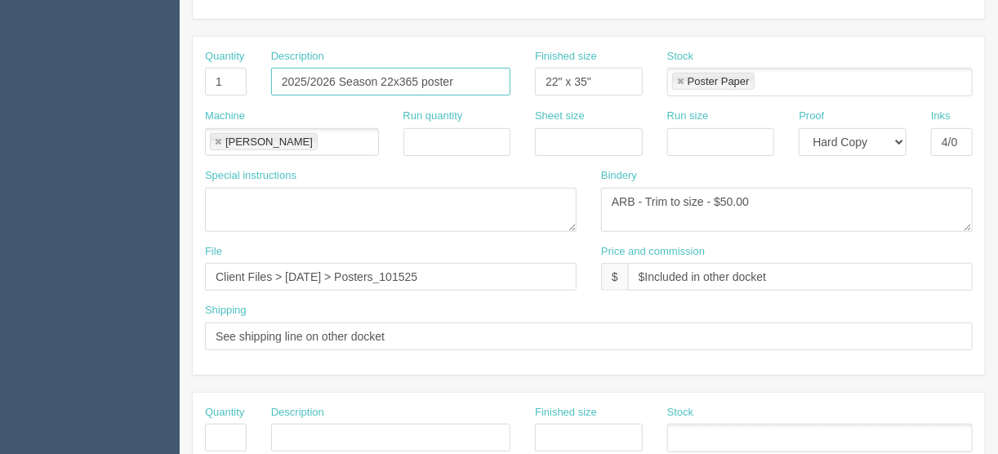
click at [412, 76] on input "2025/2026 Season 22x365 poster" at bounding box center [390, 82] width 239 height 28
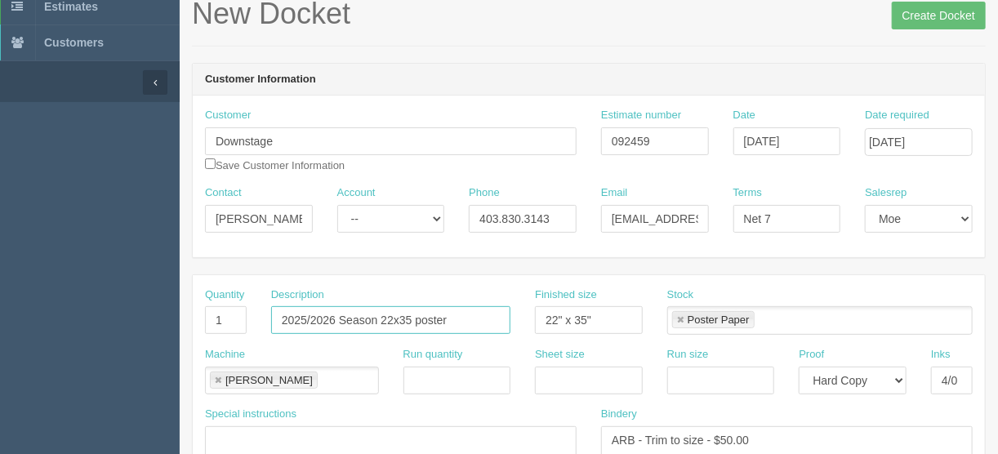
scroll to position [65, 0]
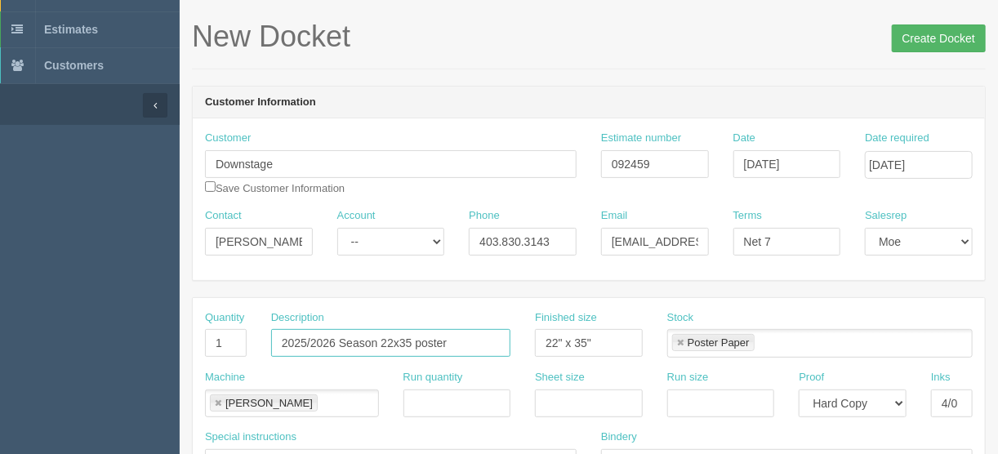
type input "2025/2026 Season 22x35 poster"
click at [934, 37] on input "Create Docket" at bounding box center [939, 39] width 94 height 28
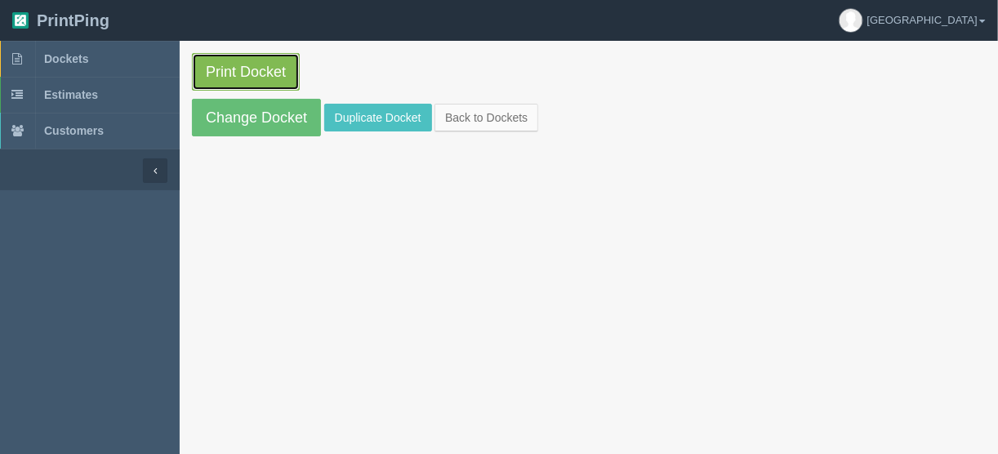
click at [252, 67] on link "Print Docket" at bounding box center [246, 72] width 108 height 38
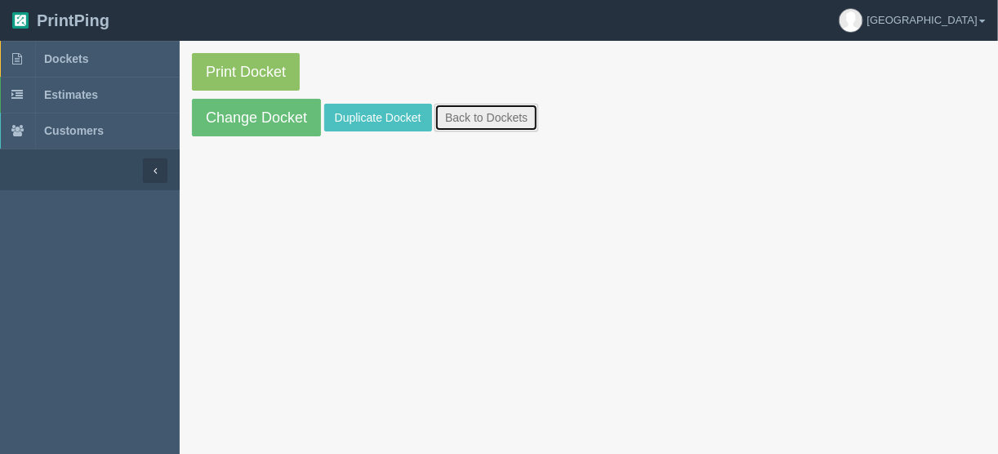
click at [466, 117] on link "Back to Dockets" at bounding box center [487, 118] width 104 height 28
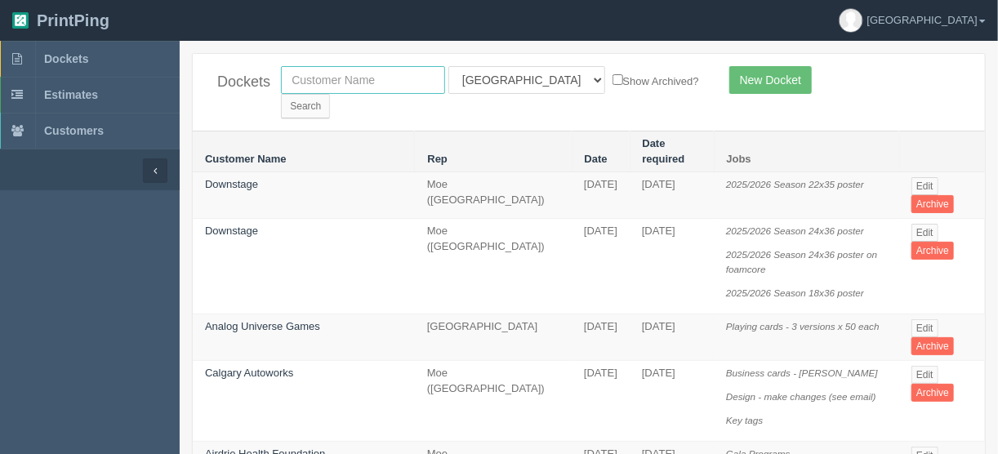
click at [330, 78] on input "text" at bounding box center [363, 80] width 164 height 28
type input "downstage"
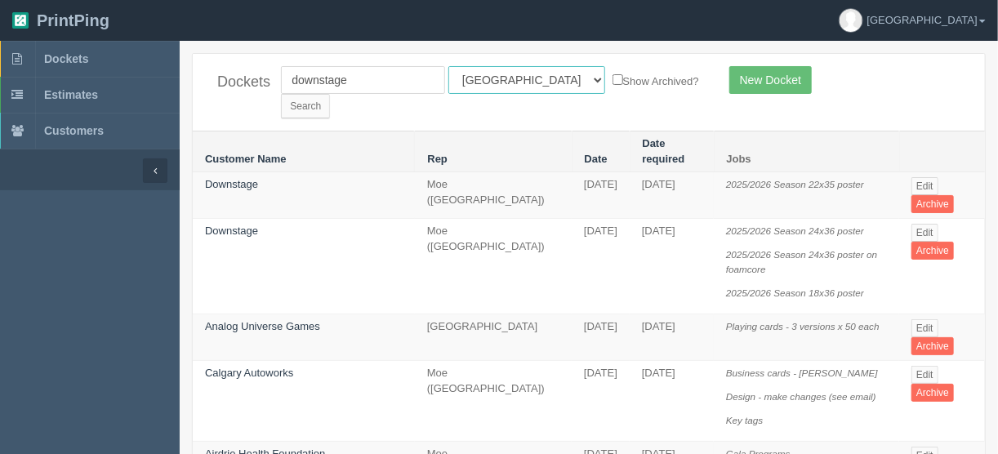
click at [522, 79] on select "All Users [PERSON_NAME] Test 1 [PERSON_NAME] [PERSON_NAME] [PERSON_NAME] France…" at bounding box center [527, 80] width 157 height 28
select select
click at [449, 66] on select "All Users Ali Ali Test 1 Aly Amy Ankit Arif Brandon Dan France Greg Jim Mark Ma…" at bounding box center [527, 80] width 157 height 28
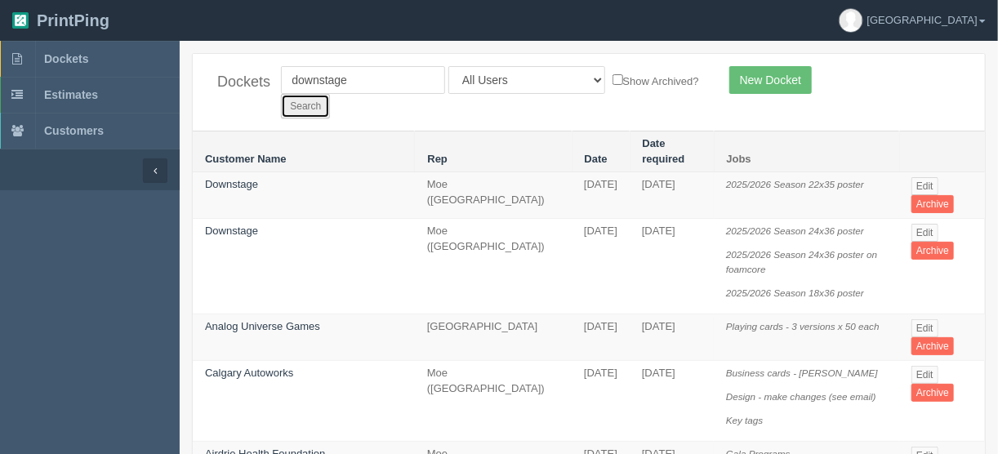
click at [330, 94] on input "Search" at bounding box center [305, 106] width 49 height 25
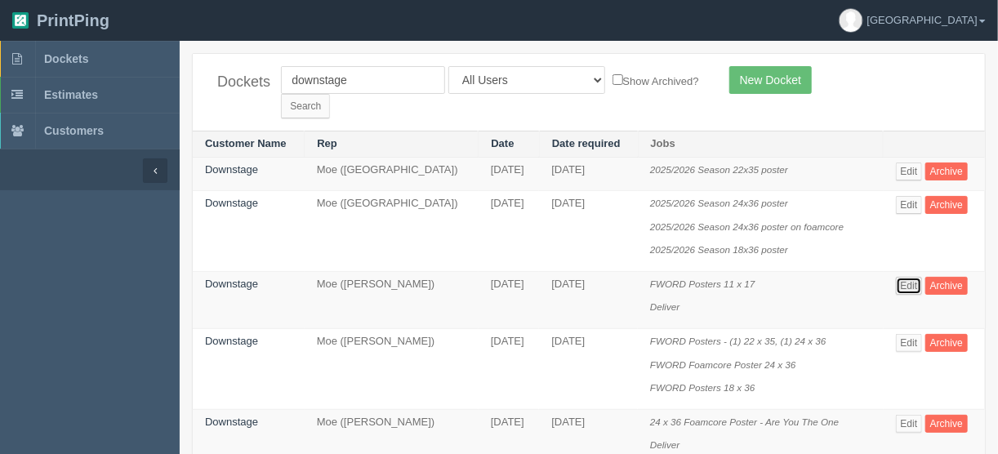
click at [914, 277] on link "Edit" at bounding box center [909, 286] width 27 height 18
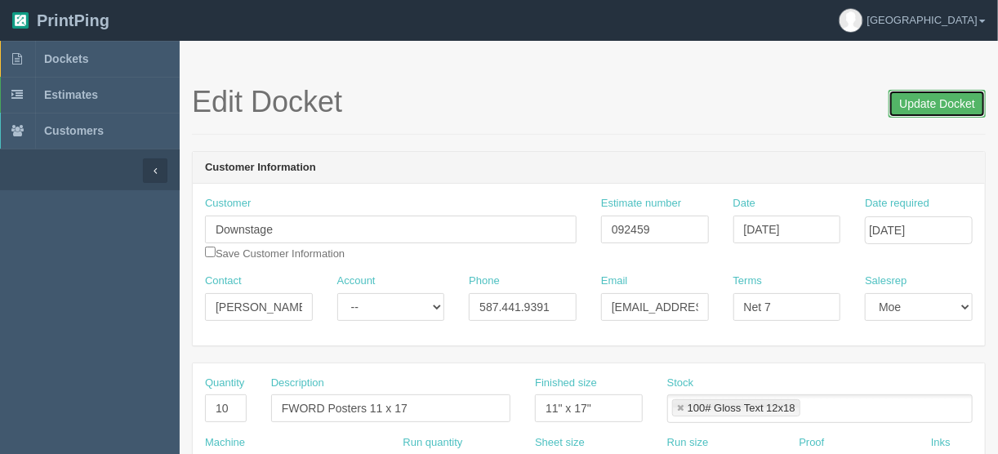
click at [928, 100] on input "Update Docket" at bounding box center [937, 104] width 97 height 28
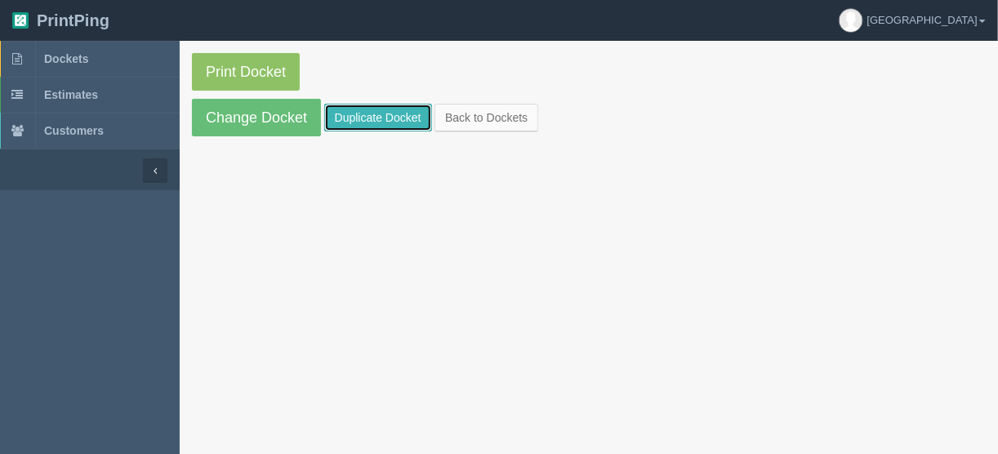
click at [378, 113] on link "Duplicate Docket" at bounding box center [378, 118] width 108 height 28
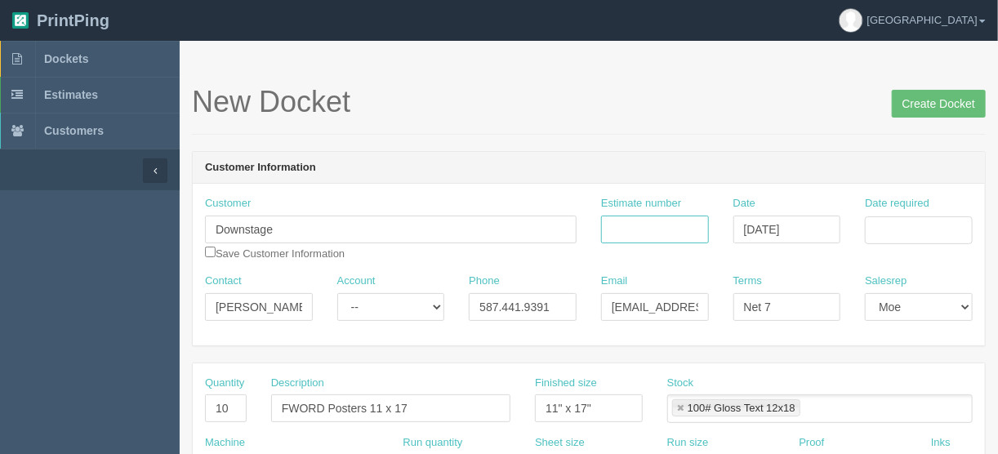
click at [668, 221] on input "Estimate number" at bounding box center [655, 230] width 108 height 28
type input "092459"
click at [898, 219] on input "Date required" at bounding box center [919, 231] width 108 height 28
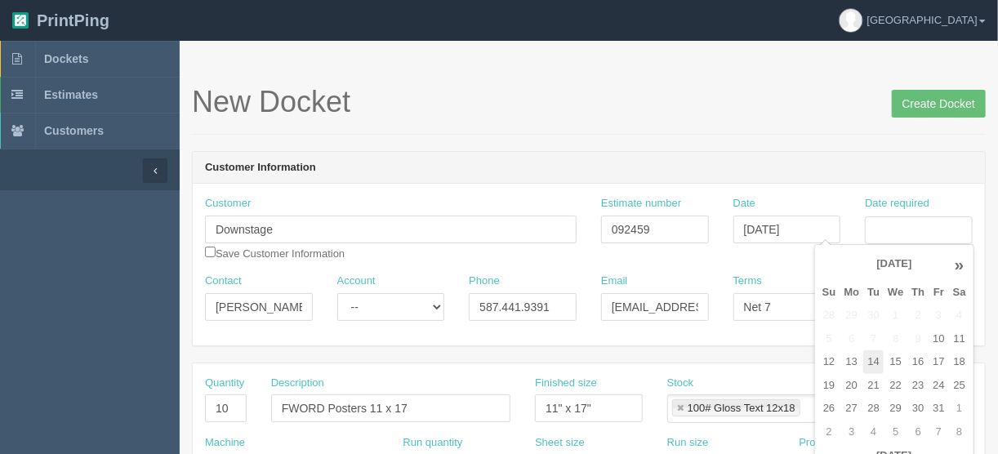
click at [876, 360] on td "14" at bounding box center [874, 363] width 20 height 24
click at [942, 355] on td "17" at bounding box center [939, 363] width 20 height 24
type input "October 17, 2025"
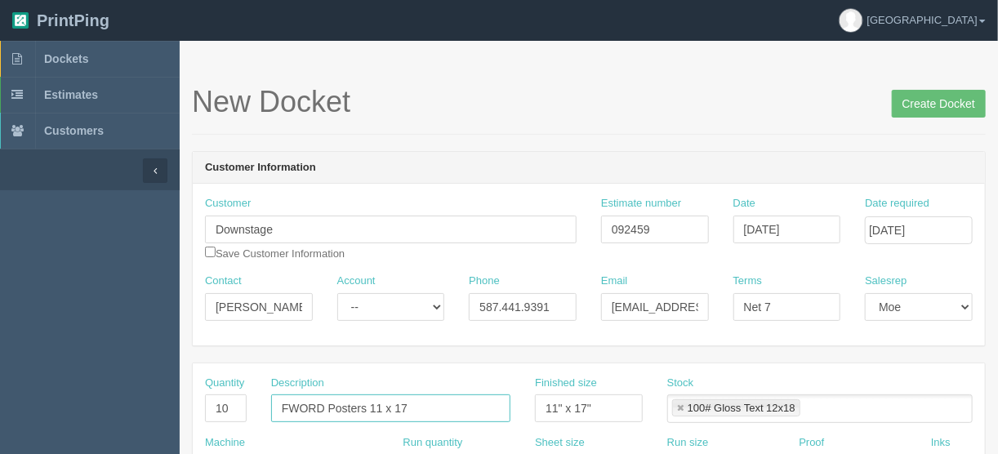
click at [327, 402] on input "FWORD Posters 11 x 17" at bounding box center [390, 409] width 239 height 28
drag, startPoint x: 366, startPoint y: 402, endPoint x: 207, endPoint y: 430, distance: 161.7
click at [207, 430] on div "Quantity 10 Description FWORD Posters 11 x 17 Finished size 11" x 17" Stock 100…" at bounding box center [589, 406] width 793 height 60
paste input "2025/2026 Season"
click at [434, 409] on input "2025/2026 Season 11 x 17" at bounding box center [390, 409] width 239 height 28
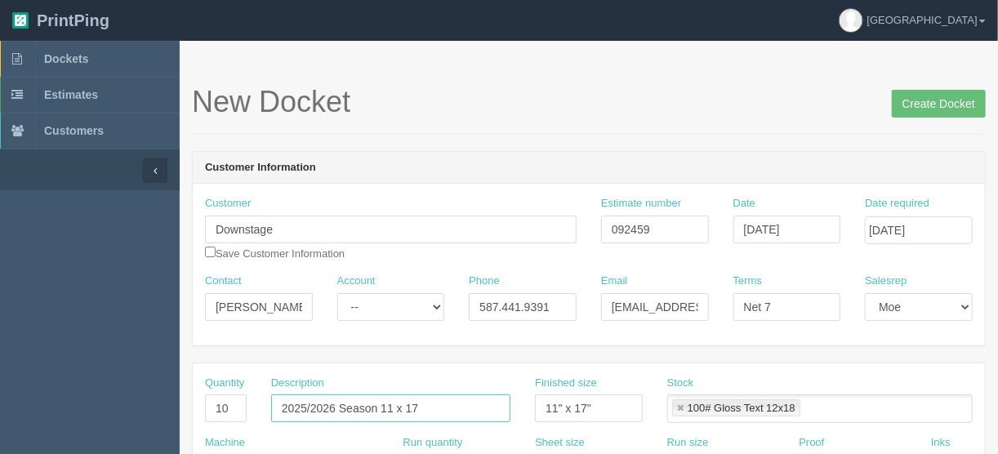
click at [395, 404] on input "2025/2026 Season 11 x 17" at bounding box center [390, 409] width 239 height 28
click at [402, 404] on input "2025/2026 Season 11x 17" at bounding box center [390, 409] width 239 height 28
click at [415, 407] on input "2025/2026 Season 11x17" at bounding box center [390, 409] width 239 height 28
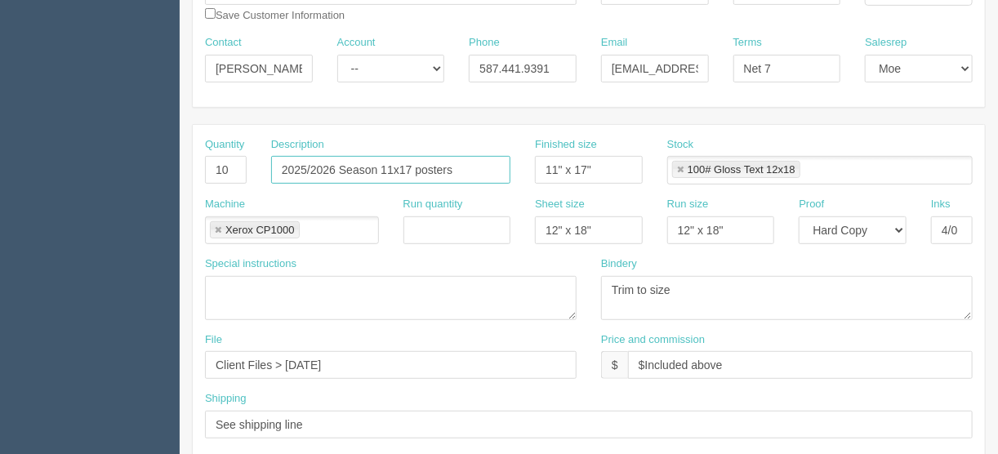
scroll to position [261, 0]
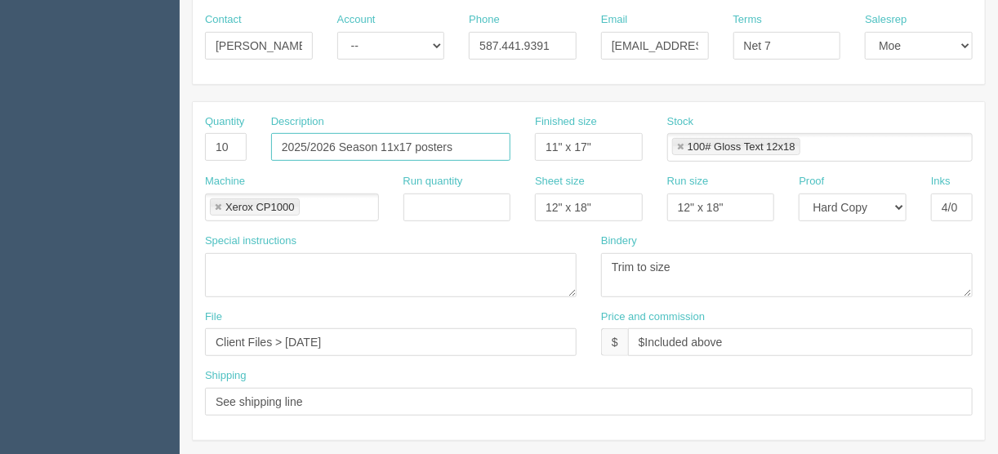
type input "2025/2026 Season 11x17 posters"
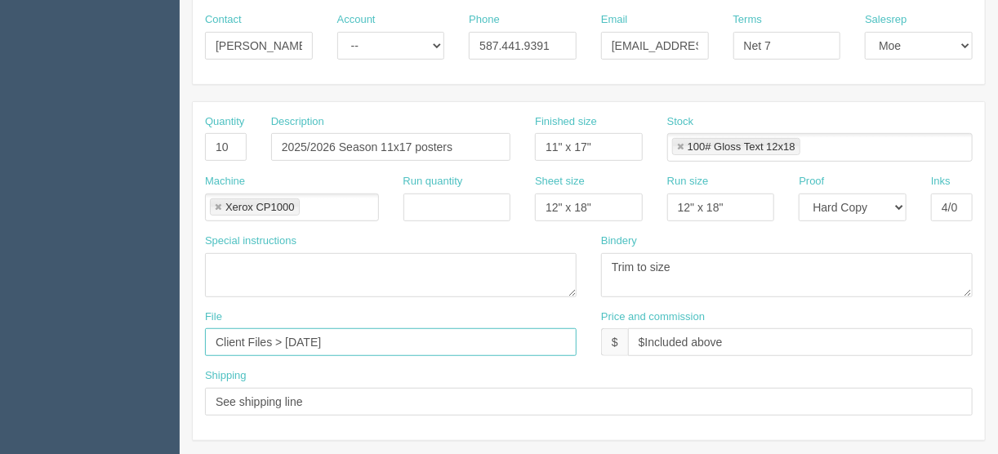
drag, startPoint x: 364, startPoint y: 335, endPoint x: 145, endPoint y: 372, distance: 222.0
paste input "October 2025 > Posters_1015"
type input "Client Files > October 2025 > Posters_101525"
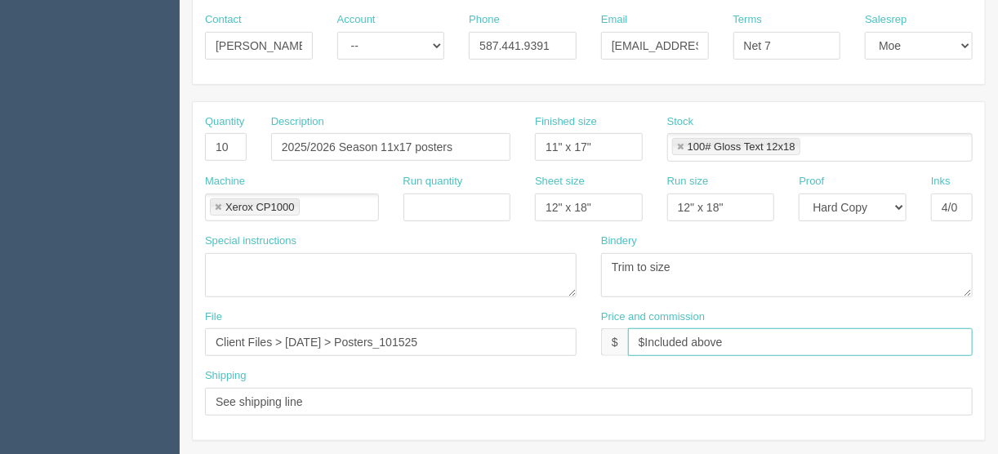
drag, startPoint x: 730, startPoint y: 333, endPoint x: 690, endPoint y: 332, distance: 40.9
click at [690, 332] on input "$Included above" at bounding box center [800, 342] width 345 height 28
type input "$Included in other docket"
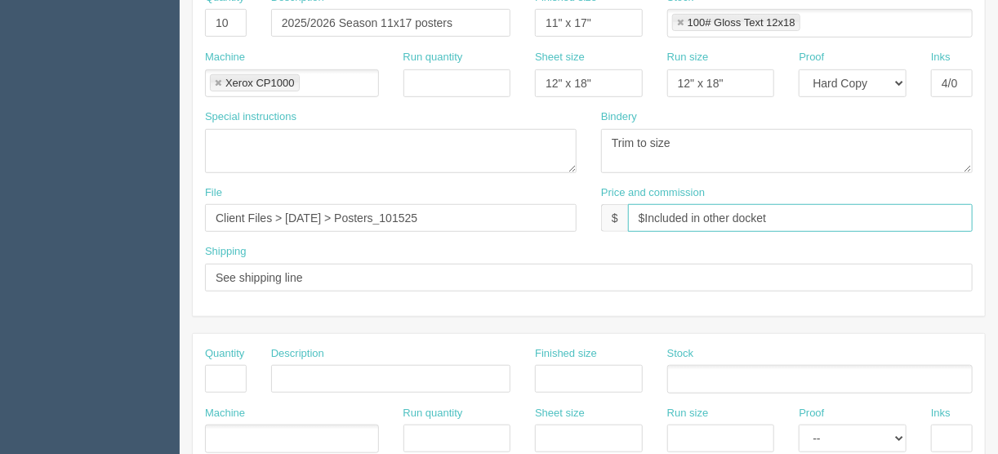
scroll to position [392, 0]
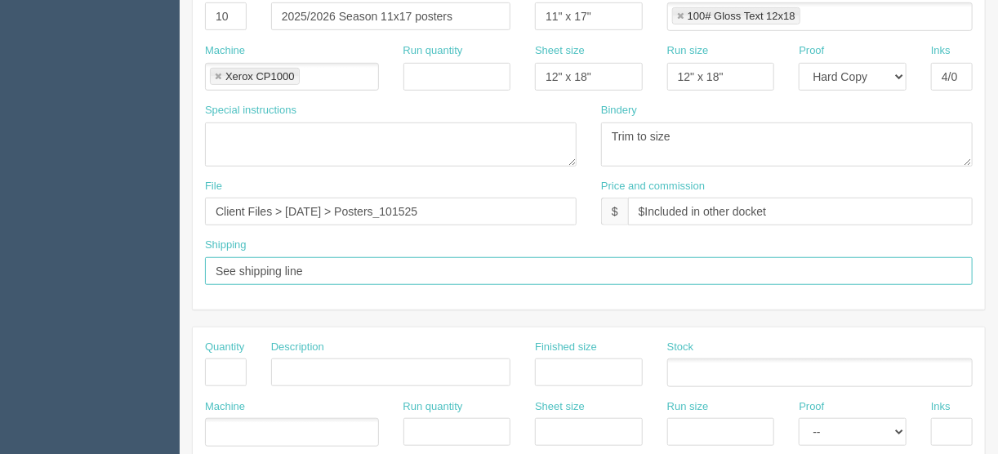
click at [310, 266] on input "See shipping line" at bounding box center [589, 271] width 768 height 28
type input "See shipping line below"
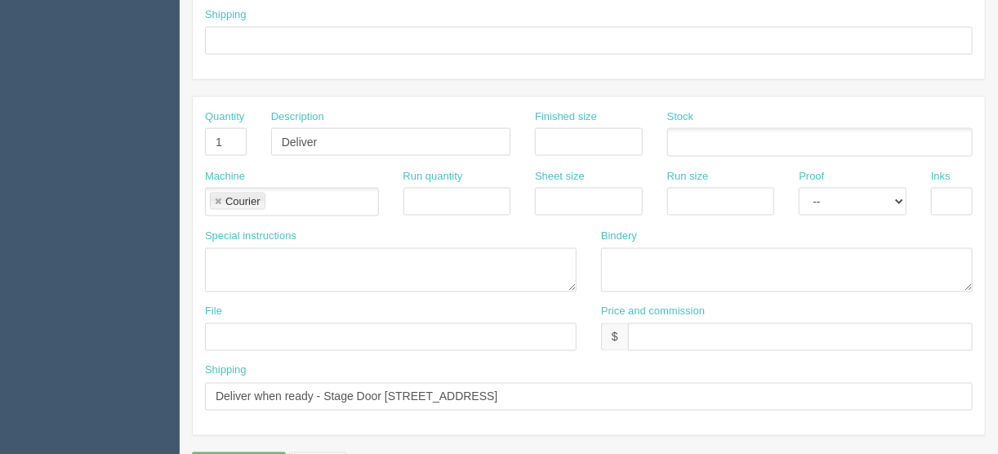
scroll to position [980, 0]
click at [335, 132] on input "Deliver" at bounding box center [390, 141] width 239 height 28
type input "Delivery"
click at [492, 303] on div "File" at bounding box center [391, 326] width 372 height 47
click at [659, 328] on input "text" at bounding box center [800, 336] width 345 height 28
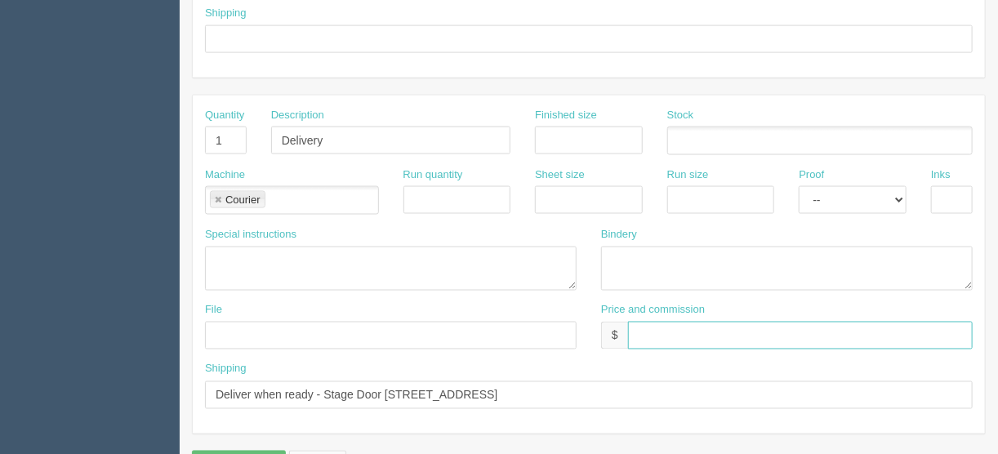
type input "$25.00"
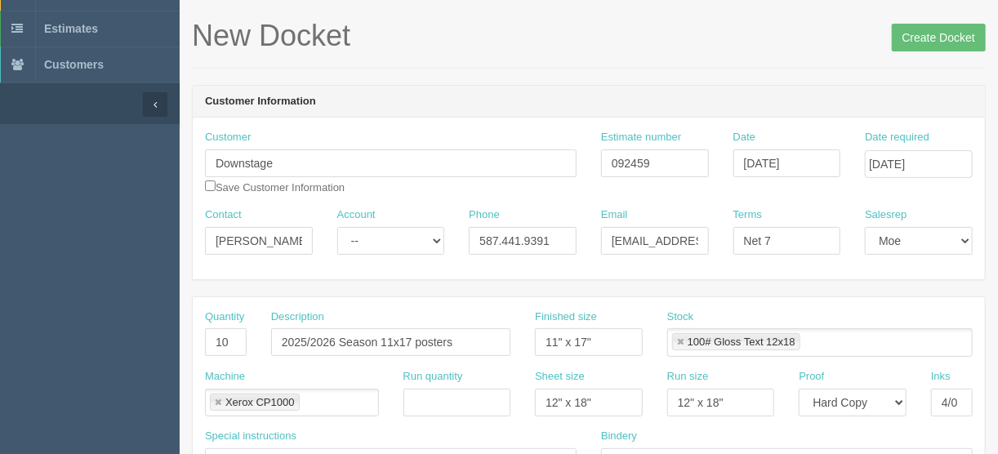
scroll to position [65, 0]
click at [925, 31] on input "Create Docket" at bounding box center [939, 39] width 94 height 28
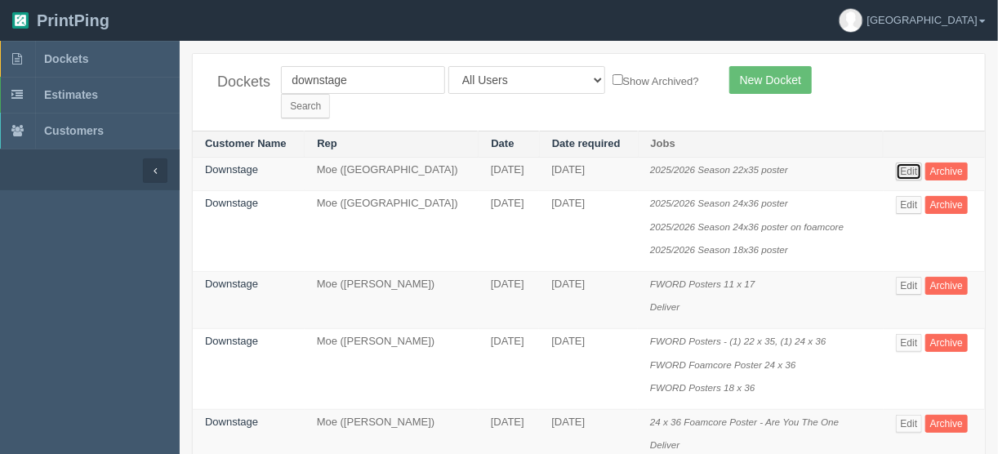
click at [913, 163] on link "Edit" at bounding box center [909, 172] width 27 height 18
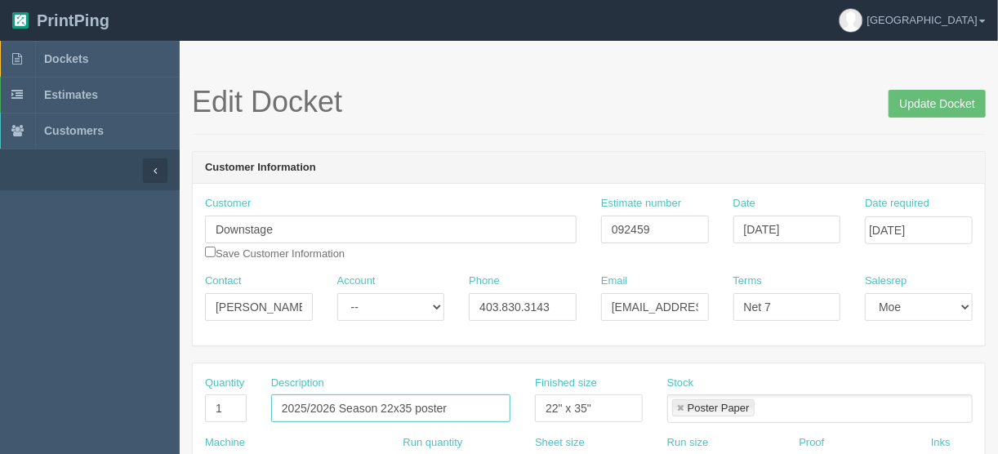
drag, startPoint x: 377, startPoint y: 409, endPoint x: 147, endPoint y: 407, distance: 229.6
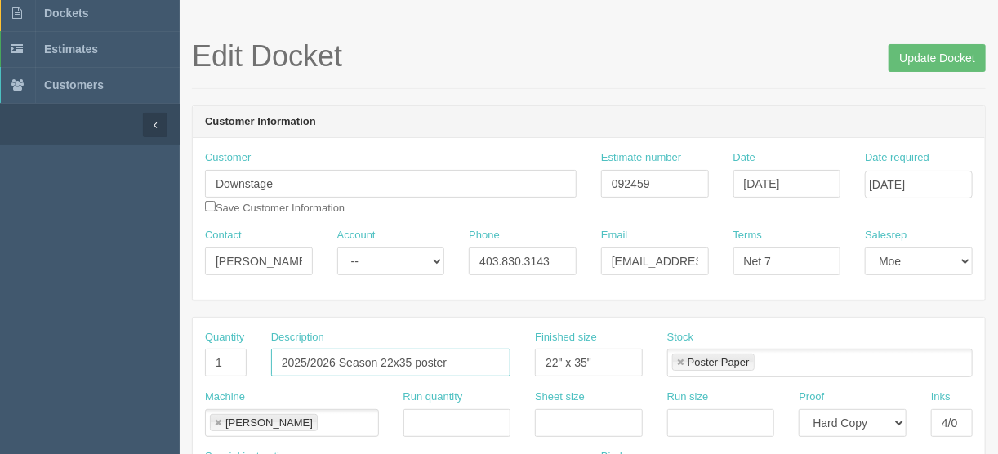
scroll to position [261, 0]
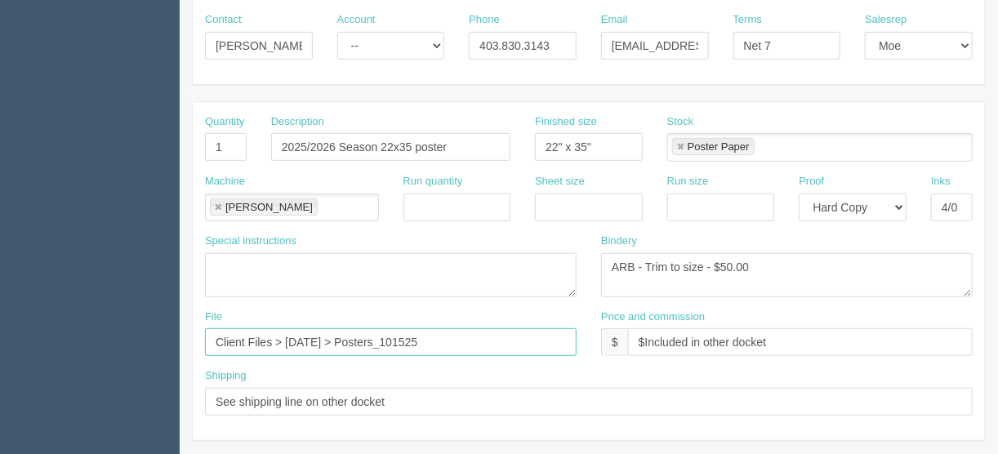
drag, startPoint x: 461, startPoint y: 337, endPoint x: 120, endPoint y: 353, distance: 341.1
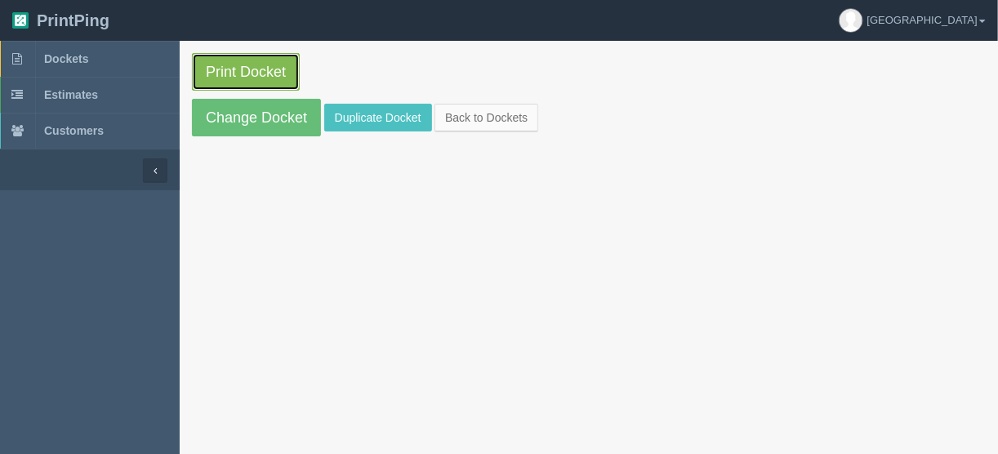
click at [260, 67] on link "Print Docket" at bounding box center [246, 72] width 108 height 38
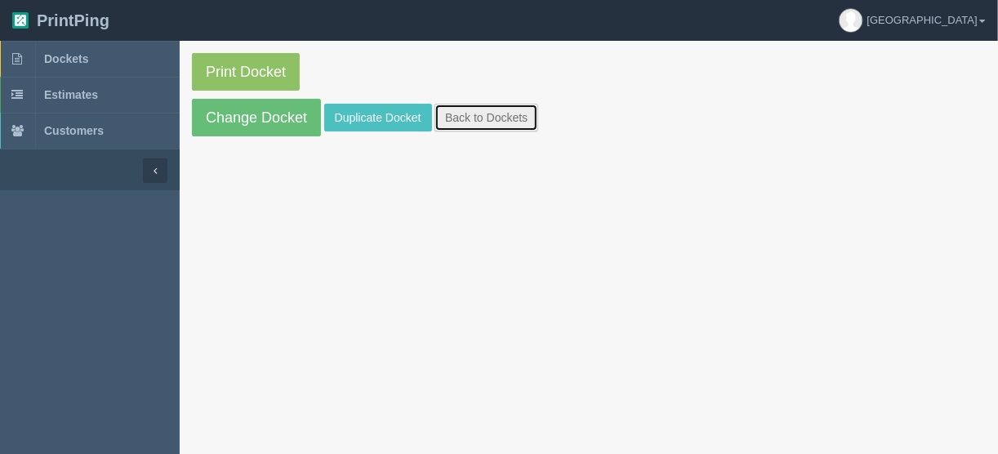
click at [475, 120] on link "Back to Dockets" at bounding box center [487, 118] width 104 height 28
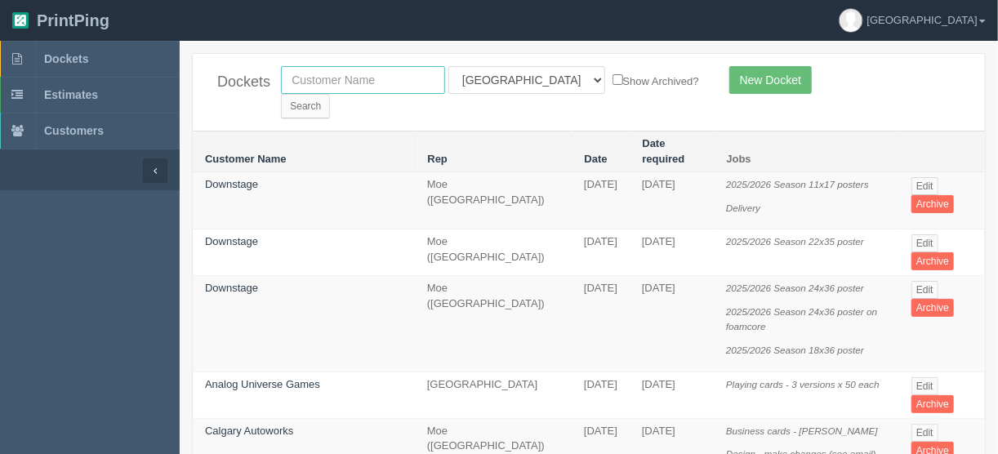
drag, startPoint x: 404, startPoint y: 81, endPoint x: 425, endPoint y: 87, distance: 22.0
click at [404, 81] on input "text" at bounding box center [363, 80] width 164 height 28
type input "okotoks g"
click at [522, 79] on select "All Users [PERSON_NAME] Test 1 [PERSON_NAME] [PERSON_NAME] [PERSON_NAME] France…" at bounding box center [527, 80] width 157 height 28
select select
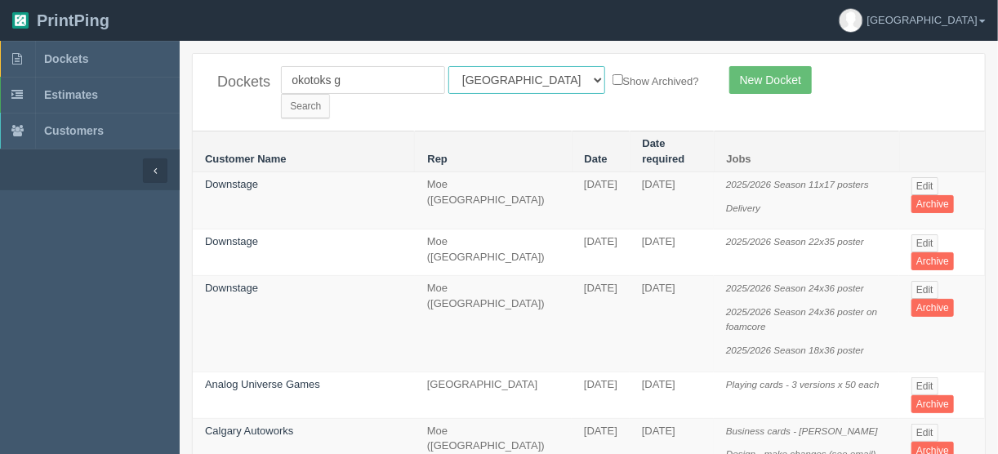
click at [449, 66] on select "All Users [PERSON_NAME] Test 1 [PERSON_NAME] [PERSON_NAME] [PERSON_NAME] France…" at bounding box center [527, 80] width 157 height 28
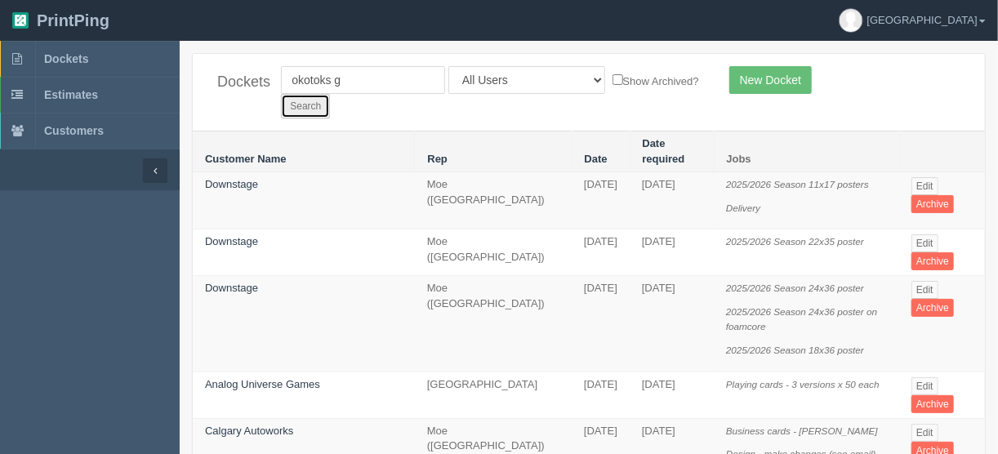
click at [330, 94] on input "Search" at bounding box center [305, 106] width 49 height 25
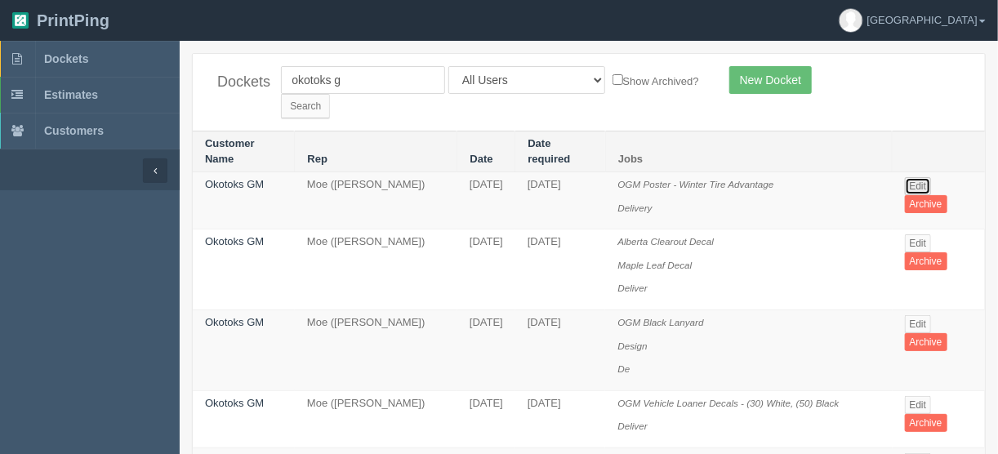
click at [915, 177] on link "Edit" at bounding box center [918, 186] width 27 height 18
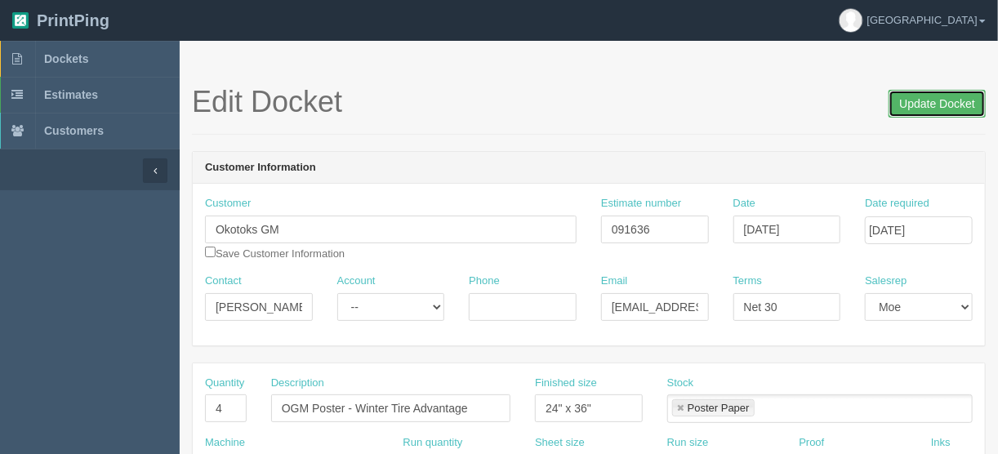
click at [936, 100] on input "Update Docket" at bounding box center [937, 104] width 97 height 28
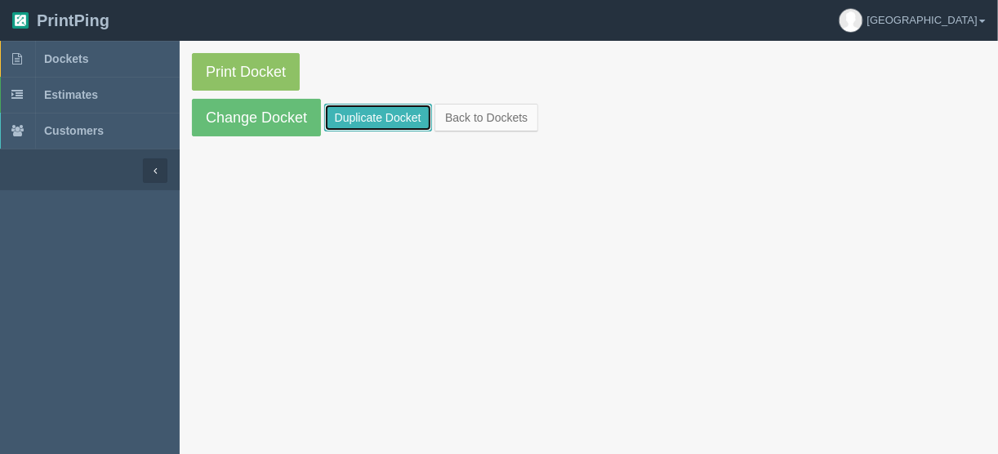
click at [389, 111] on link "Duplicate Docket" at bounding box center [378, 118] width 108 height 28
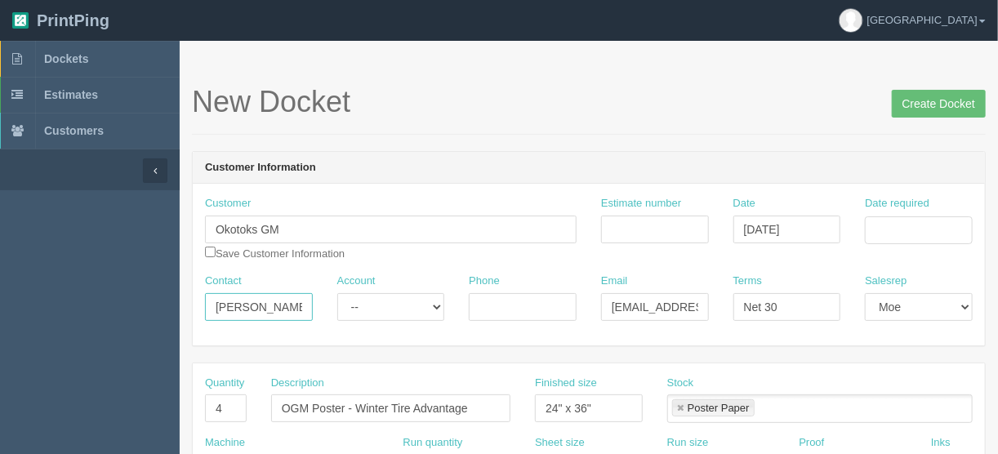
drag, startPoint x: 295, startPoint y: 306, endPoint x: 210, endPoint y: 305, distance: 85.0
click at [206, 304] on input "Max Bartlett" at bounding box center [259, 307] width 108 height 28
paste input "Renee Michaud <rmichaud@kaizenauto.com>"
drag, startPoint x: 229, startPoint y: 304, endPoint x: 386, endPoint y: 315, distance: 157.2
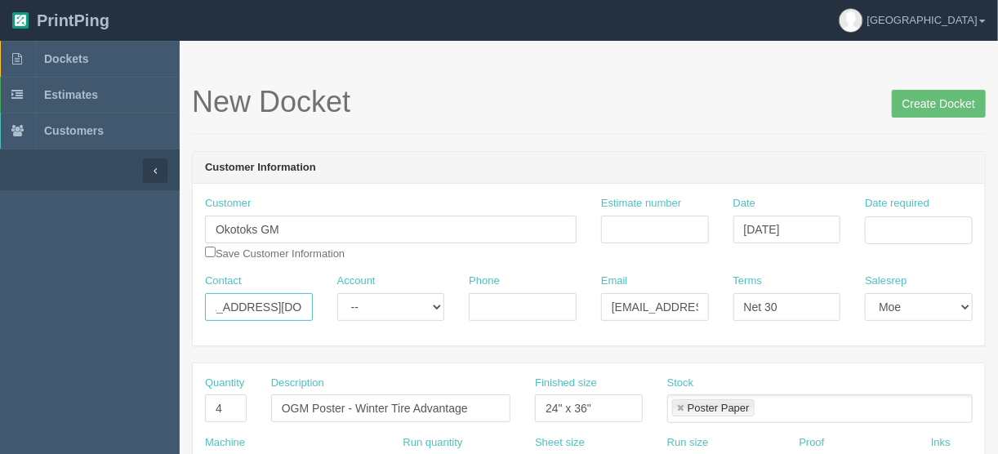
click at [386, 315] on div "Contact Renee Michaud <rmichaud@kaizenauto.com Account -- Existing Client Allru…" at bounding box center [589, 304] width 793 height 60
type input "Renee Michaud <"
drag, startPoint x: 606, startPoint y: 309, endPoint x: 779, endPoint y: 310, distance: 172.4
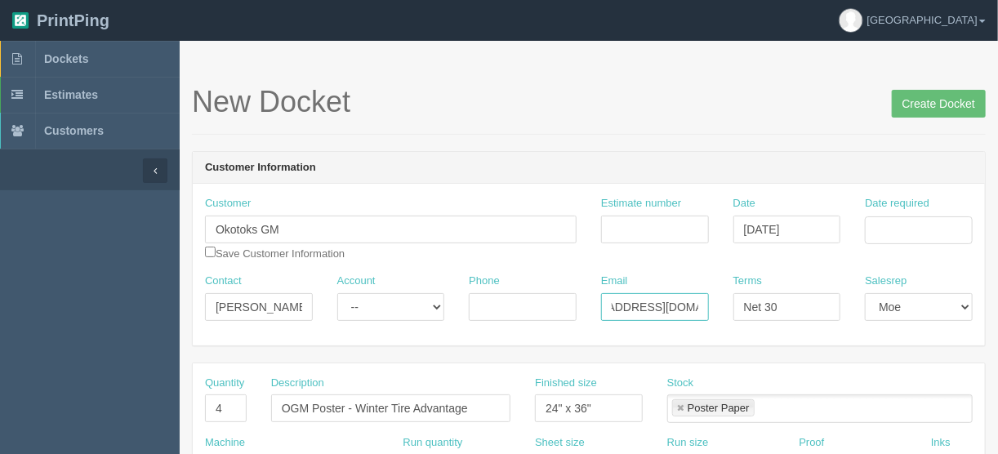
click at [779, 310] on div "Contact Renee Michaud < Account -- Existing Client Allrush Client Rep Client Ph…" at bounding box center [589, 304] width 793 height 60
paste input "rmichaud"
type input "rmichaud@kaizenauto.com"
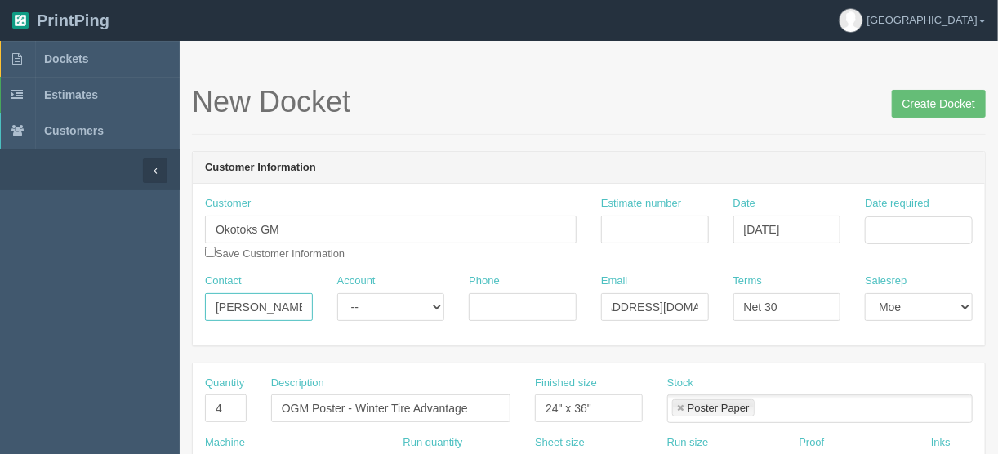
click at [303, 300] on input "Renee Michaud <" at bounding box center [259, 307] width 108 height 28
click at [294, 304] on input "Renee Michaud <" at bounding box center [259, 307] width 108 height 28
type input "Renee Michaud"
click at [493, 303] on input "Phone" at bounding box center [523, 307] width 108 height 28
paste input "t: 14032875997"
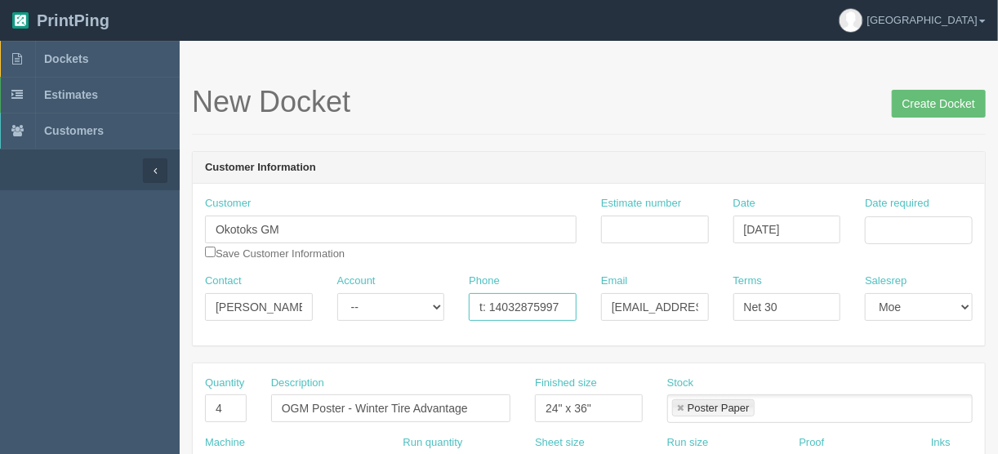
click at [489, 306] on input "t: 14032875997" at bounding box center [523, 307] width 108 height 28
type input "14032875997"
click at [669, 228] on input "Estimate number" at bounding box center [655, 230] width 108 height 28
type input "092862"
click at [899, 227] on input "Date required" at bounding box center [919, 231] width 108 height 28
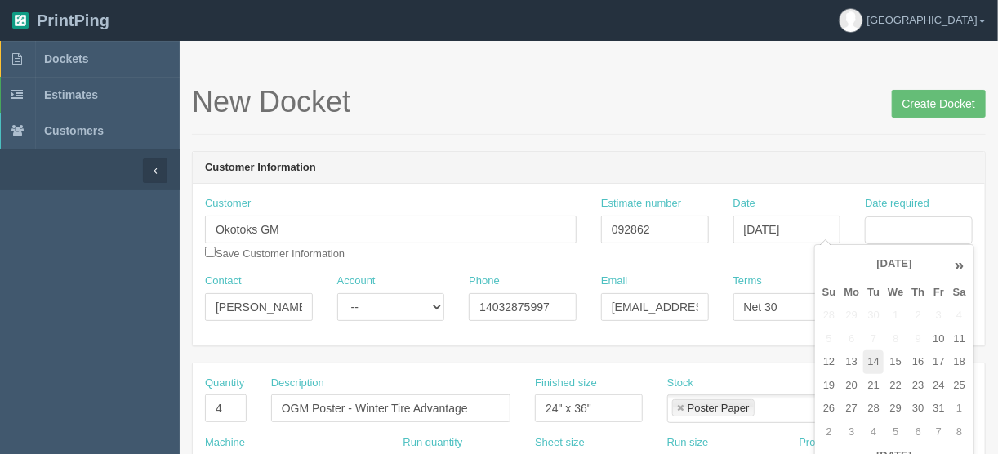
click at [866, 365] on td "14" at bounding box center [874, 363] width 20 height 24
click at [938, 359] on td "17" at bounding box center [939, 363] width 20 height 24
type input "October 17, 2025"
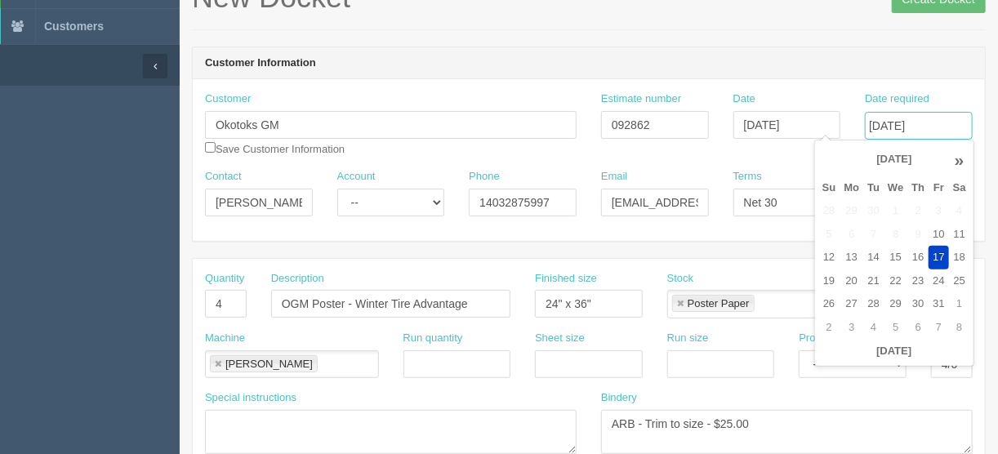
scroll to position [261, 0]
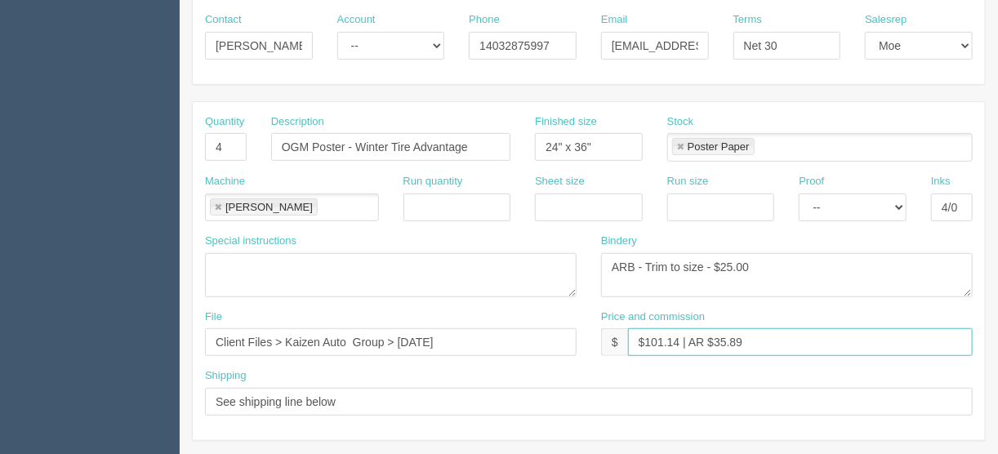
drag, startPoint x: 678, startPoint y: 337, endPoint x: 645, endPoint y: 338, distance: 33.5
click at [645, 338] on input "$101.14 | AR $35.89" at bounding box center [800, 342] width 345 height 28
type input "$73.24 | AR $35.89"
drag, startPoint x: 218, startPoint y: 145, endPoint x: 171, endPoint y: 152, distance: 48.0
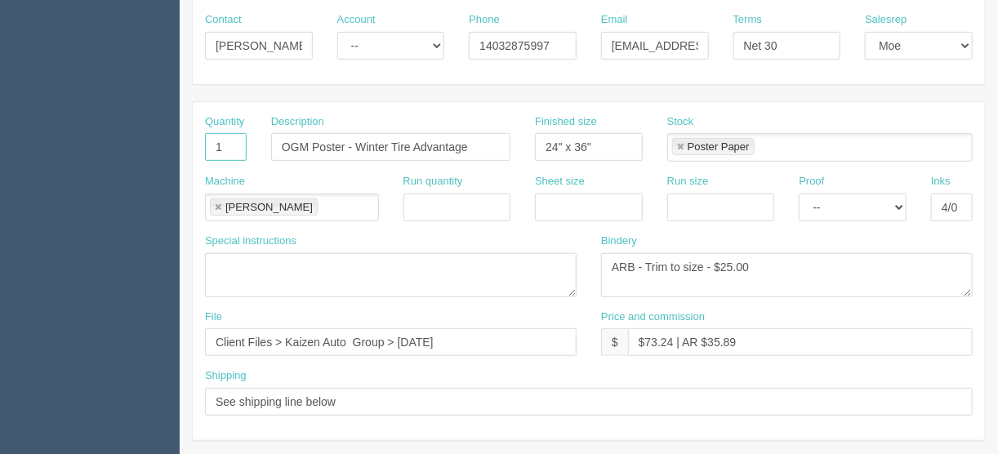
type input "1"
drag, startPoint x: 476, startPoint y: 140, endPoint x: 354, endPoint y: 149, distance: 122.9
click at [354, 149] on input "OGM Poster - Winter Tire Advantage" at bounding box center [390, 147] width 239 height 28
type input "OGM Poster - Food bank"
drag, startPoint x: 472, startPoint y: 337, endPoint x: 110, endPoint y: 352, distance: 362.3
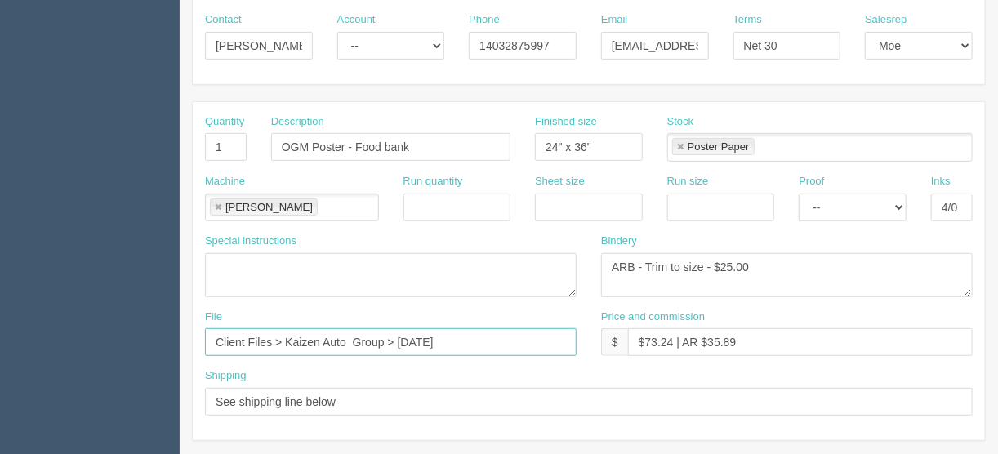
type input "files@allrush.ca"
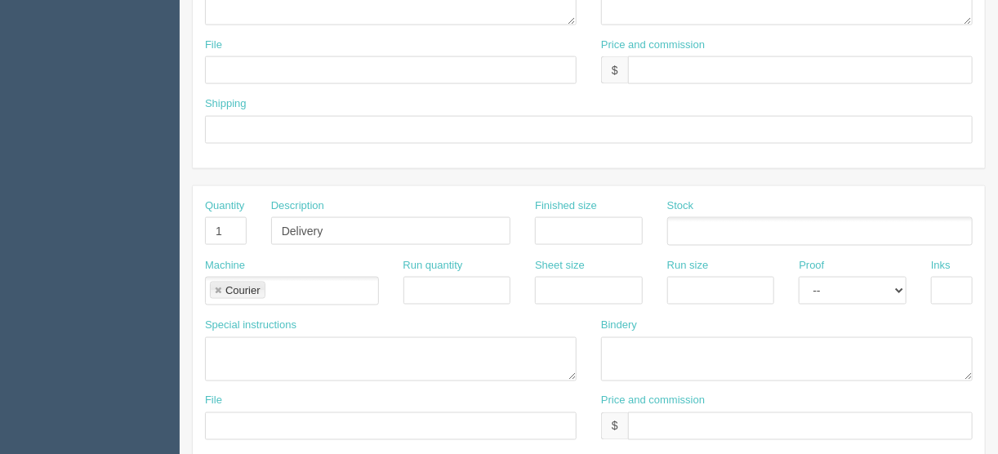
scroll to position [1020, 0]
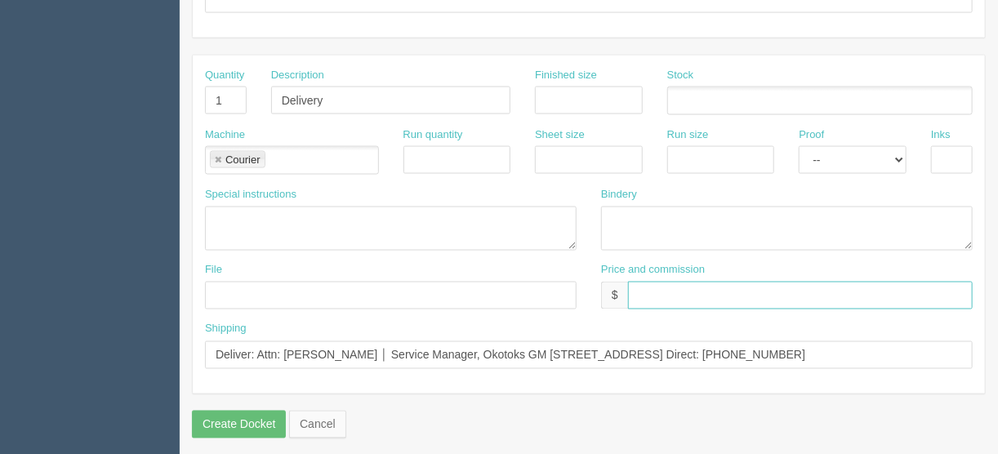
click at [646, 290] on input "text" at bounding box center [800, 296] width 345 height 28
type input "$___________________________"
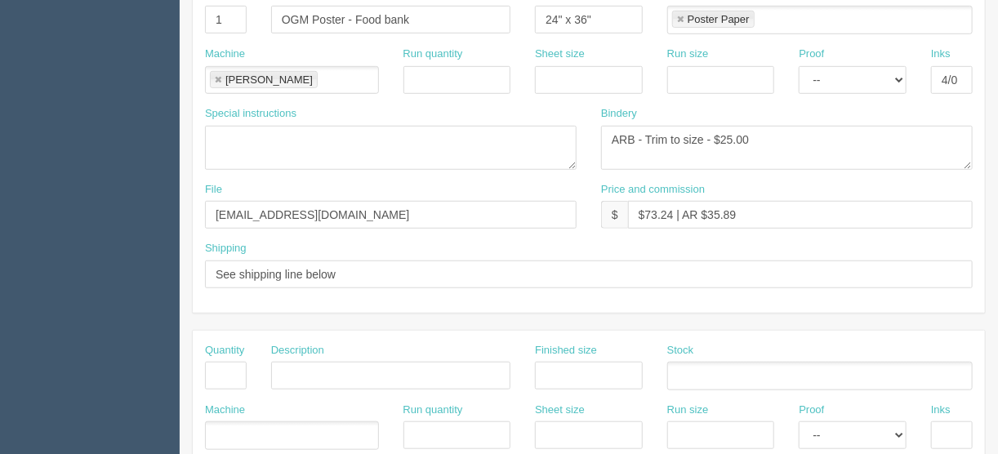
scroll to position [367, 0]
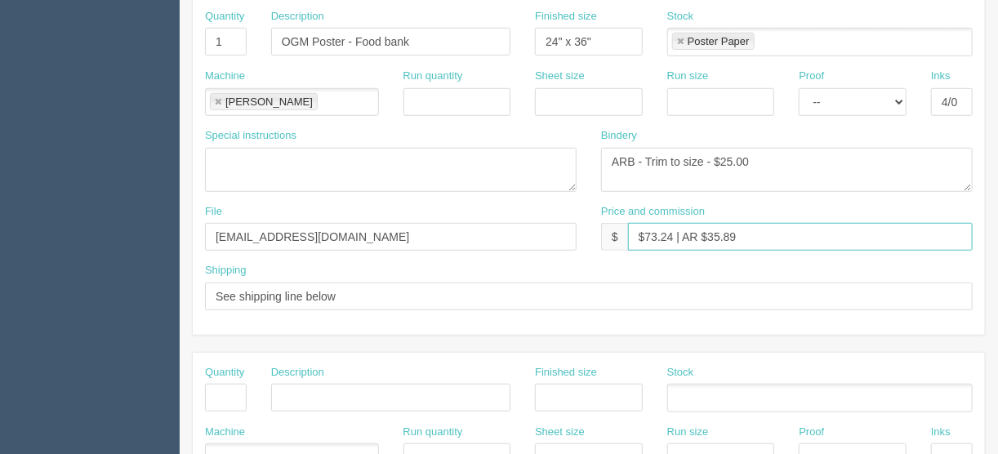
click at [761, 231] on input "$73.24 | AR $35.89" at bounding box center [800, 237] width 345 height 28
drag, startPoint x: 741, startPoint y: 237, endPoint x: 708, endPoint y: 236, distance: 32.7
click at [708, 236] on input "$73.24 | AR $35.89" at bounding box center [800, 237] width 345 height 28
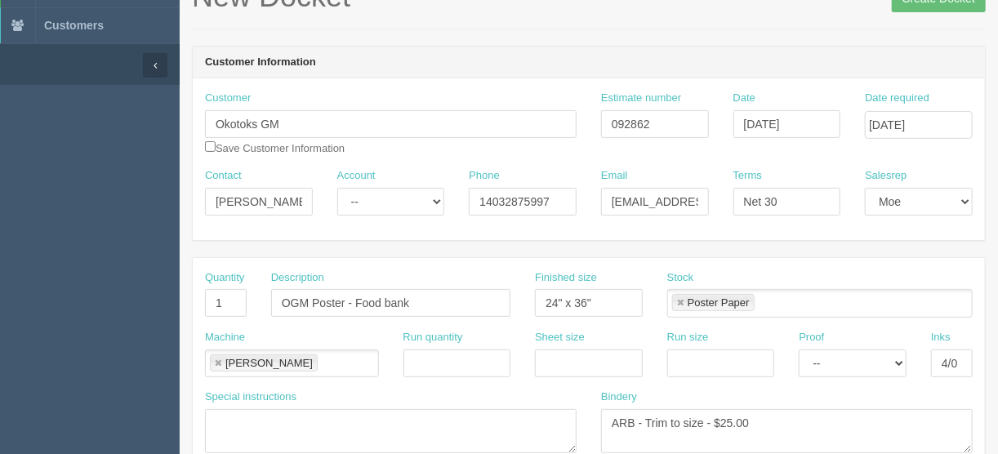
scroll to position [40, 0]
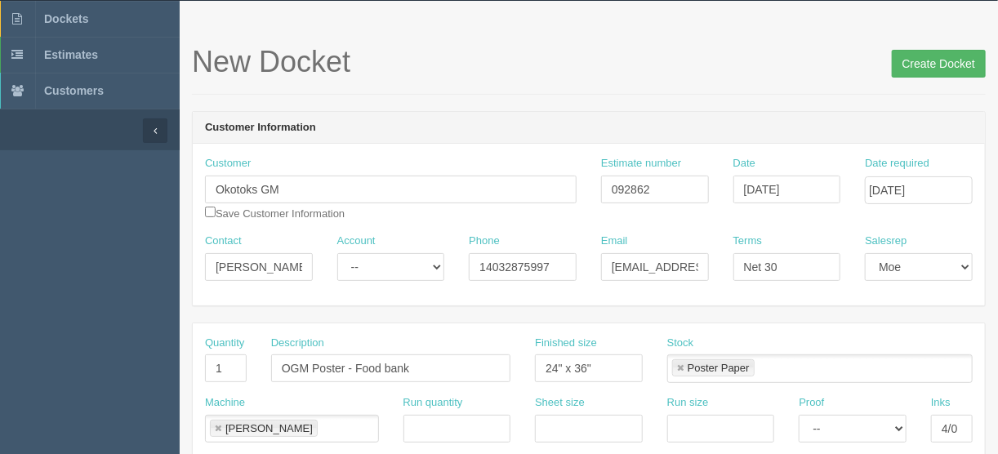
type input "$73.24 | AR $25.99"
drag, startPoint x: 935, startPoint y: 63, endPoint x: 919, endPoint y: 69, distance: 16.5
click at [934, 63] on input "Create Docket" at bounding box center [939, 64] width 94 height 28
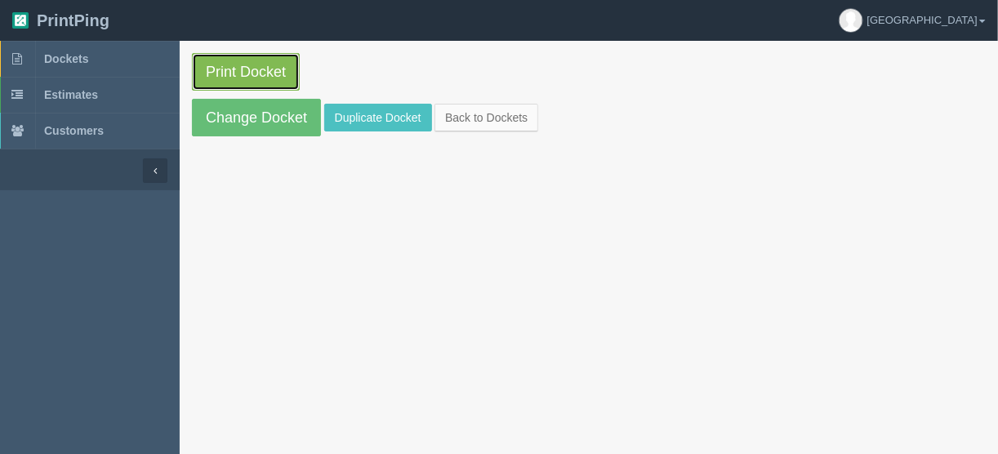
click at [243, 67] on link "Print Docket" at bounding box center [246, 72] width 108 height 38
